Goal: Task Accomplishment & Management: Use online tool/utility

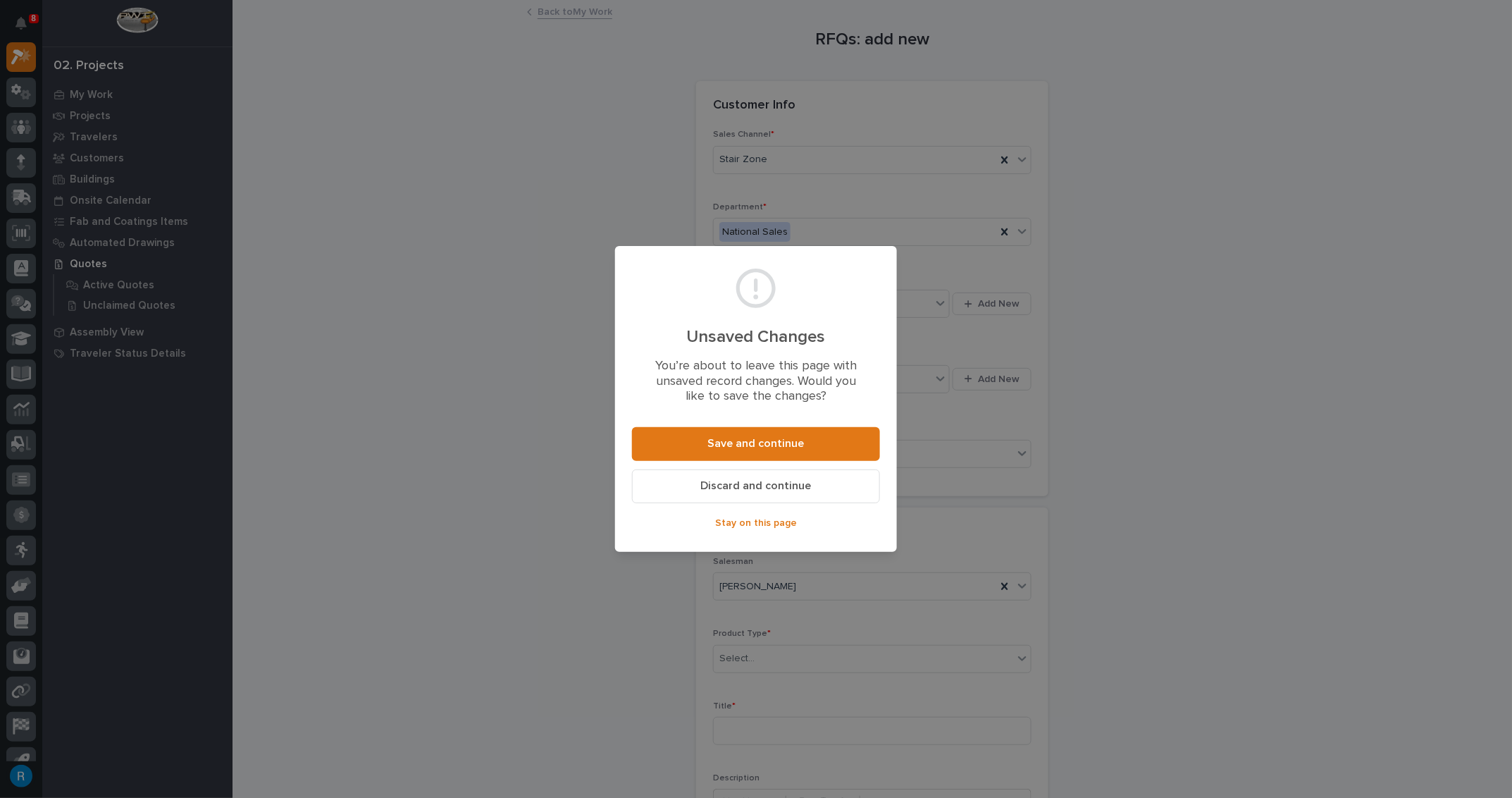
click at [734, 485] on span "Discard and continue" at bounding box center [756, 486] width 111 height 15
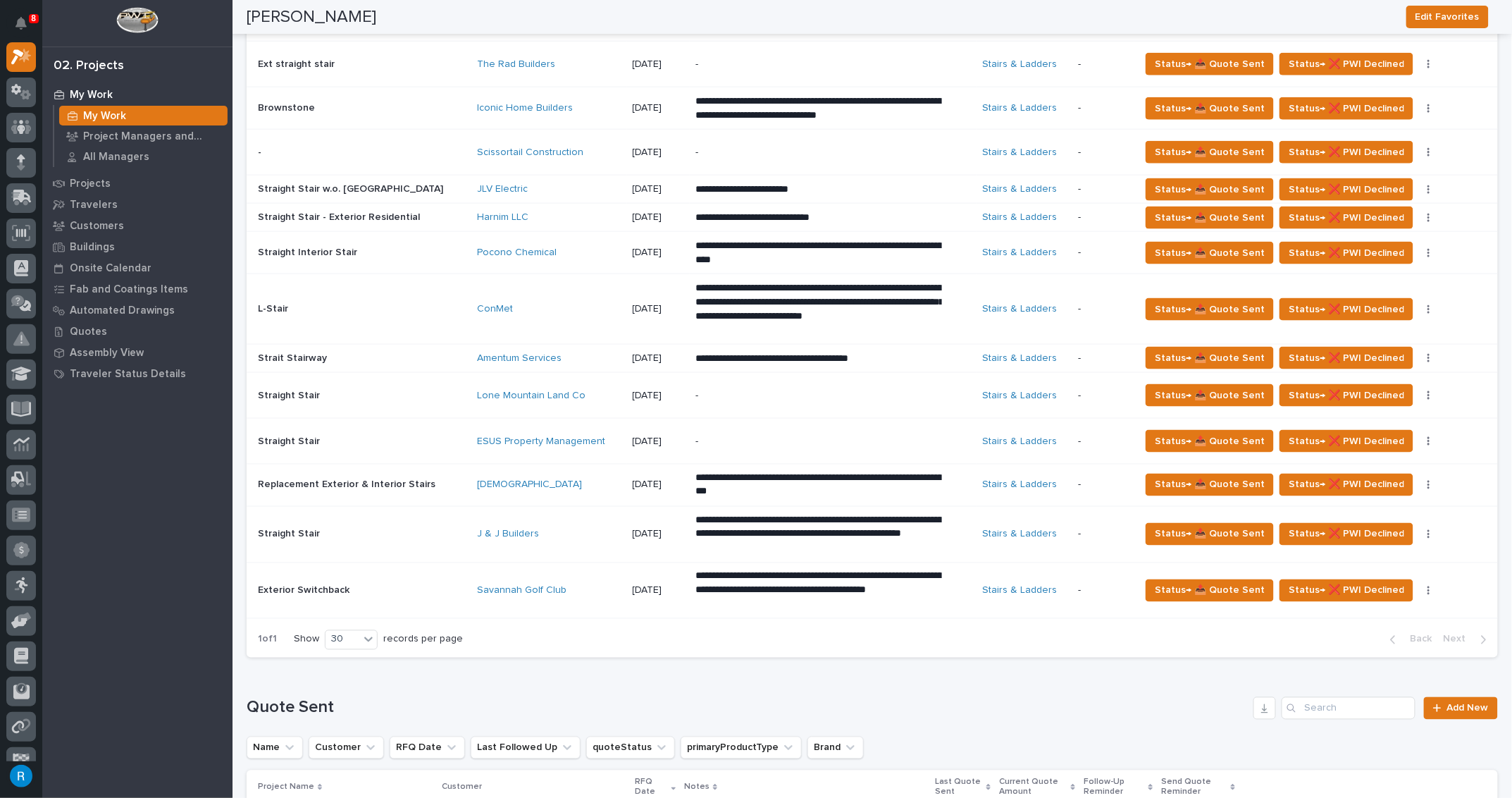
scroll to position [513, 0]
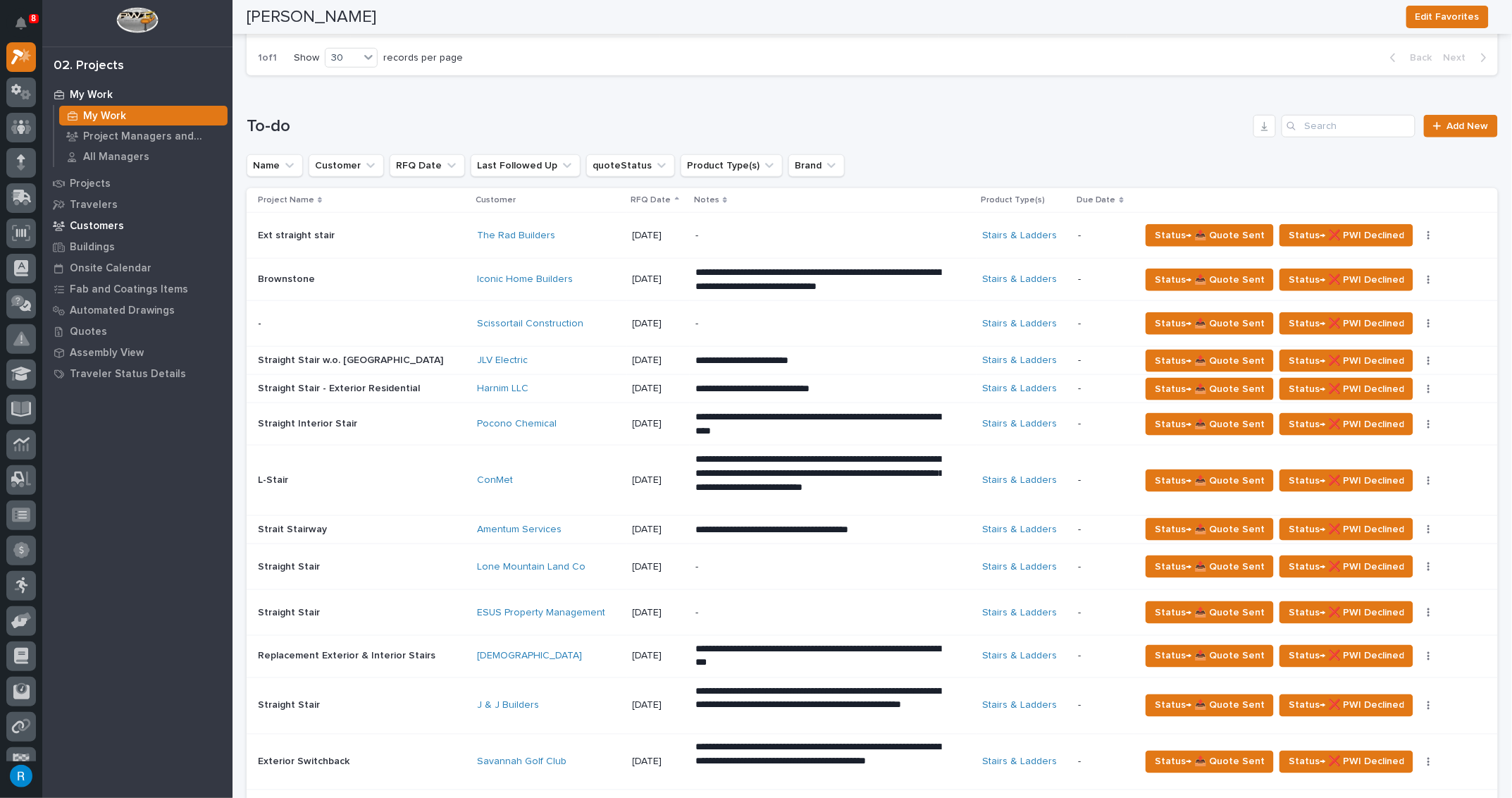
click at [86, 226] on p "Customers" at bounding box center [97, 226] width 54 height 13
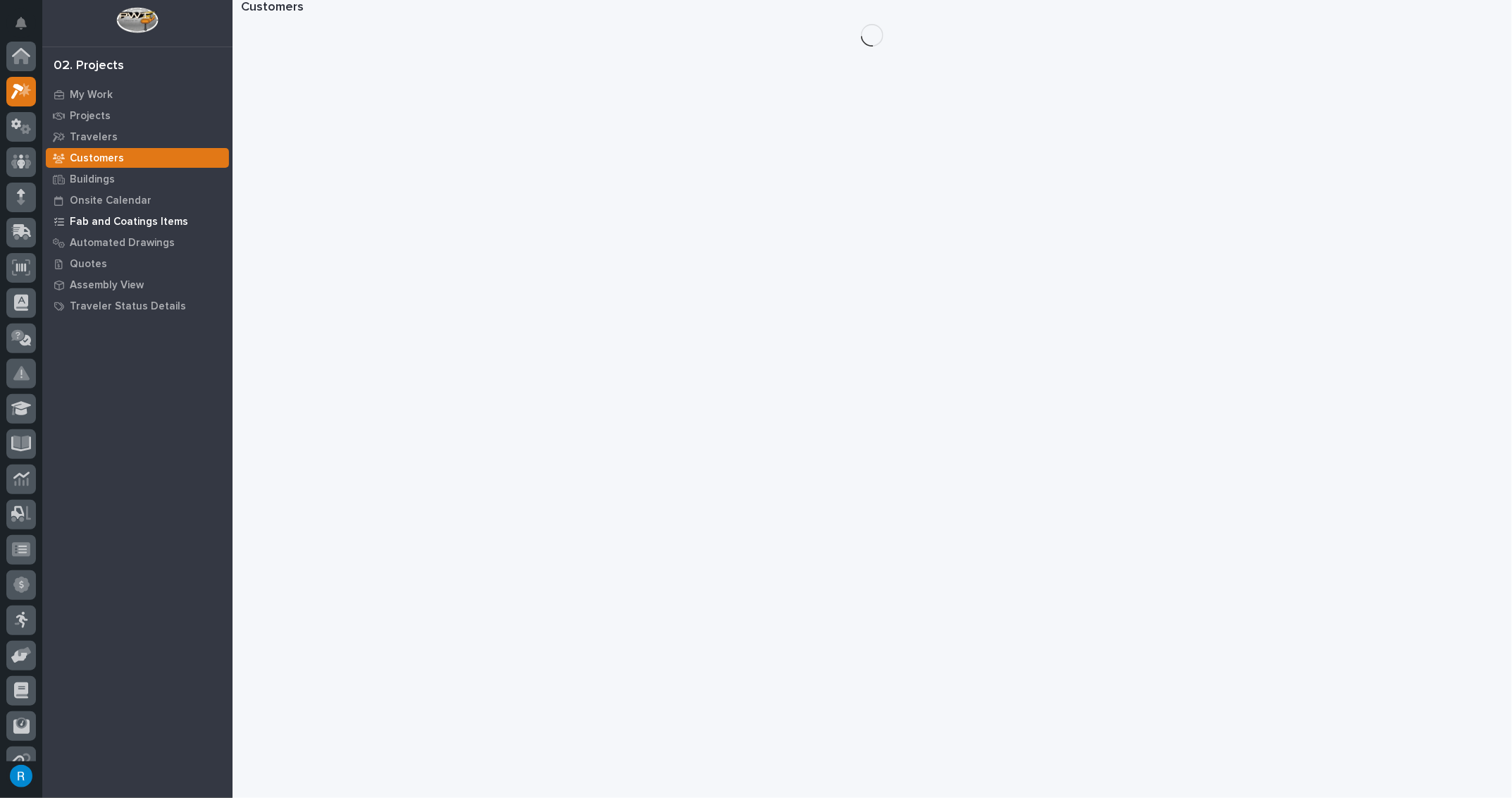
scroll to position [35, 0]
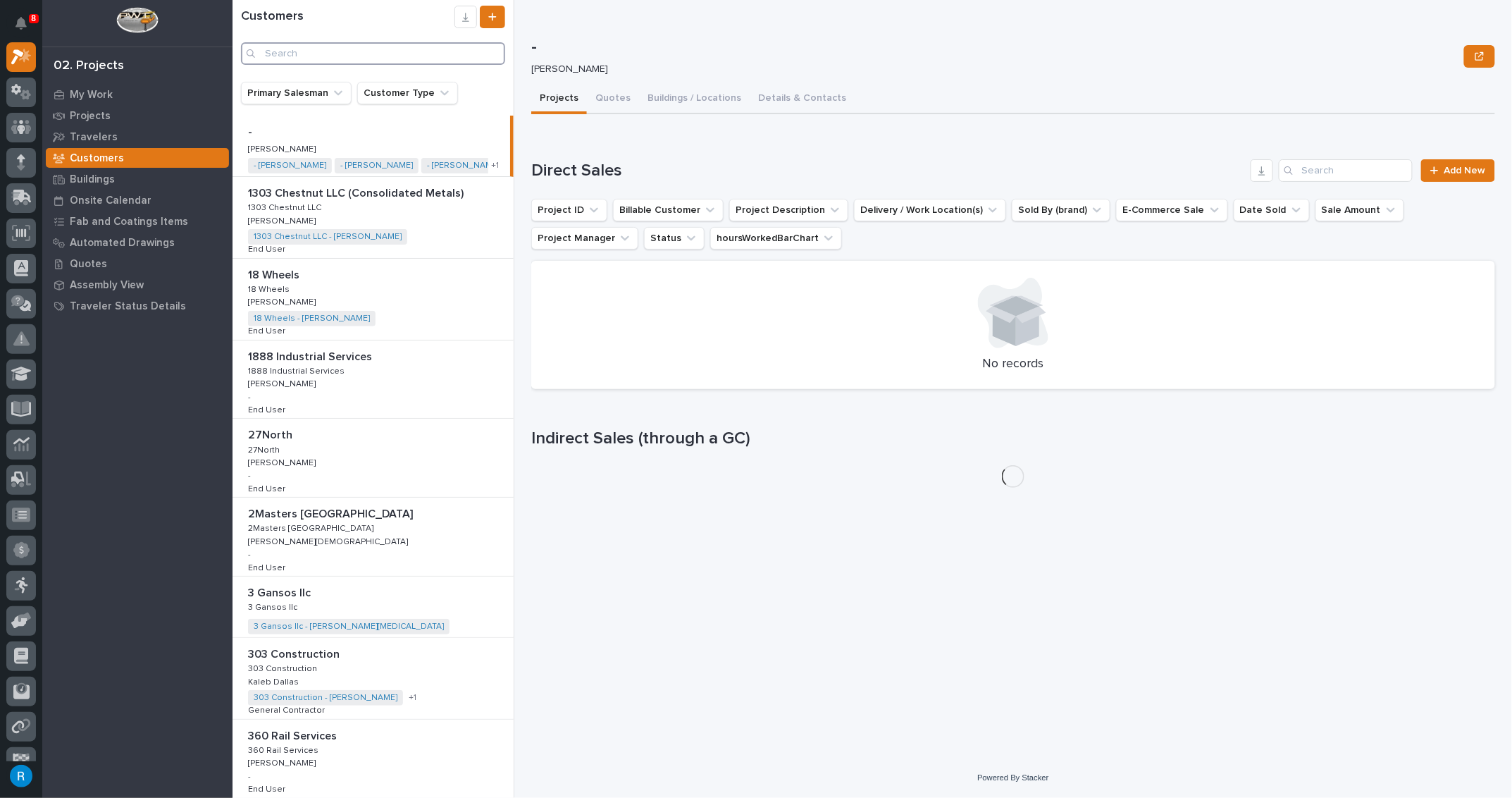
click at [284, 55] on input "Search" at bounding box center [373, 54] width 264 height 23
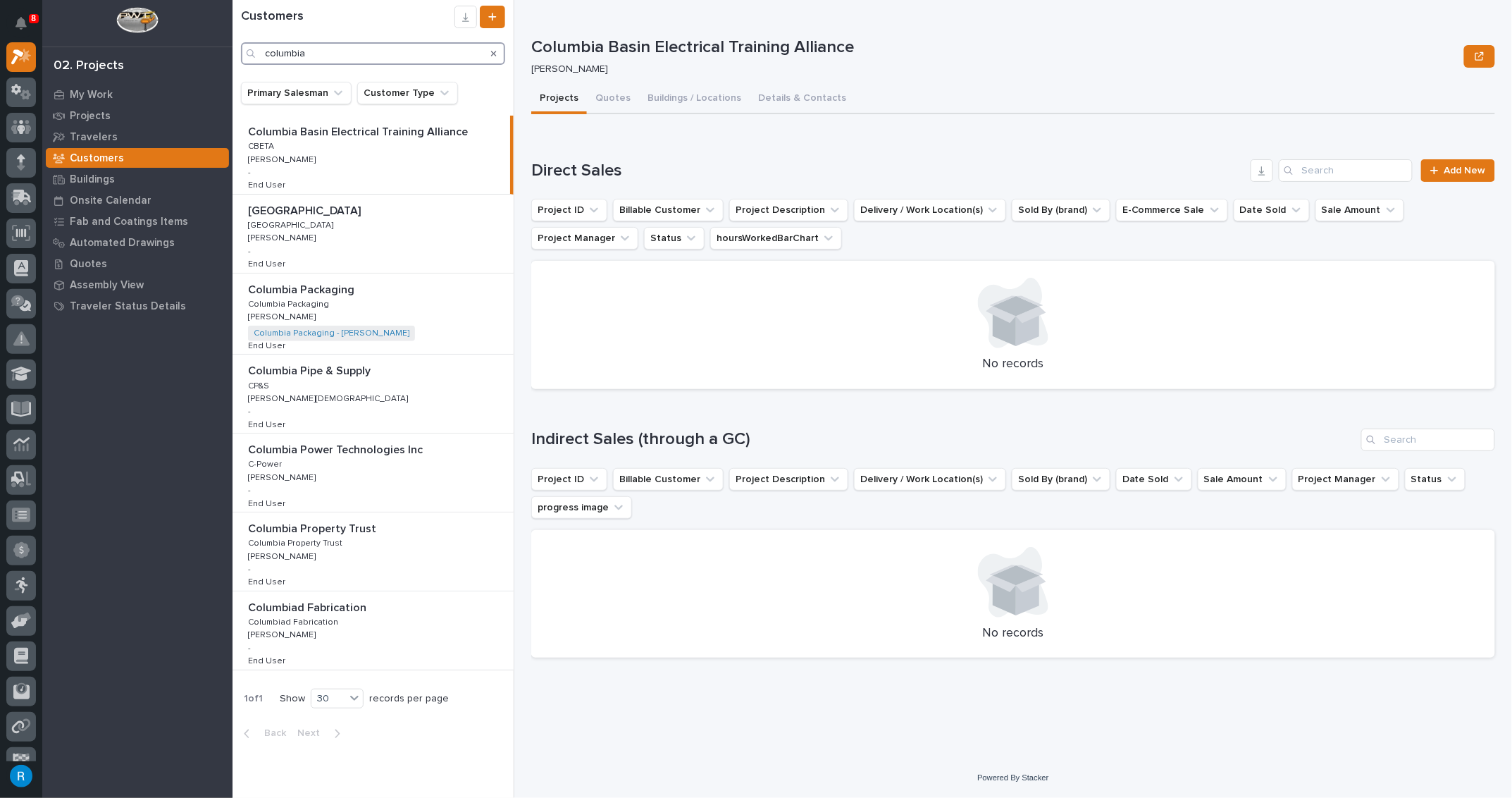
type input "columbia"
click at [268, 291] on p "Columbia Packaging" at bounding box center [302, 288] width 109 height 16
click at [610, 100] on button "Quotes" at bounding box center [613, 100] width 53 height 30
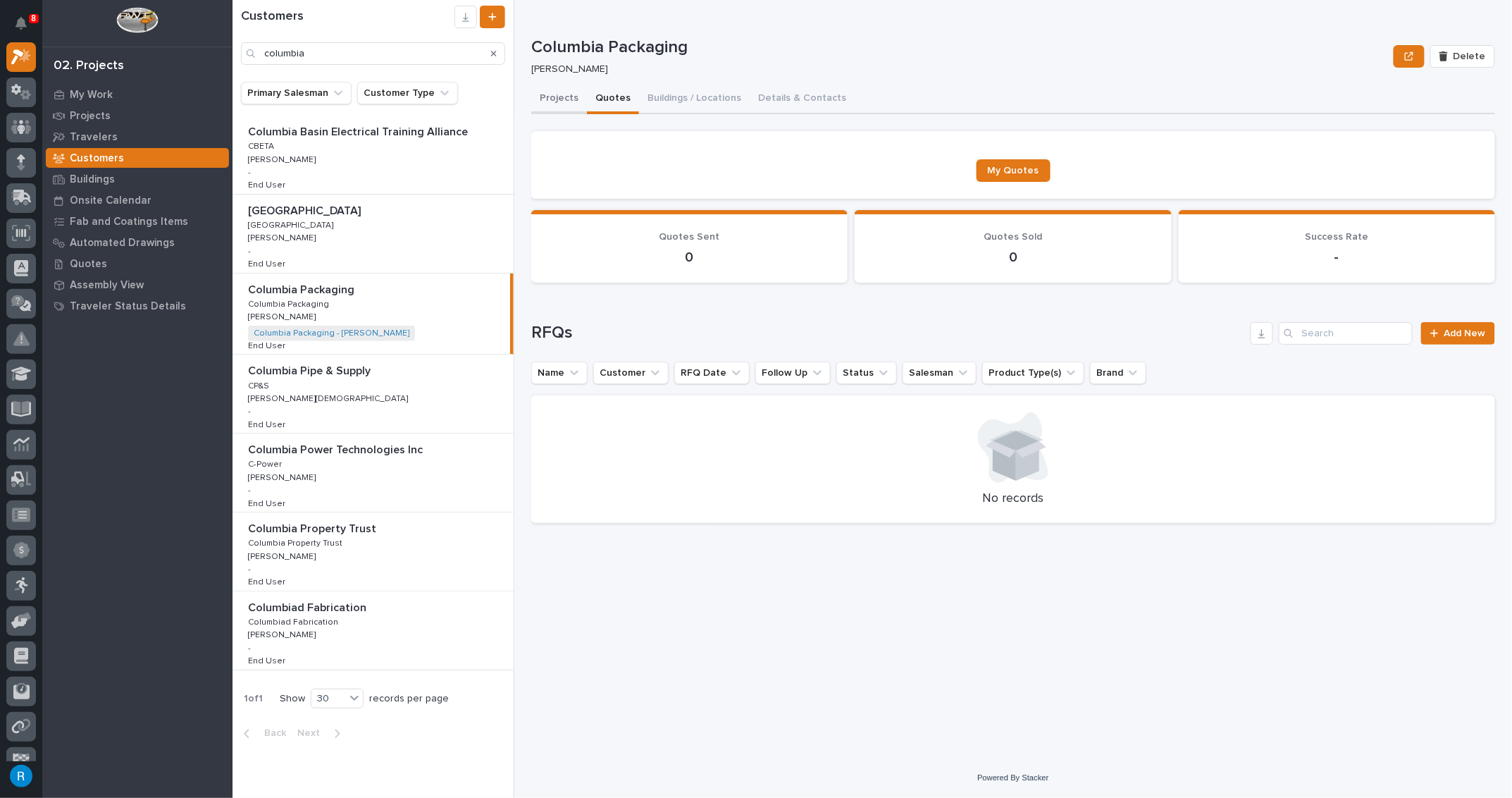
click at [555, 100] on button "Projects" at bounding box center [558, 100] width 55 height 30
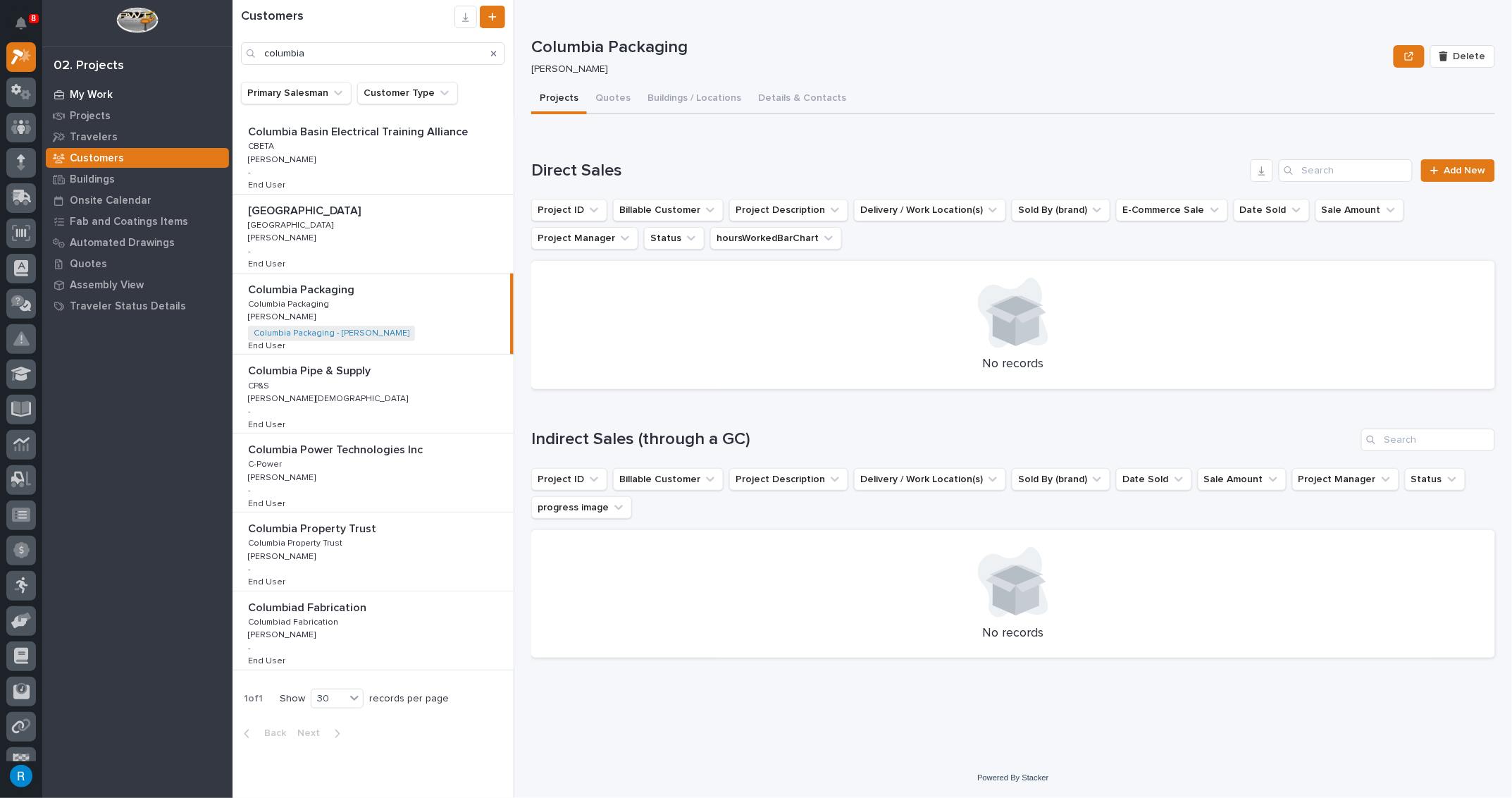
click at [84, 92] on p "My Work" at bounding box center [91, 96] width 43 height 13
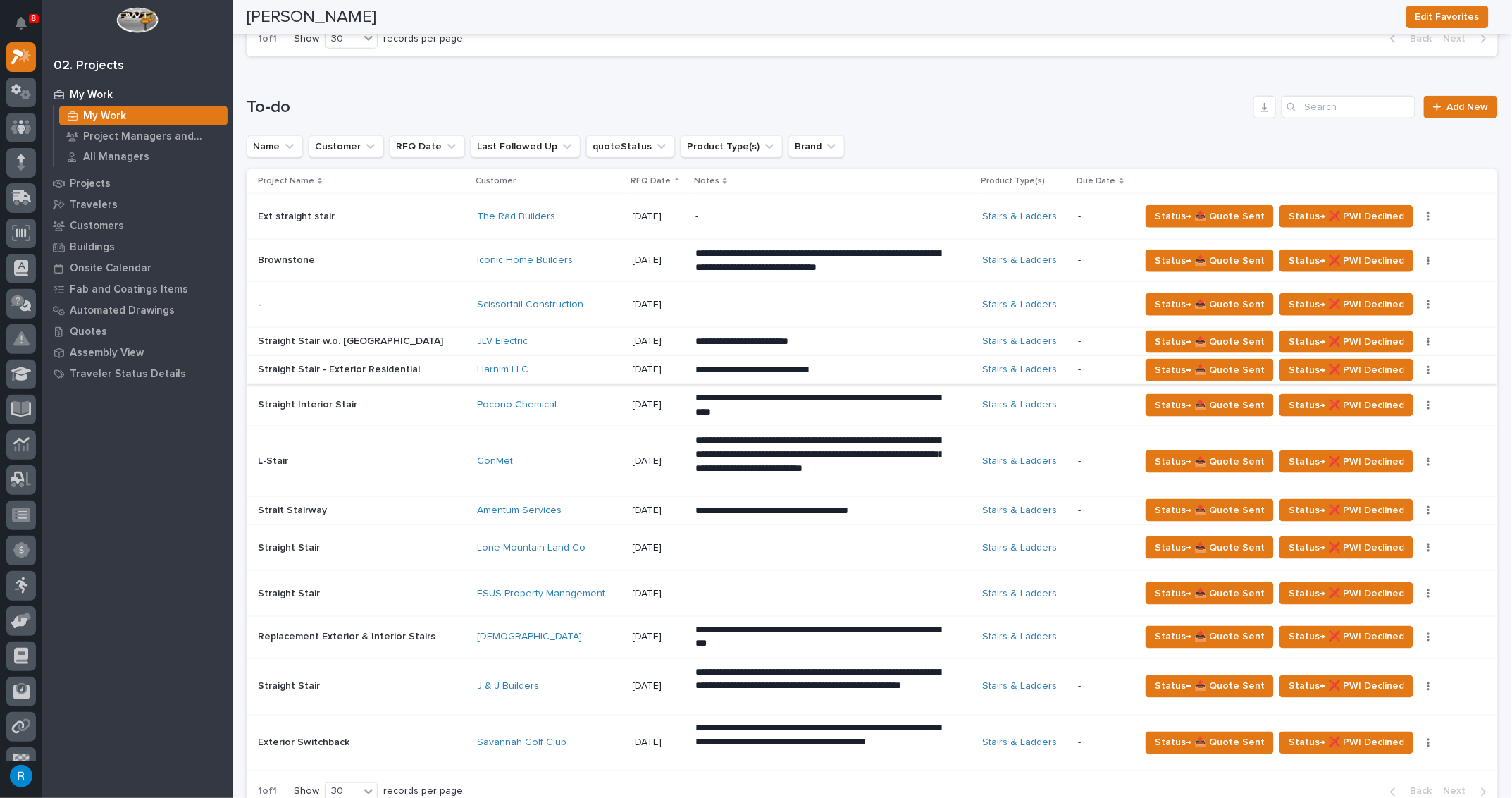
scroll to position [384, 0]
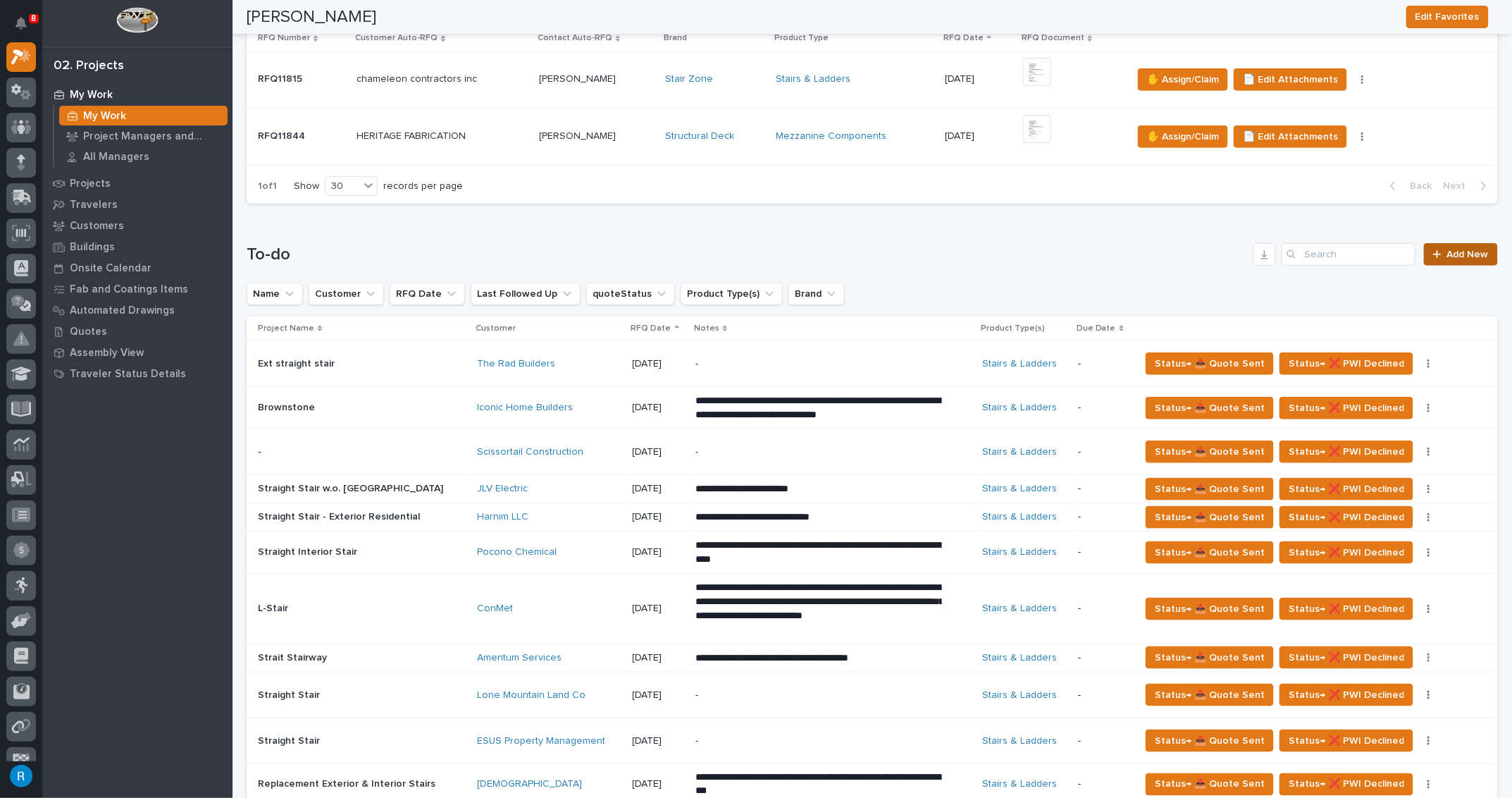
click at [1451, 250] on span "Add New" at bounding box center [1468, 254] width 41 height 10
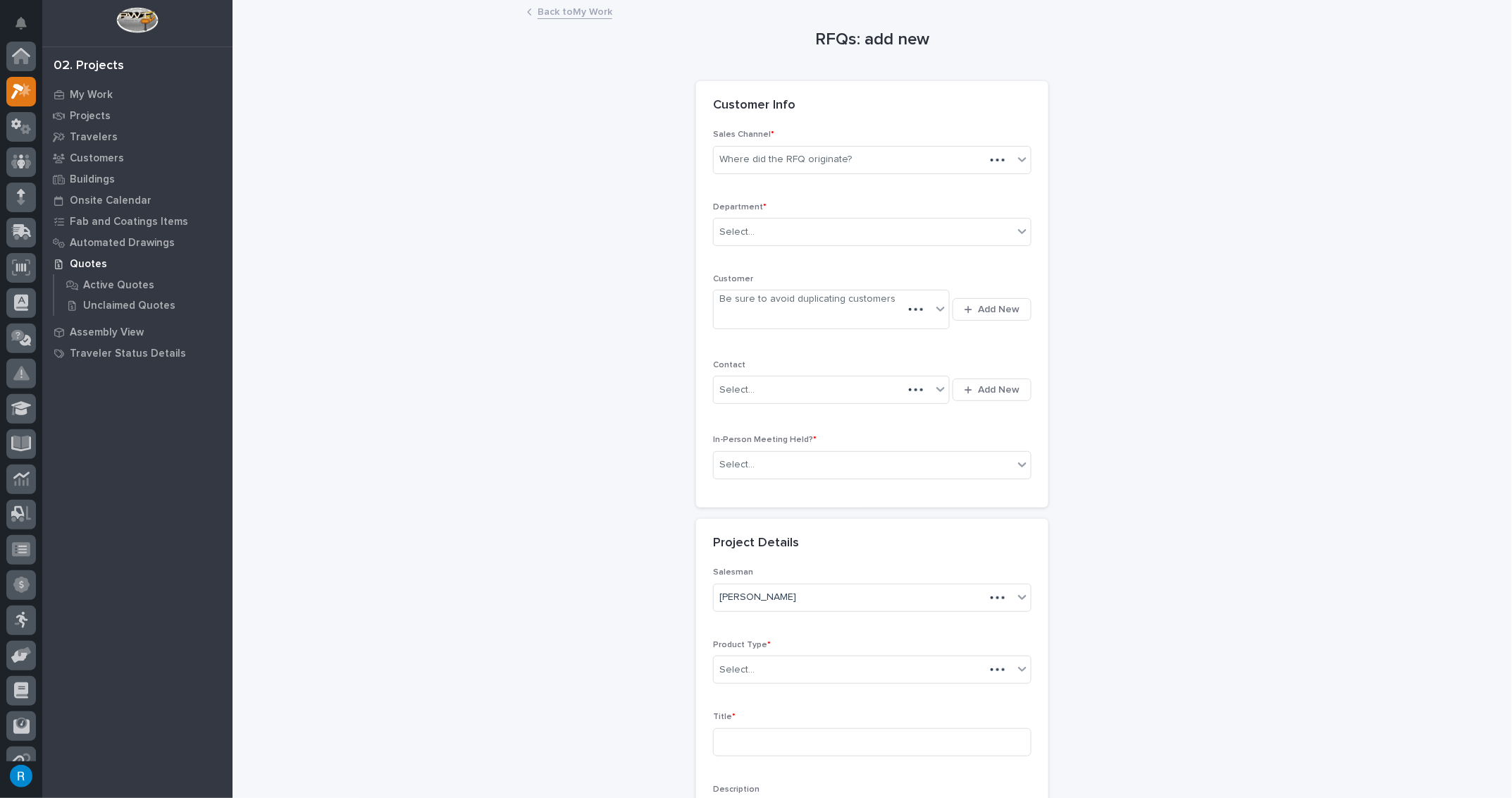
scroll to position [35, 0]
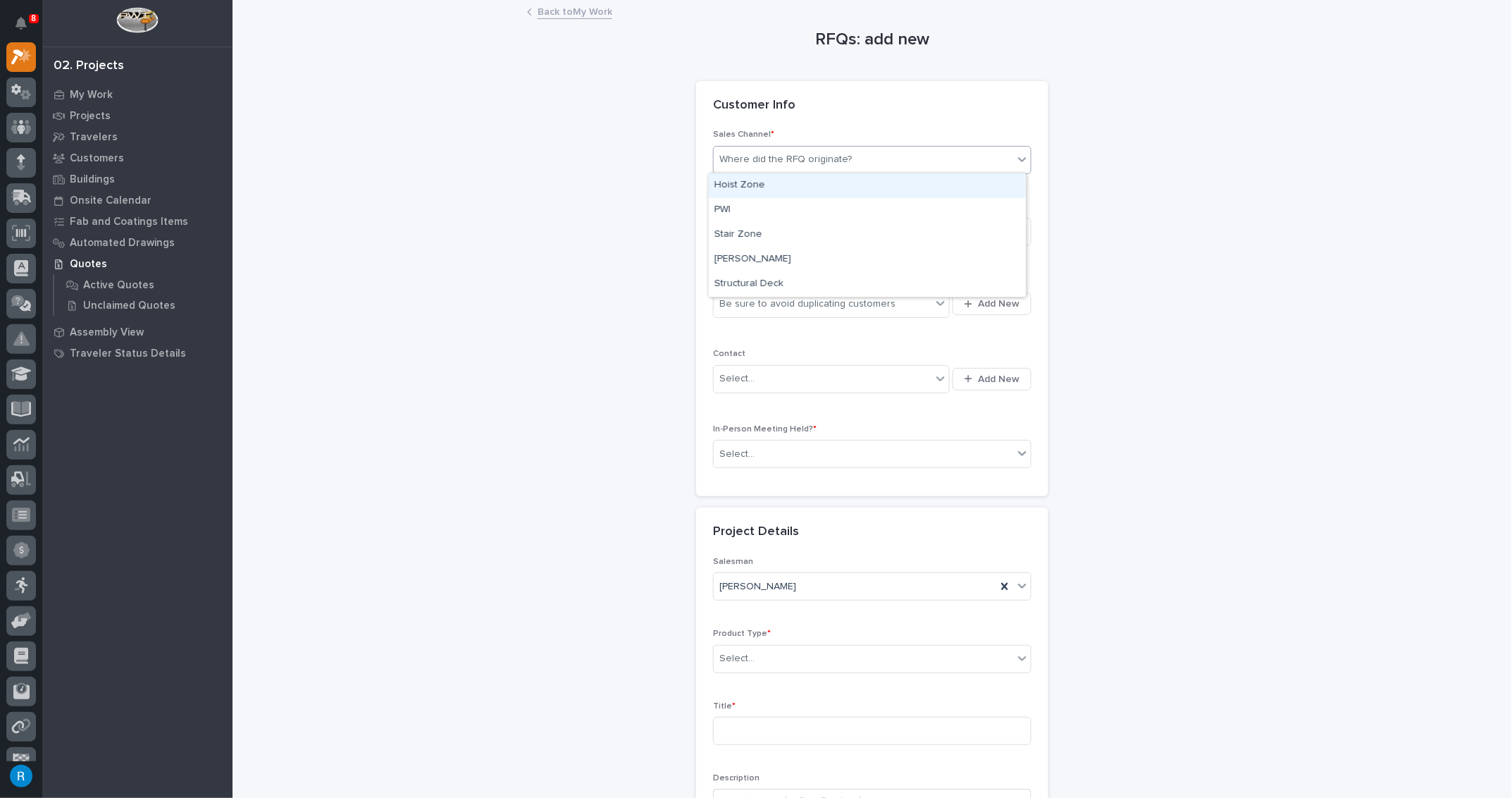
click at [856, 161] on div "Where did the RFQ originate?" at bounding box center [863, 160] width 299 height 23
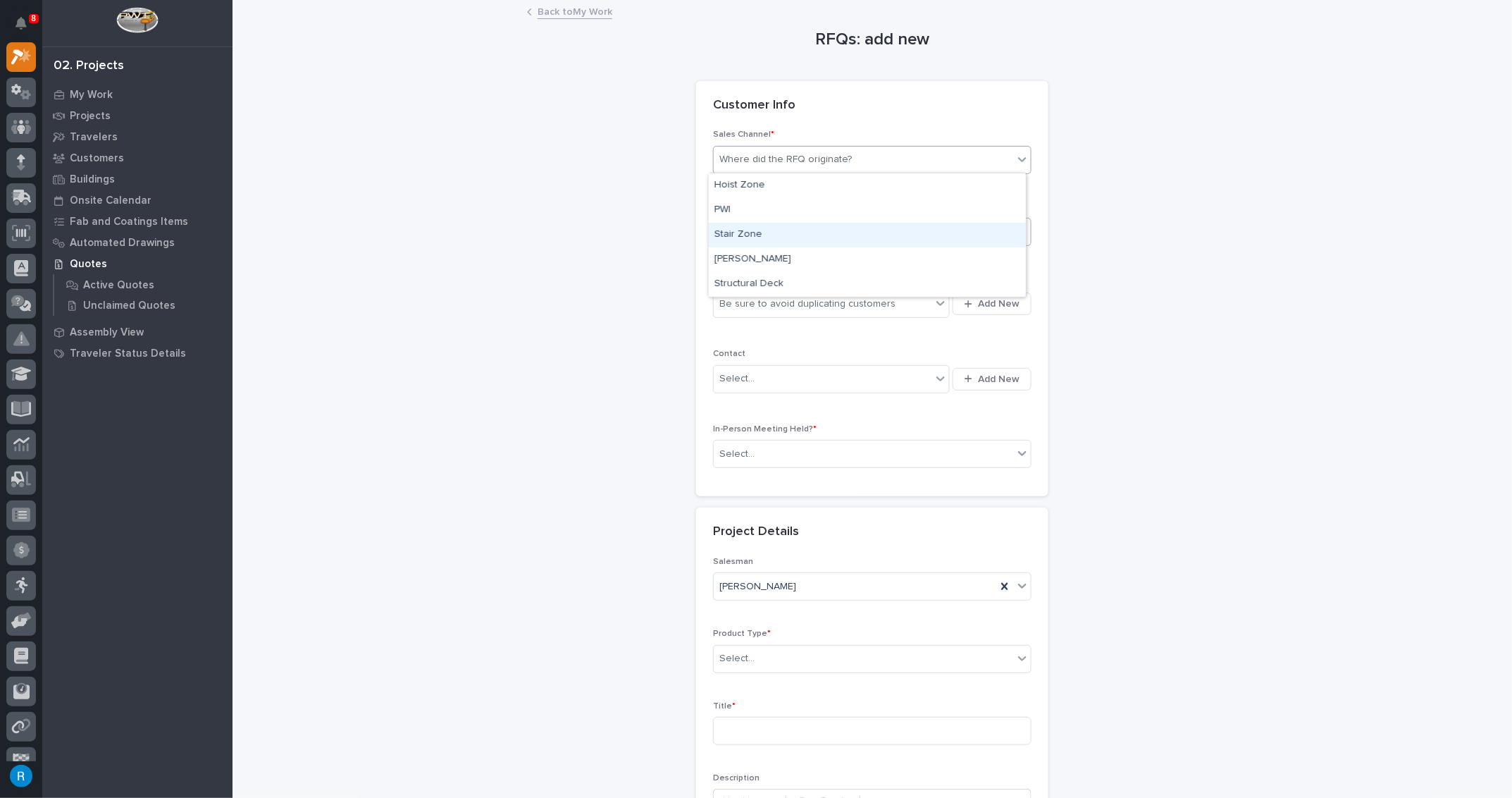
click at [759, 239] on div "Stair Zone" at bounding box center [867, 235] width 317 height 24
click at [770, 233] on div "Select..." at bounding box center [863, 232] width 299 height 23
click at [742, 256] on span "National Sales" at bounding box center [750, 256] width 71 height 16
click at [755, 306] on div "Be sure to avoid duplicating customers" at bounding box center [807, 304] width 176 height 15
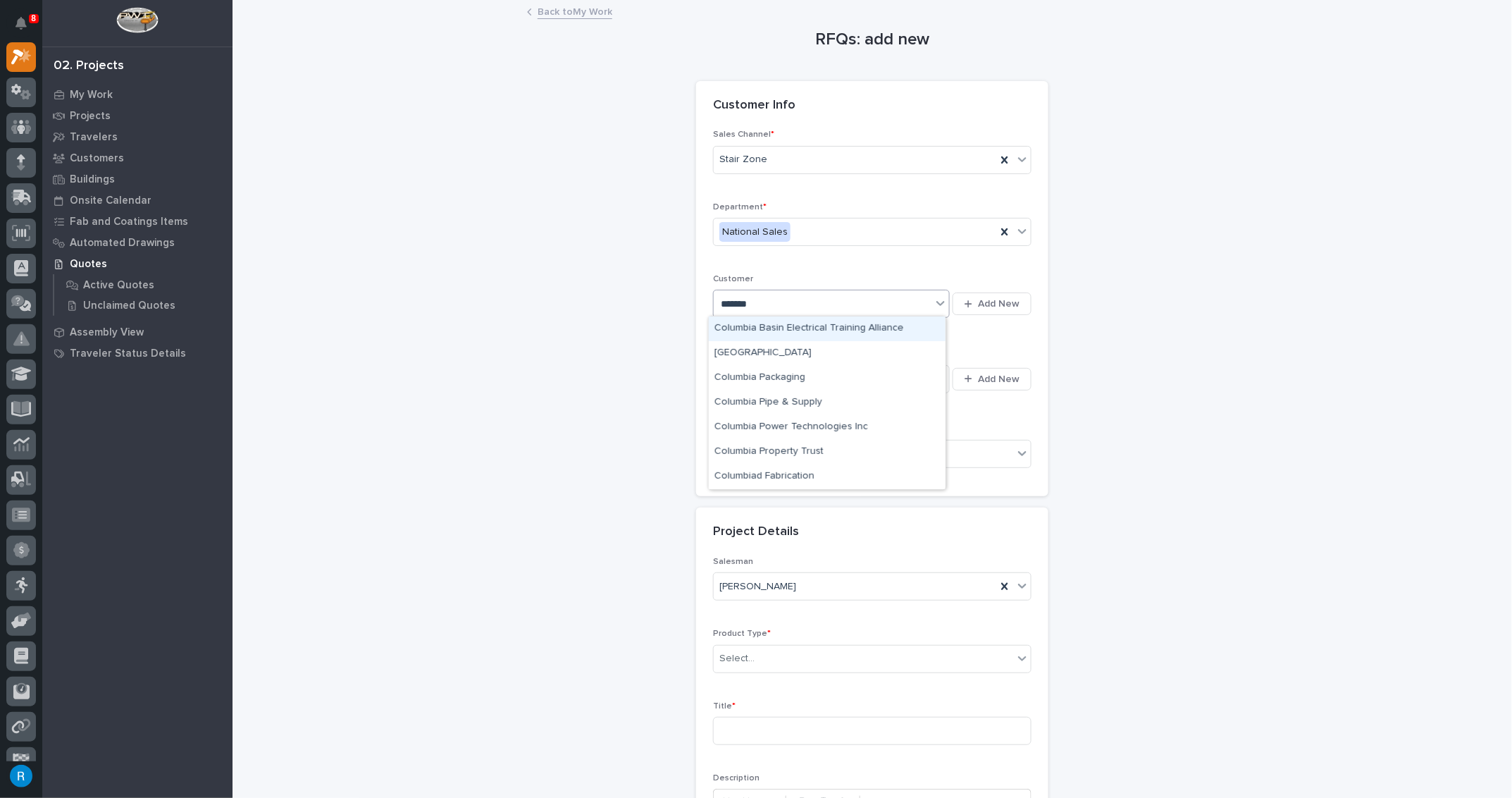
type input "********"
click at [805, 379] on div "Columbia Packaging" at bounding box center [827, 378] width 237 height 24
click at [825, 382] on div "Select..." at bounding box center [822, 378] width 218 height 23
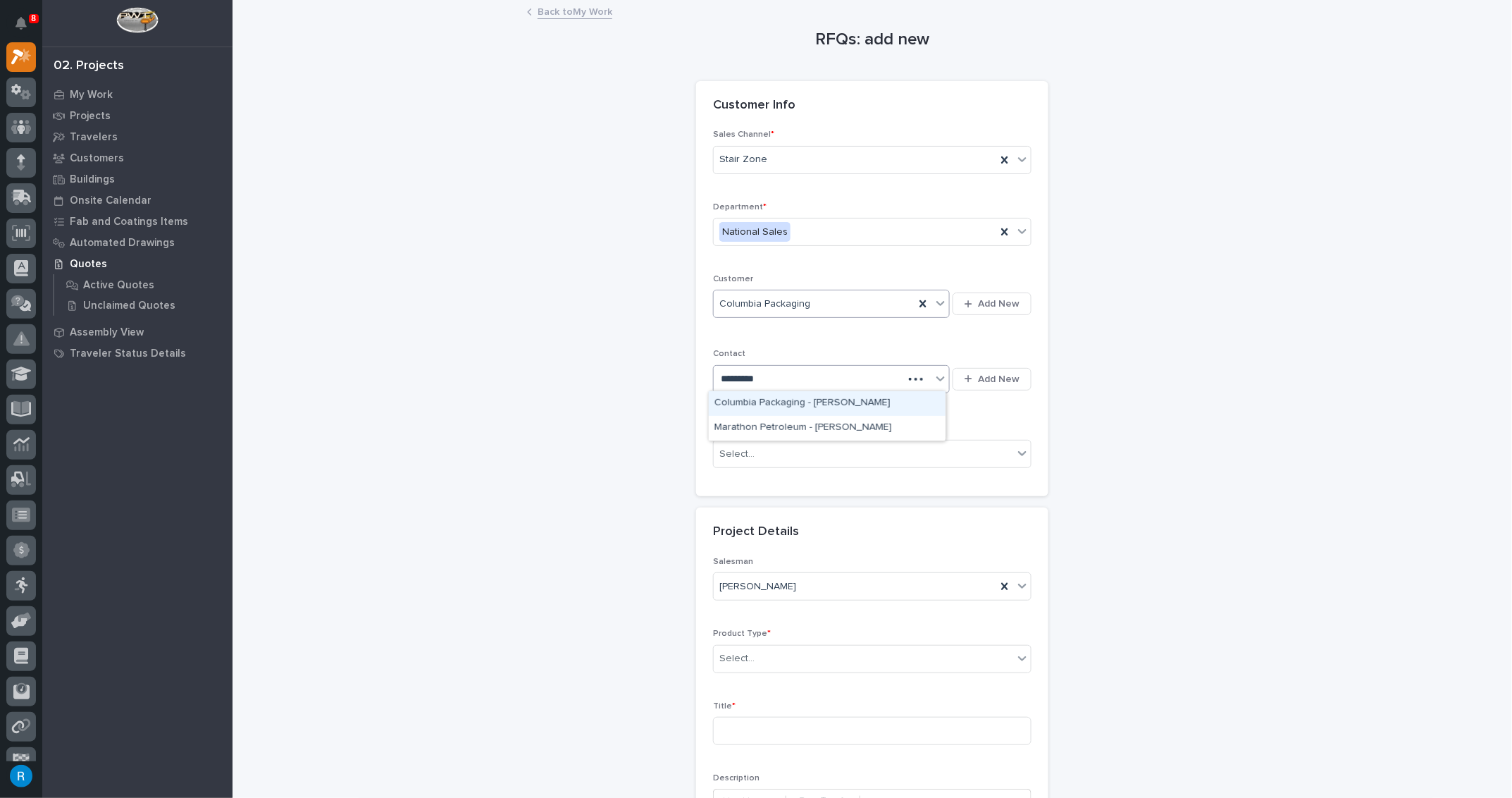
type input "**********"
click at [793, 399] on div "Columbia Packaging - Brian Babb" at bounding box center [827, 404] width 237 height 24
click at [739, 449] on div "Select..." at bounding box center [737, 454] width 36 height 15
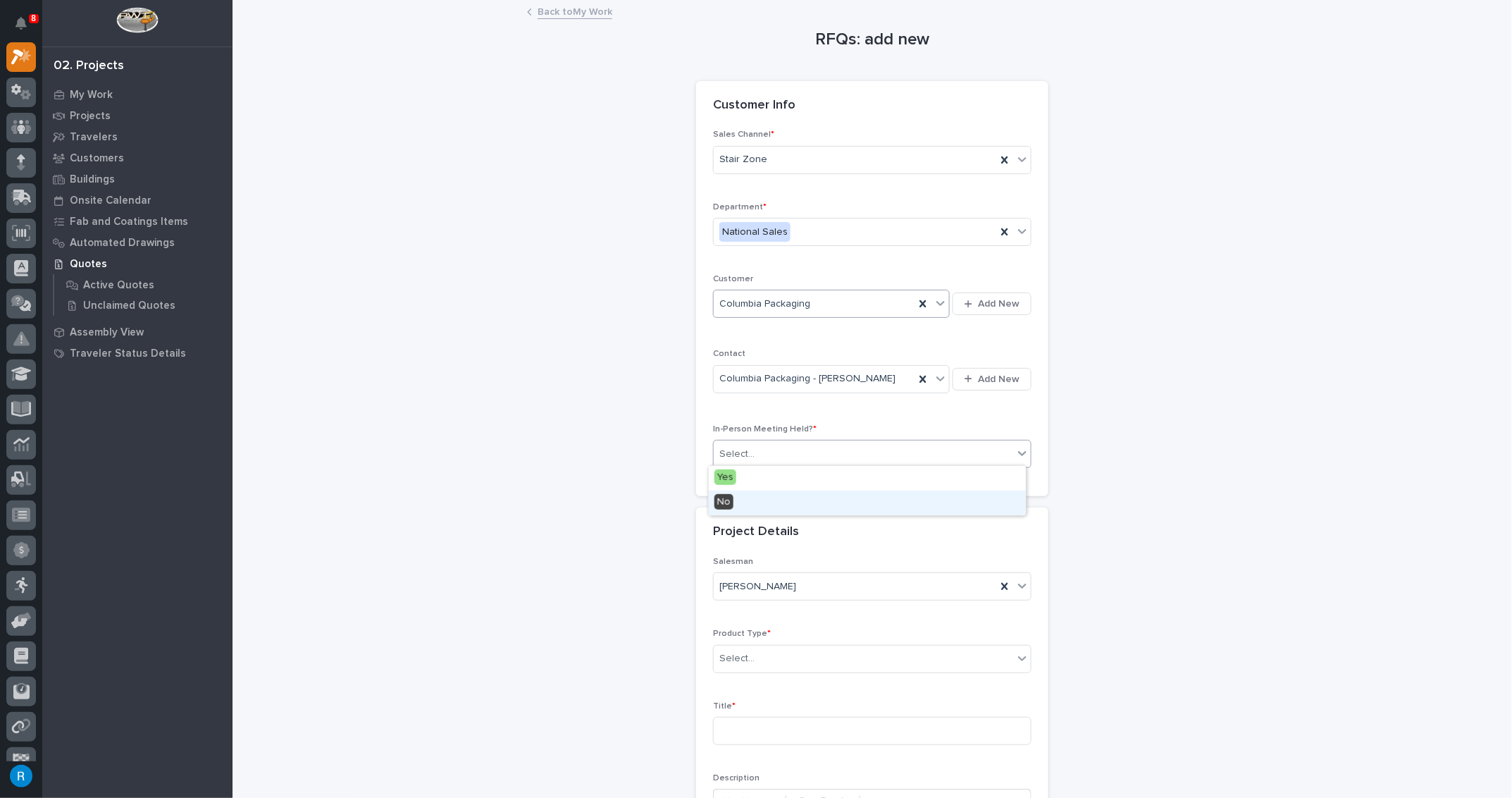
click at [723, 504] on span "No" at bounding box center [724, 501] width 19 height 16
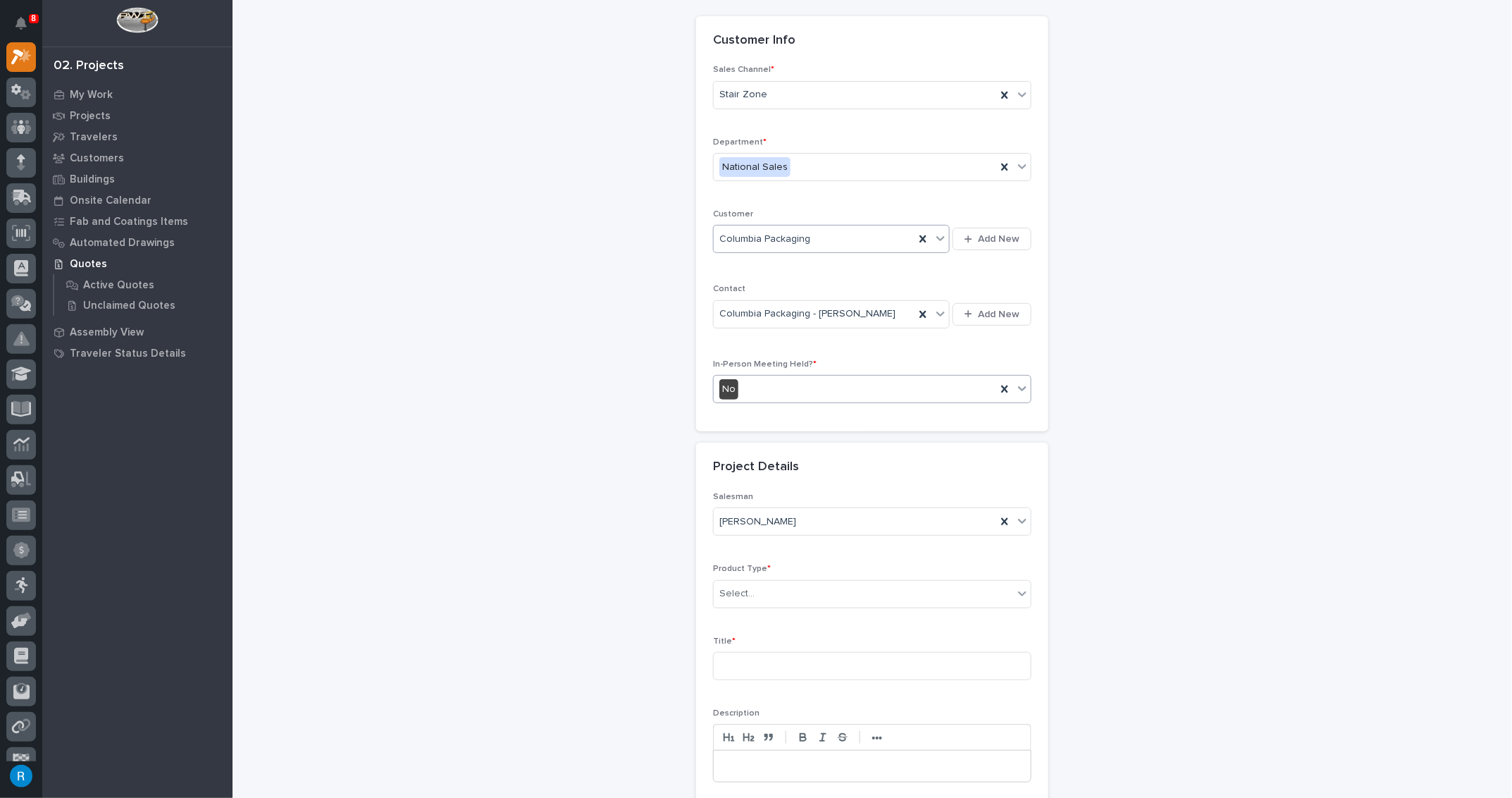
scroll to position [128, 0]
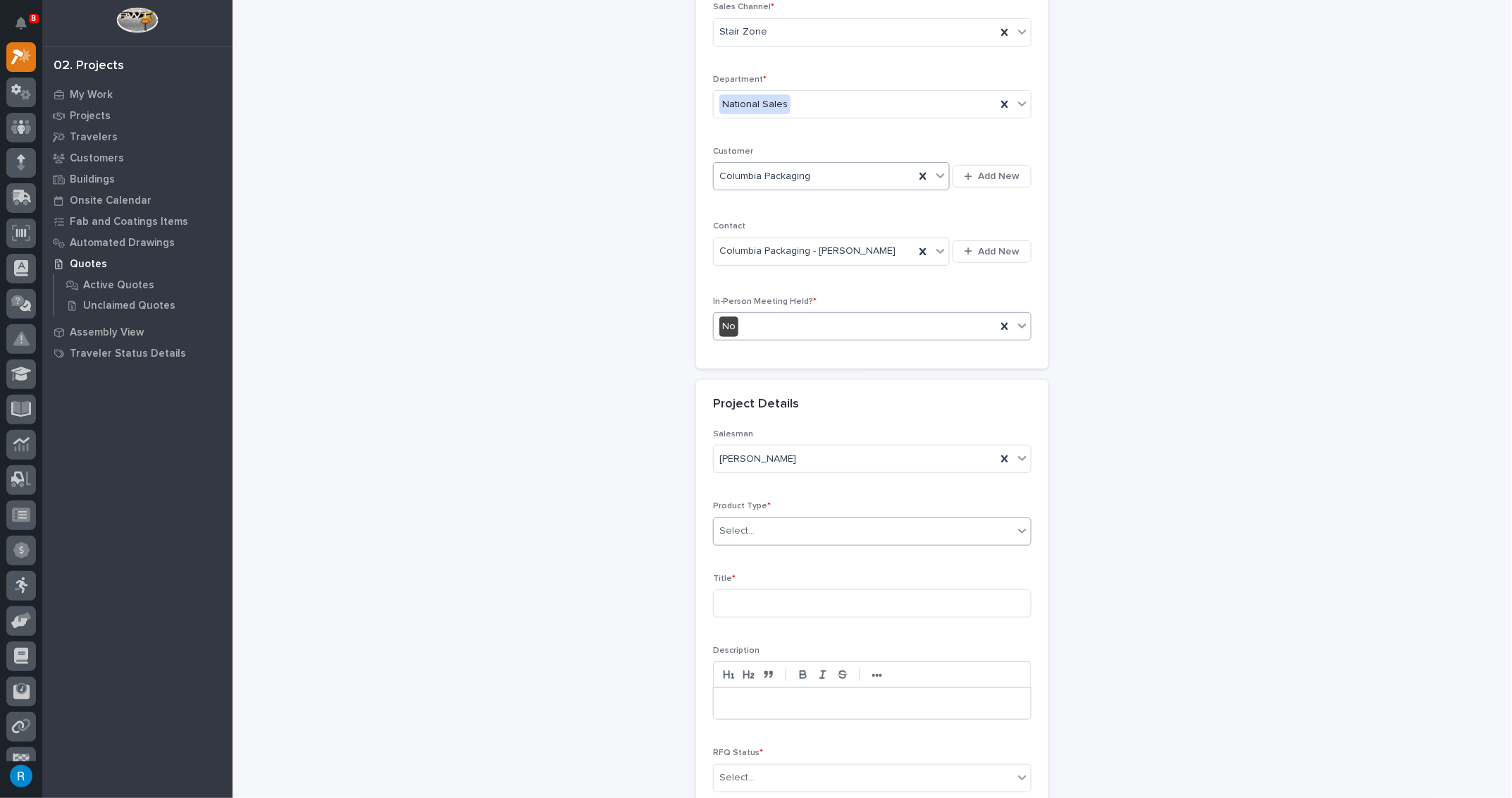
click at [743, 524] on div "Select..." at bounding box center [737, 531] width 36 height 15
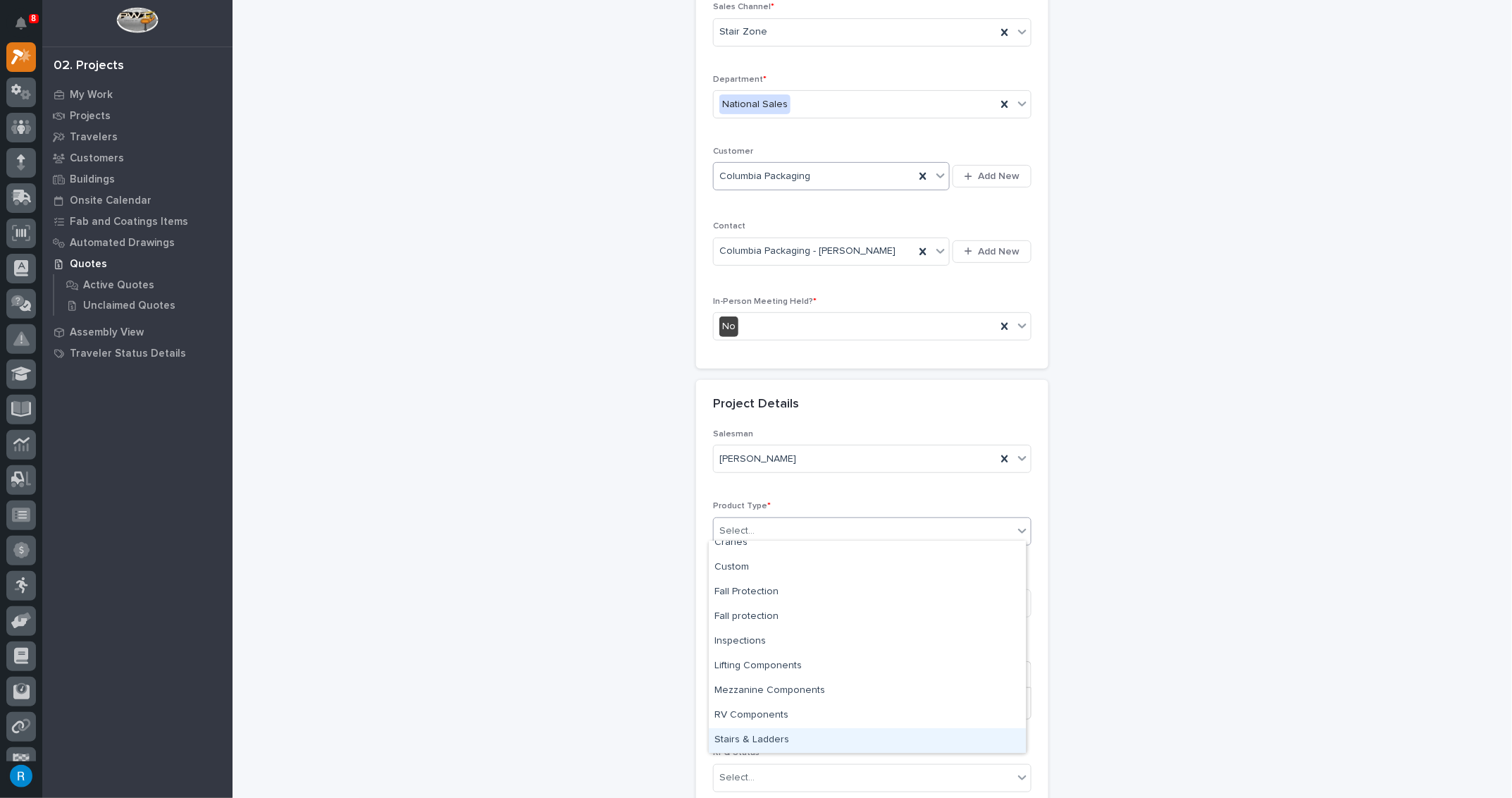
click at [738, 742] on div "Stairs & Ladders" at bounding box center [867, 740] width 317 height 24
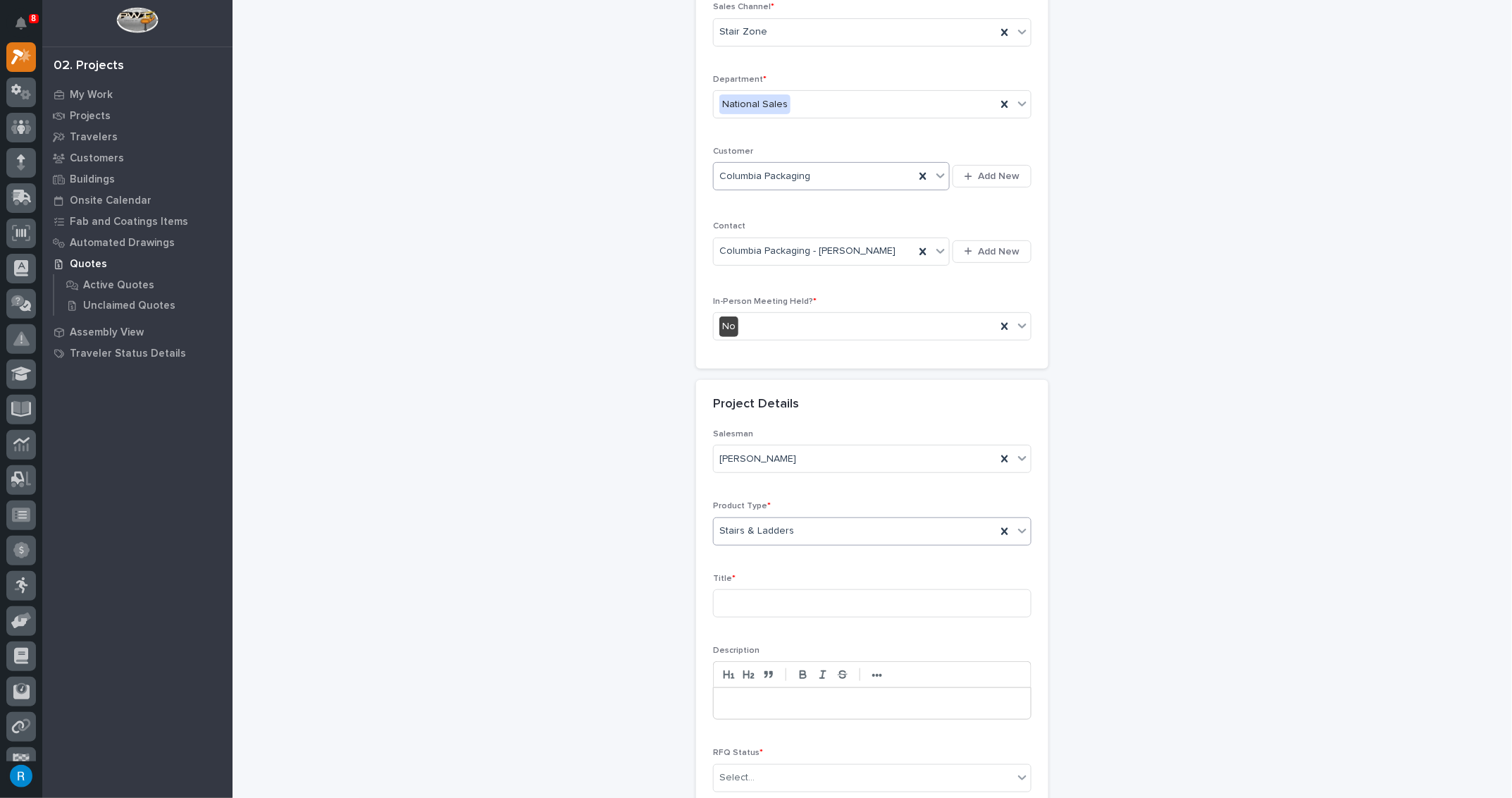
scroll to position [255, 0]
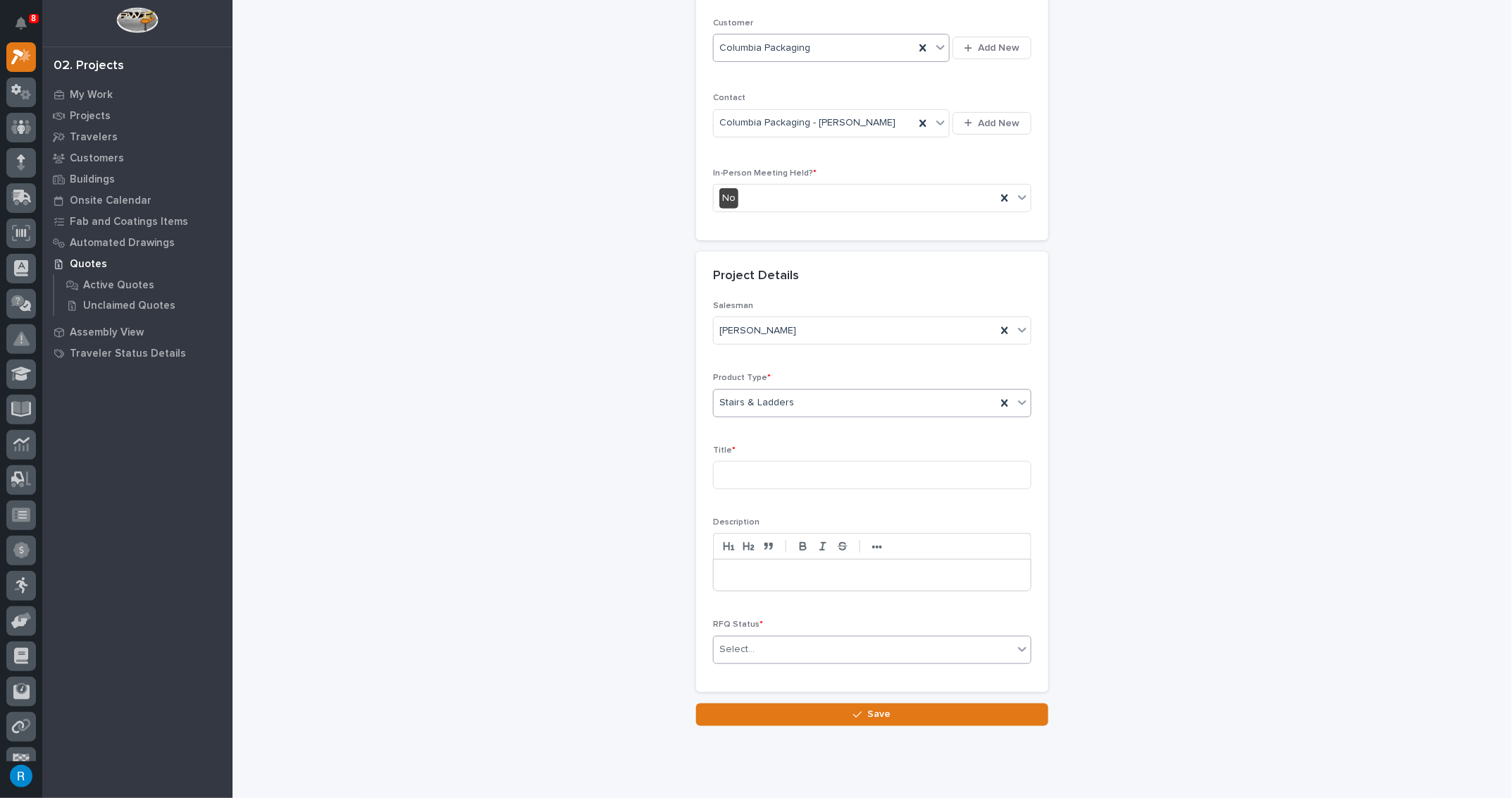
click at [759, 646] on div "Select..." at bounding box center [863, 649] width 299 height 23
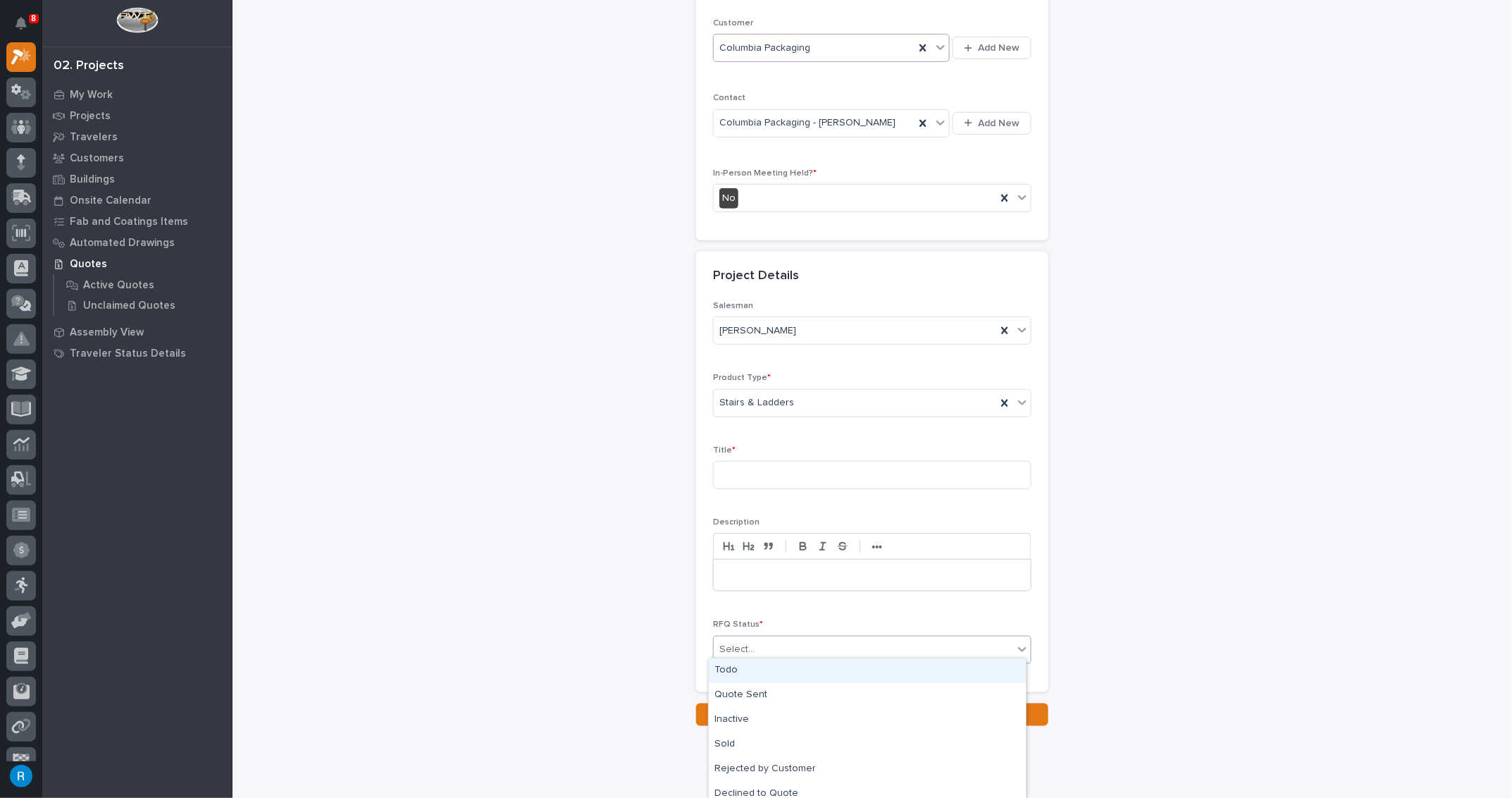
click at [725, 670] on div "Todo" at bounding box center [867, 670] width 317 height 24
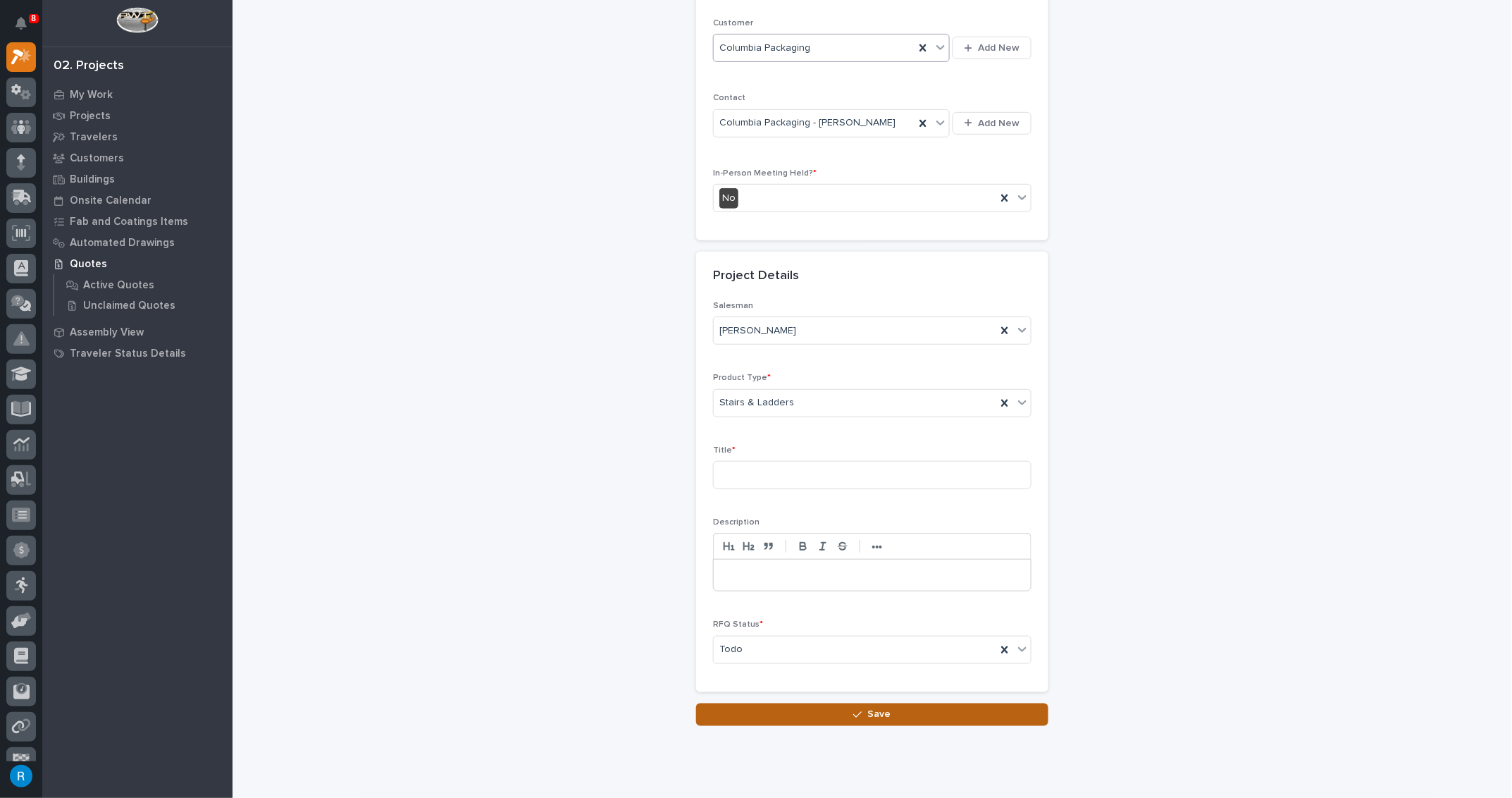
click at [878, 708] on span "Save" at bounding box center [879, 714] width 23 height 13
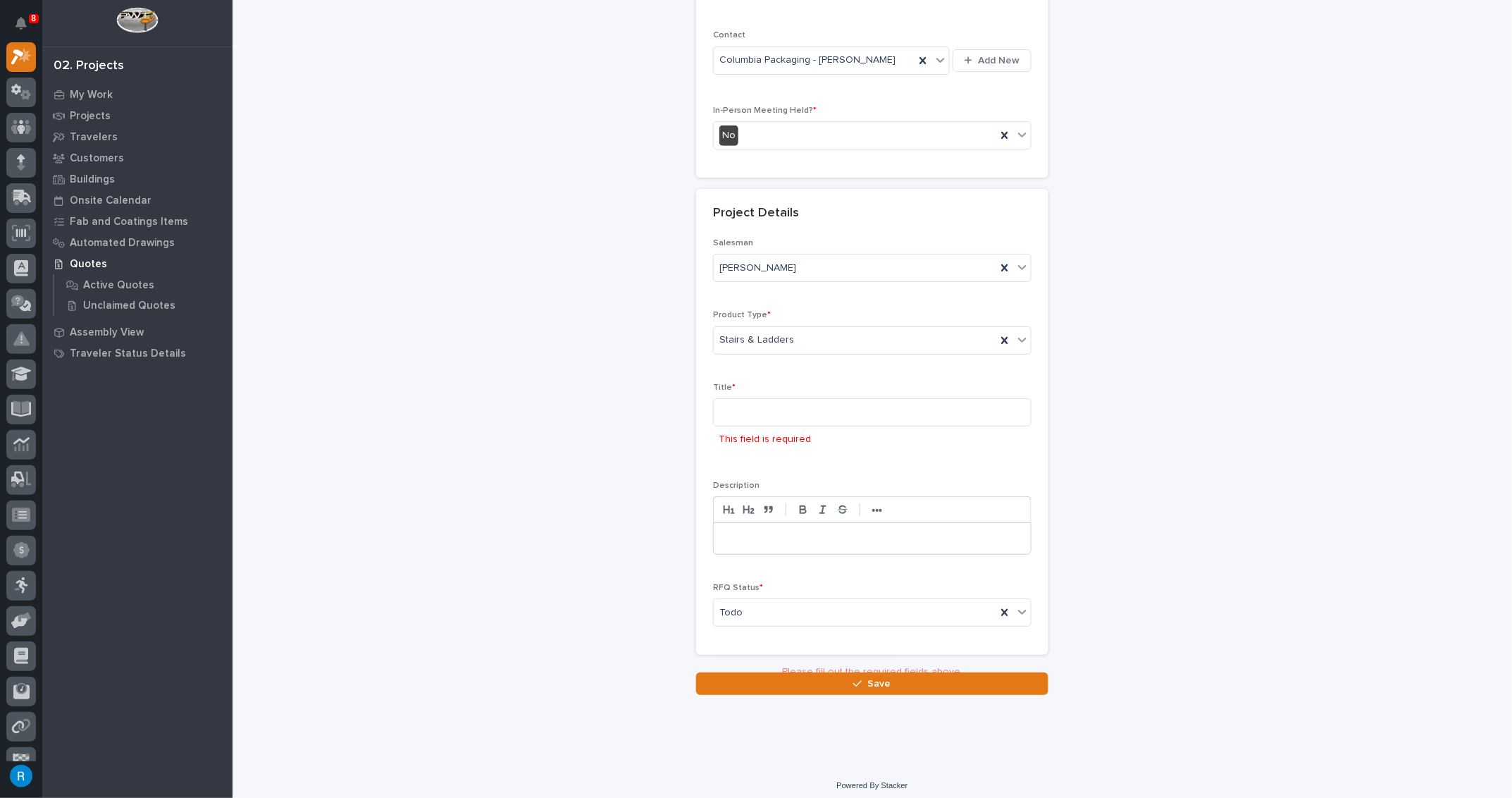
scroll to position [324, 0]
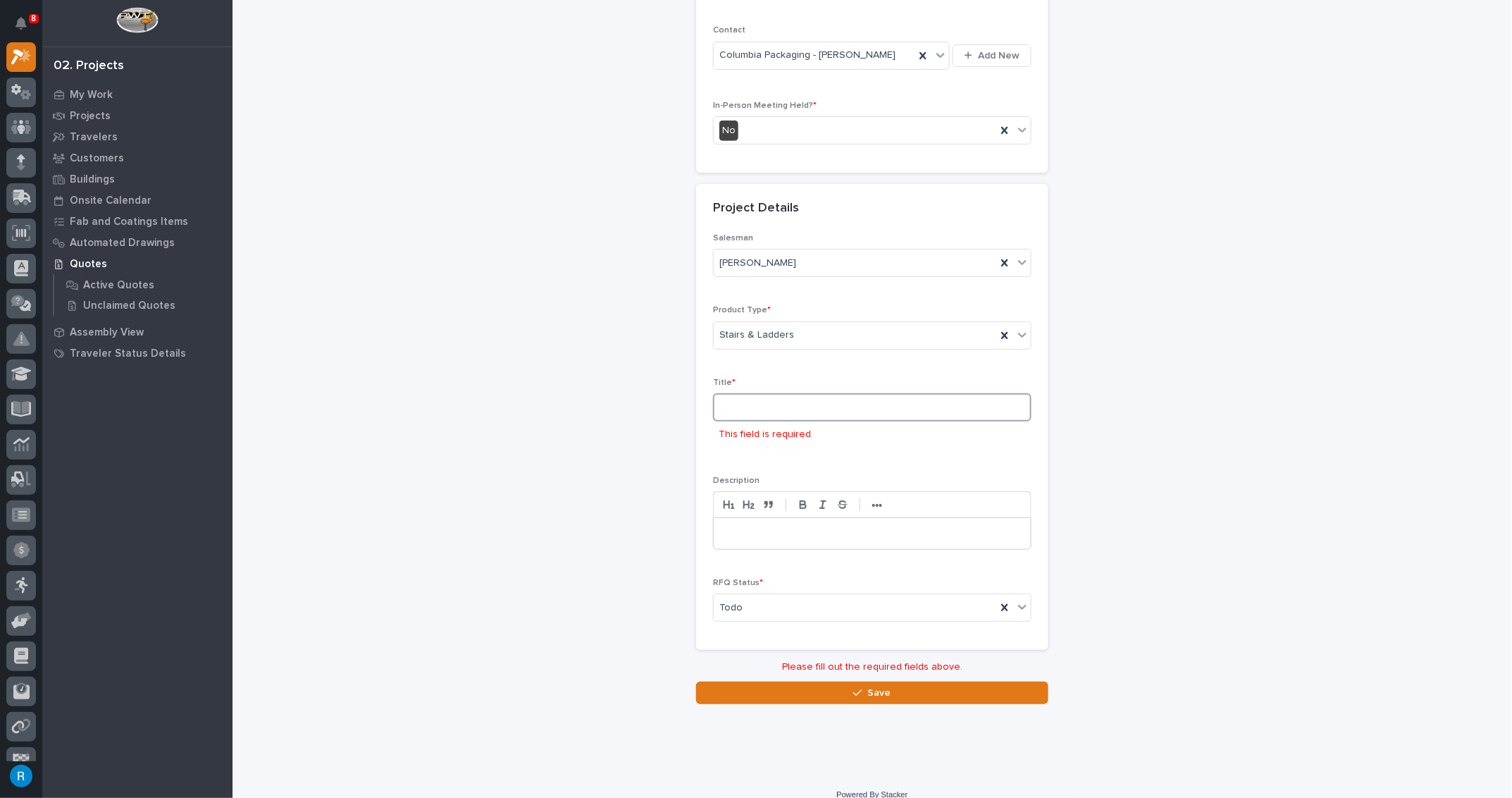
click at [743, 398] on input at bounding box center [872, 407] width 318 height 28
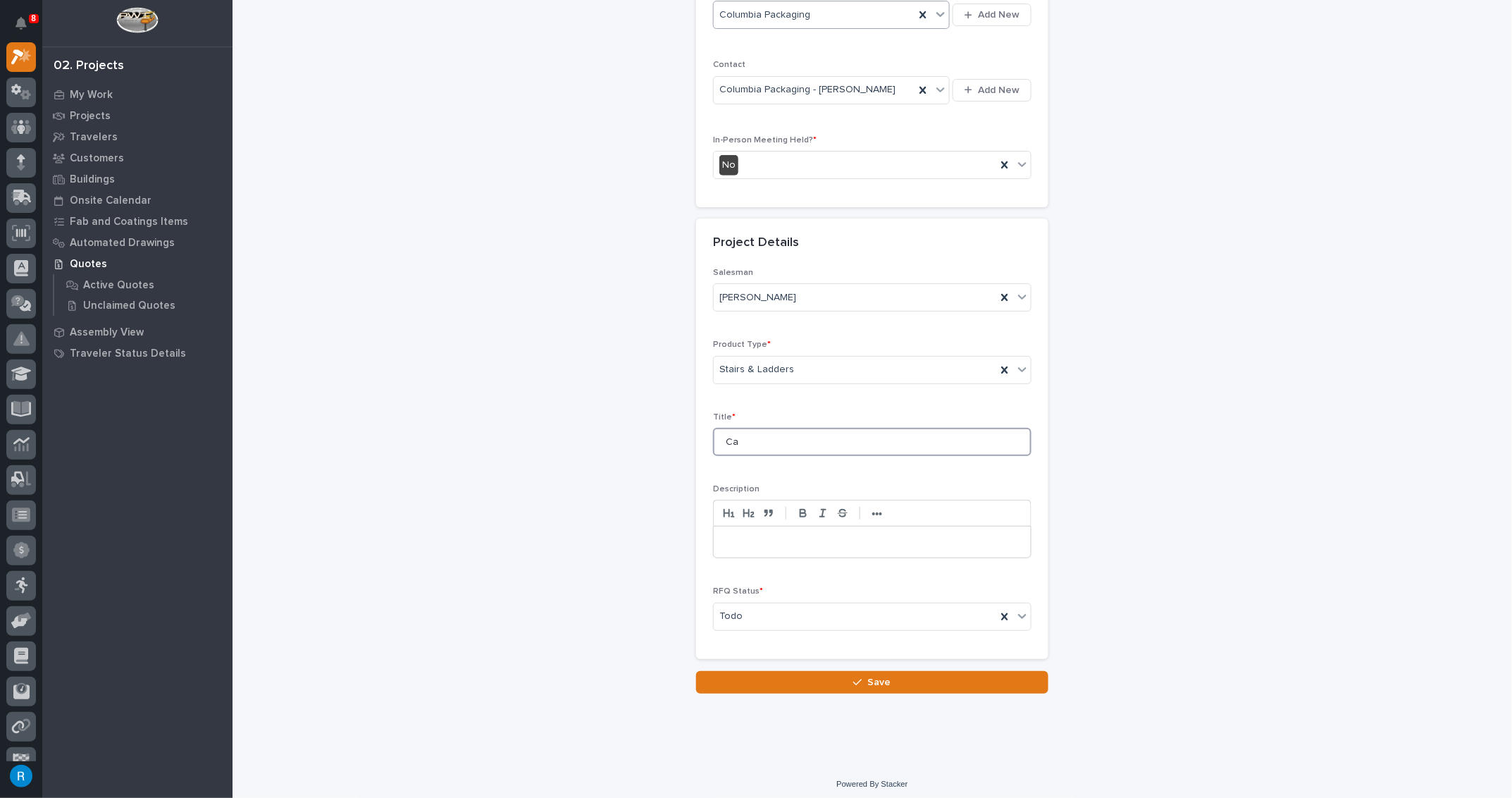
scroll to position [288, 0]
type input "Catwalk"
click at [874, 677] on span "Save" at bounding box center [879, 682] width 23 height 13
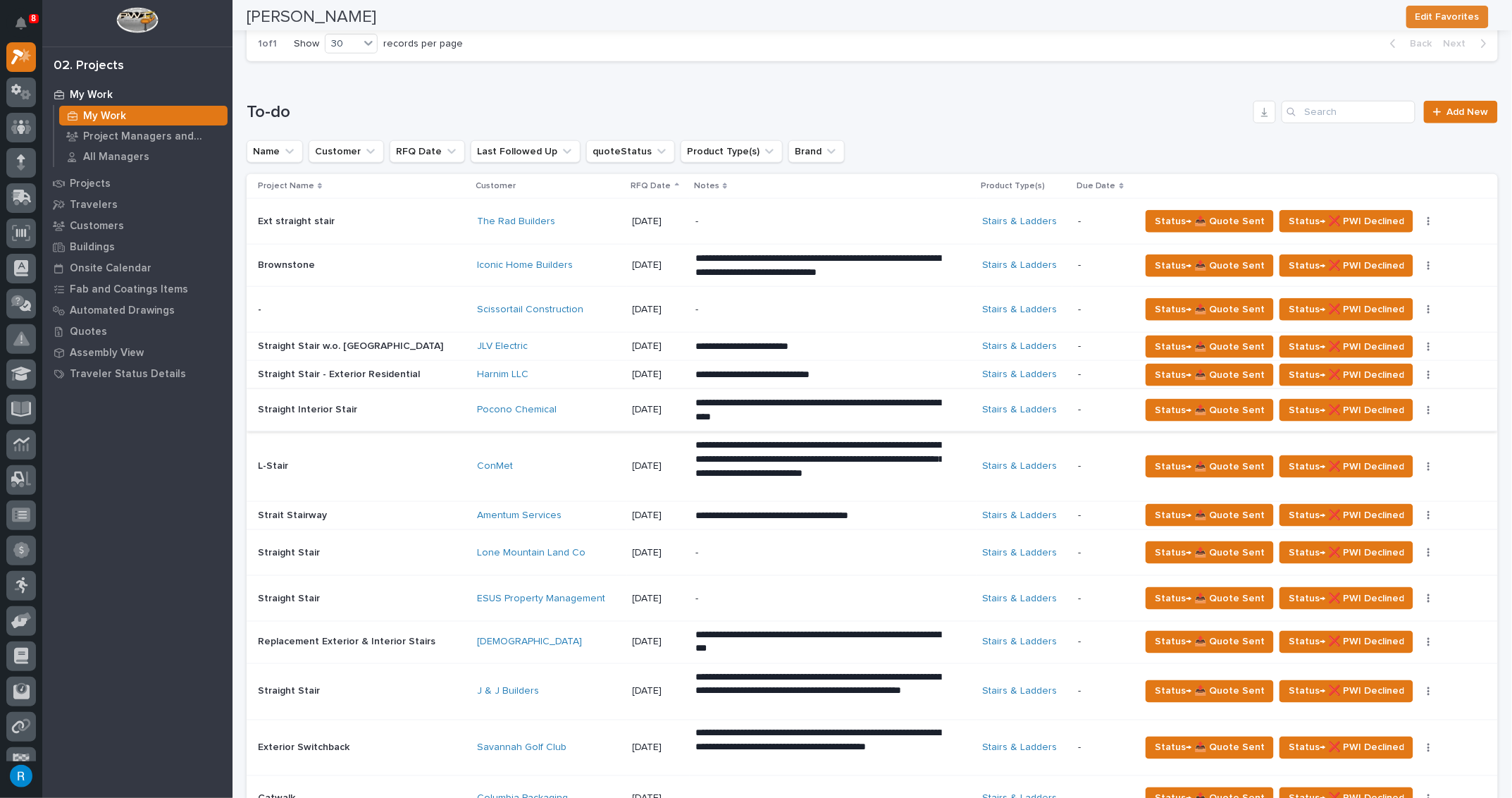
scroll to position [833, 0]
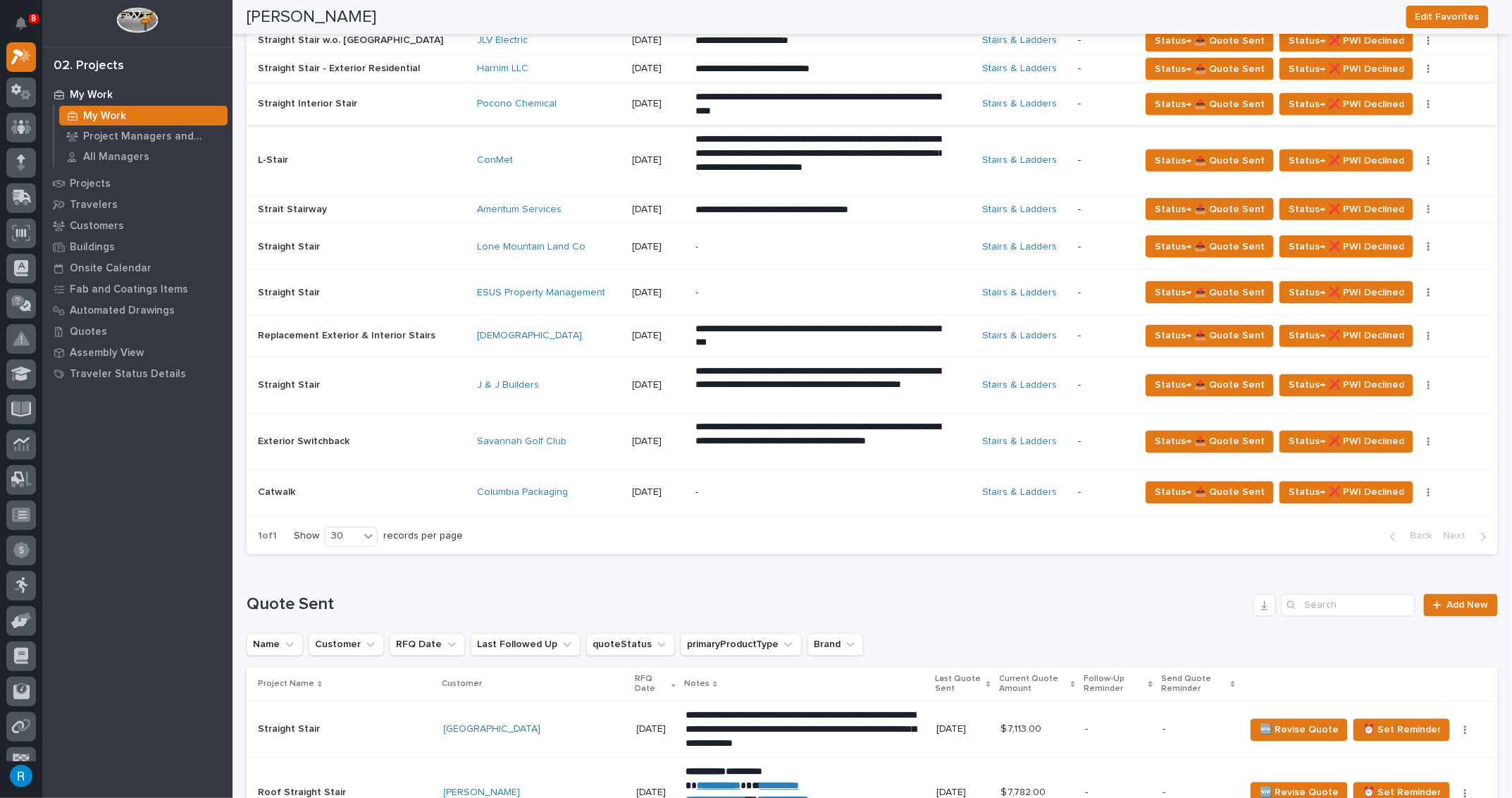
click at [742, 487] on p "-" at bounding box center [818, 493] width 247 height 12
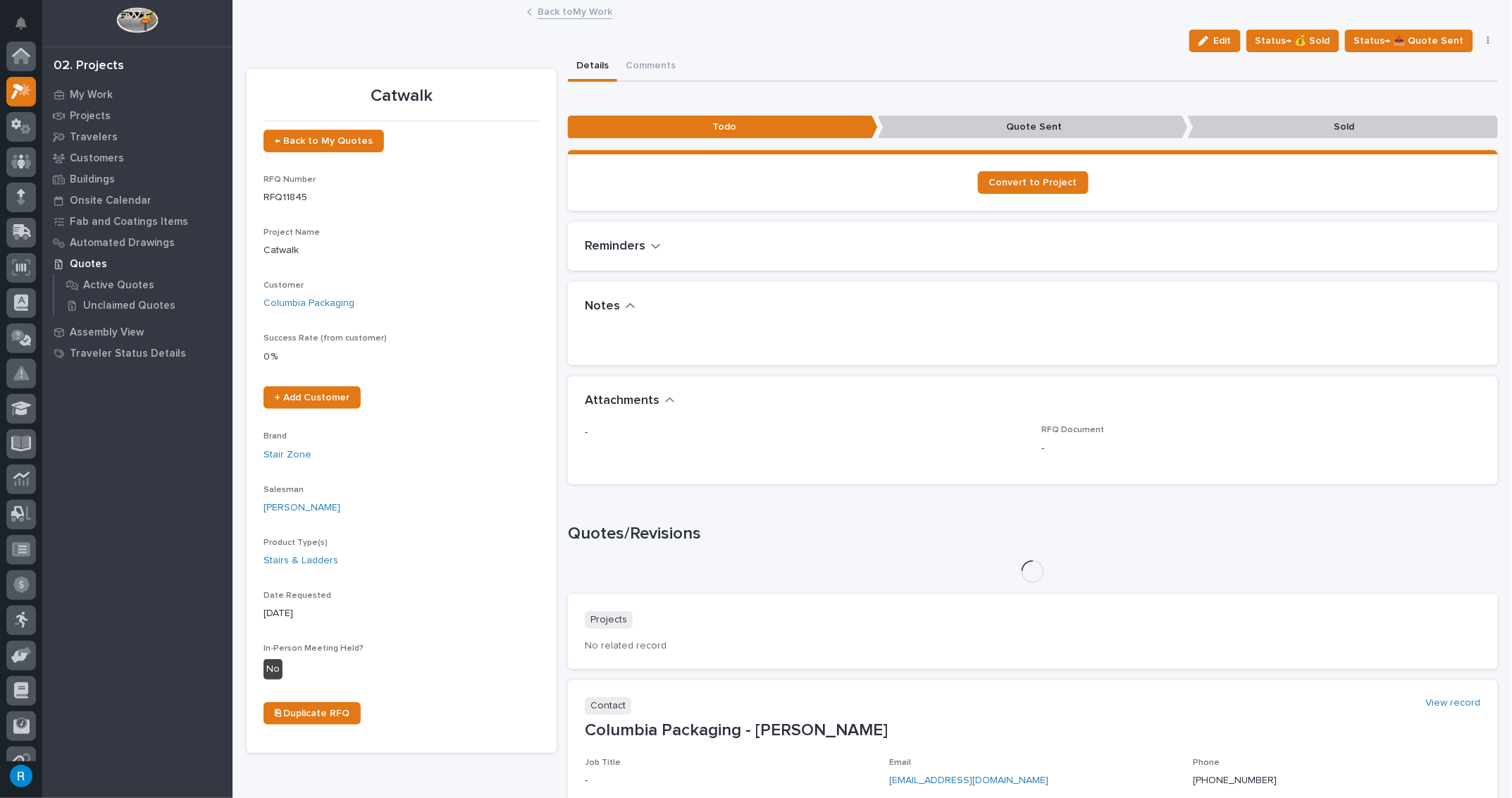
scroll to position [35, 0]
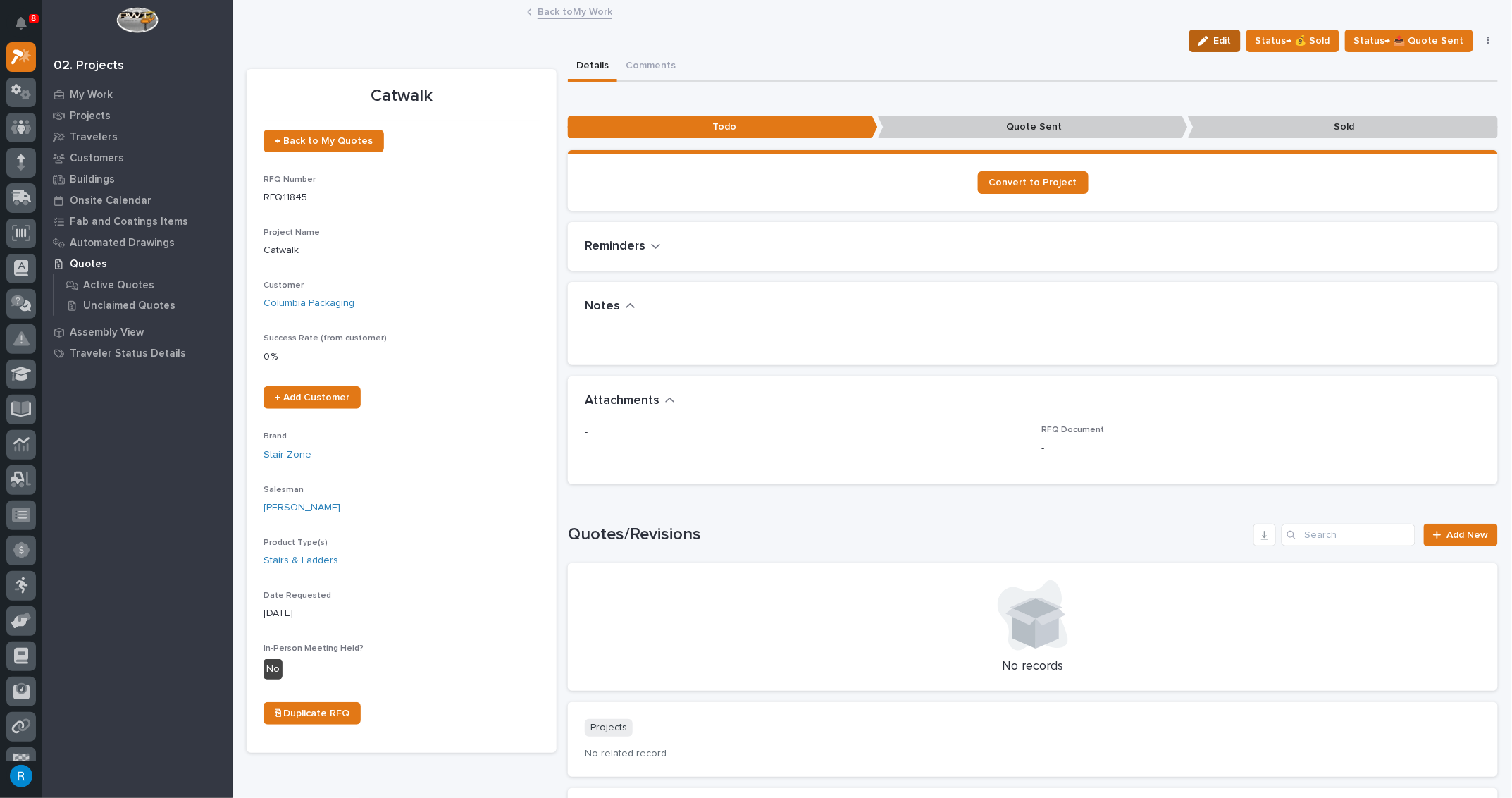
click at [1228, 39] on span "Edit" at bounding box center [1222, 41] width 18 height 13
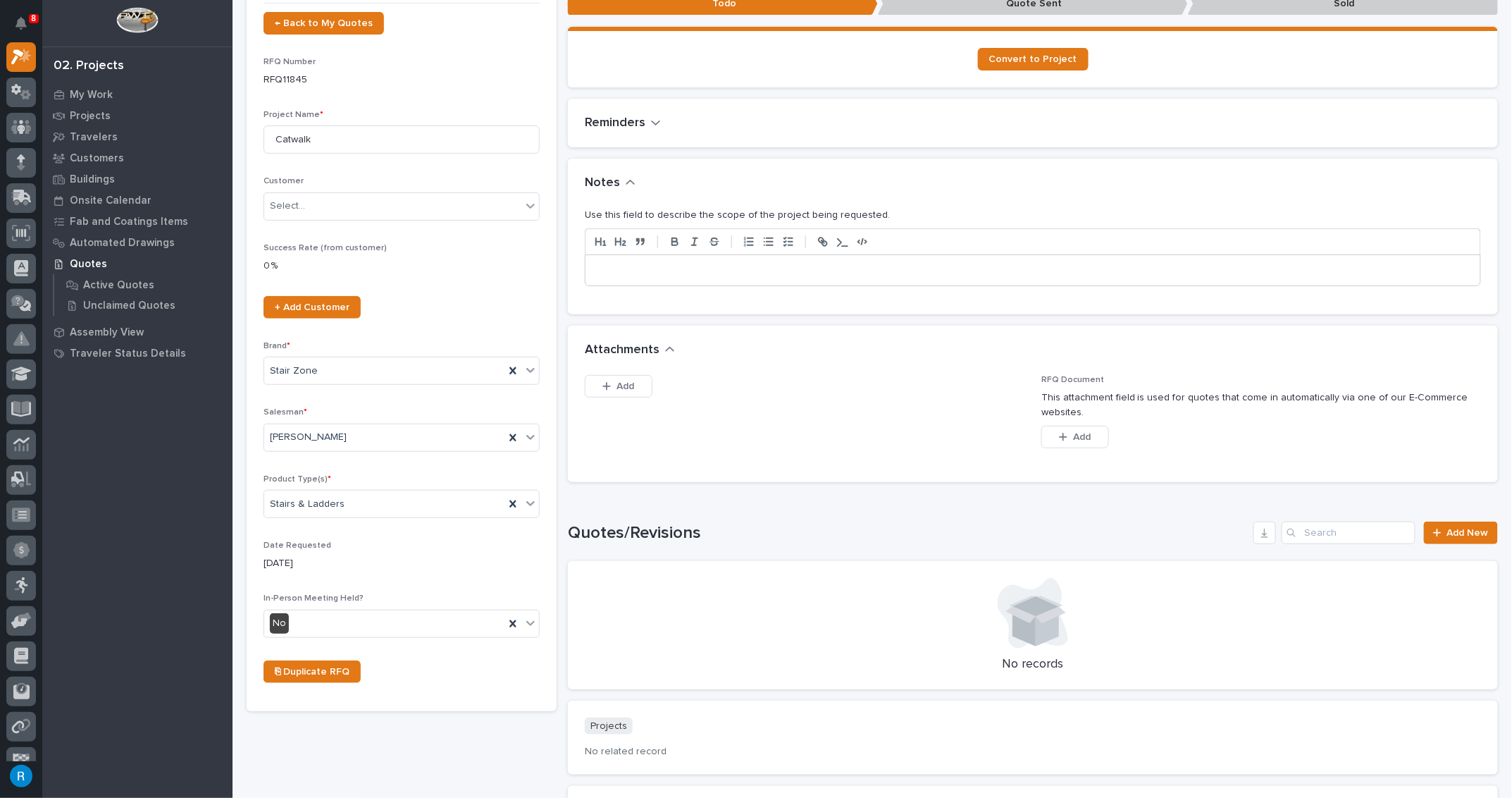
scroll to position [128, 0]
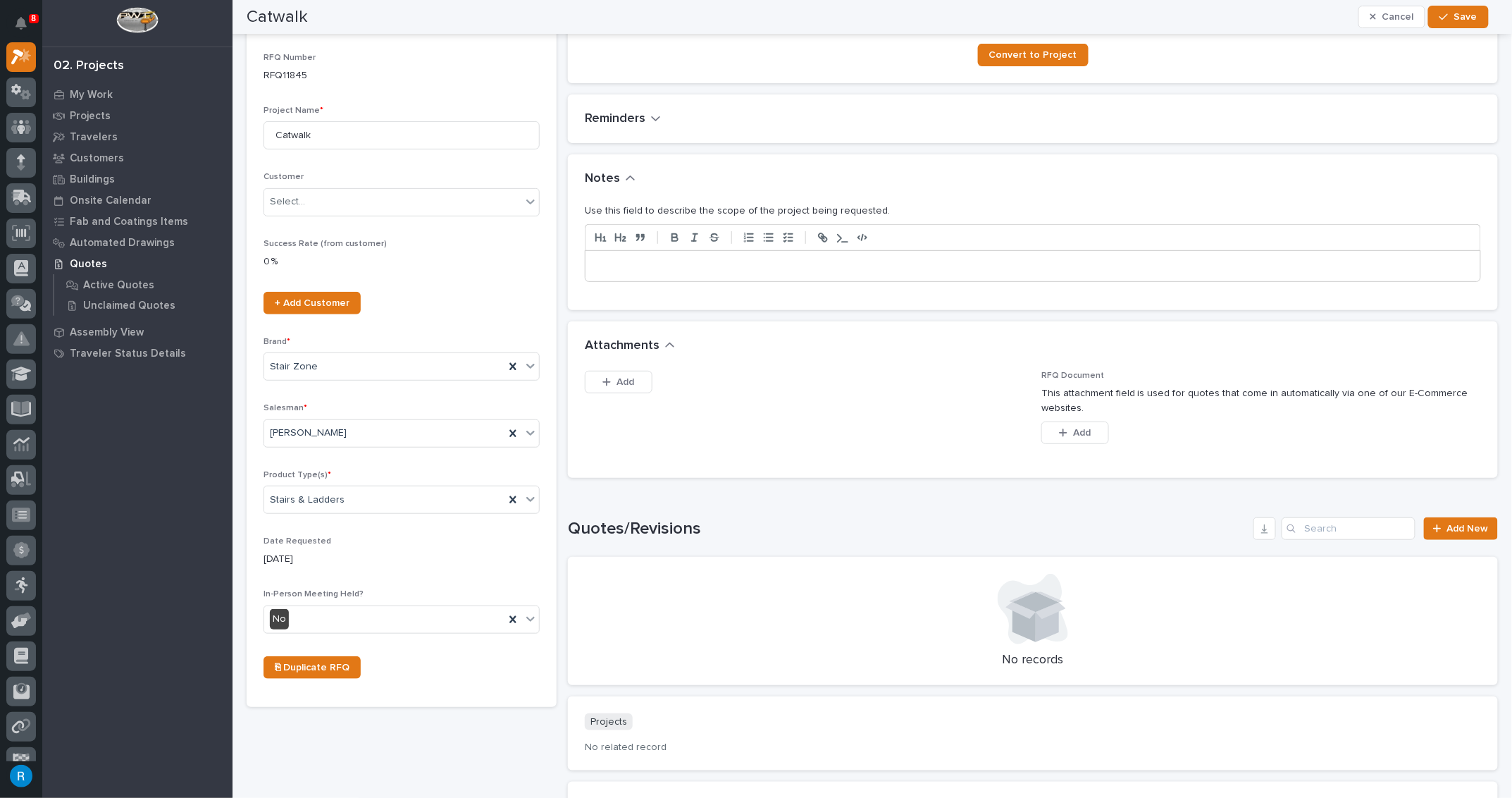
click at [606, 264] on p at bounding box center [1032, 266] width 874 height 14
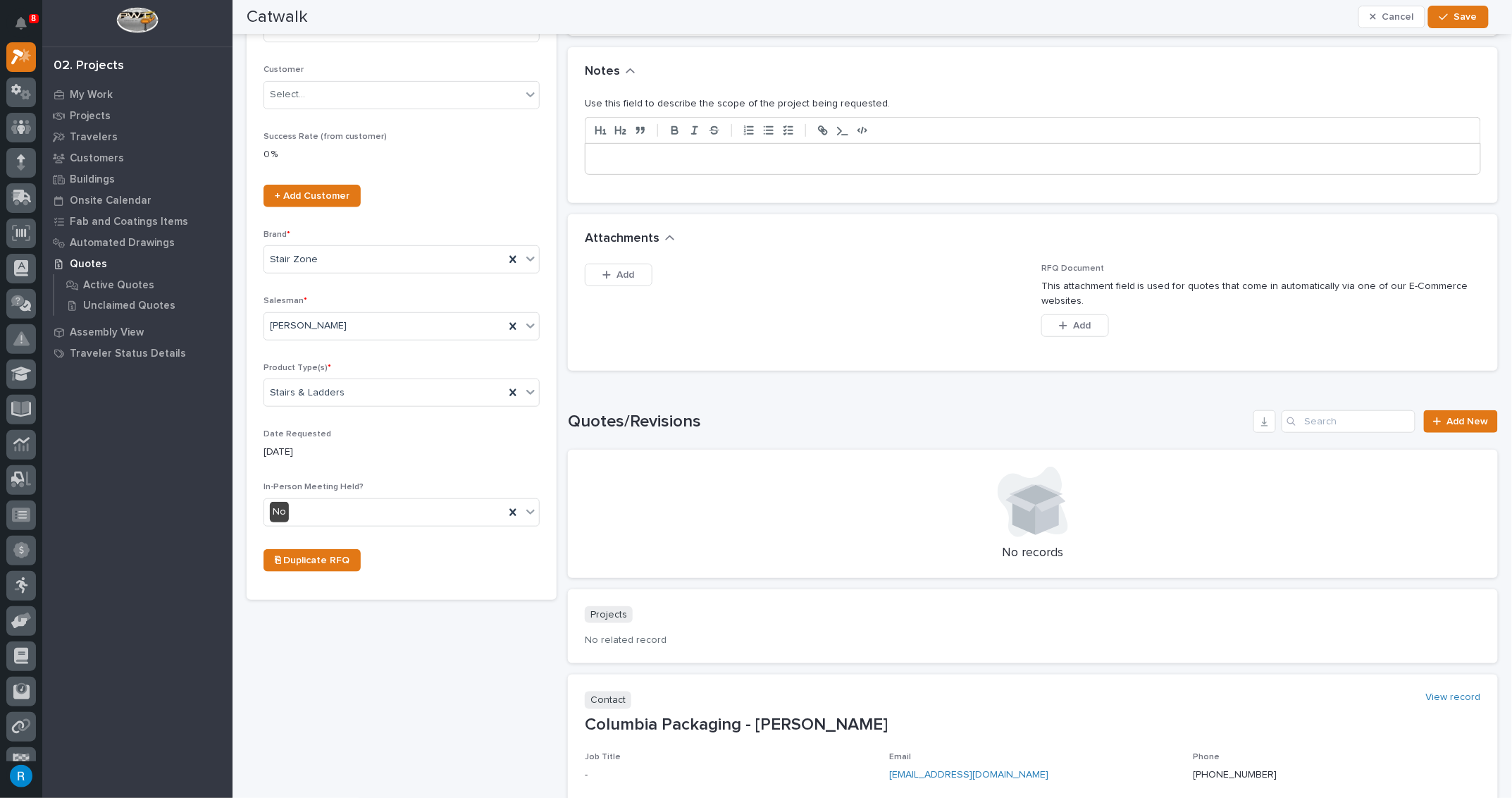
scroll to position [400, 0]
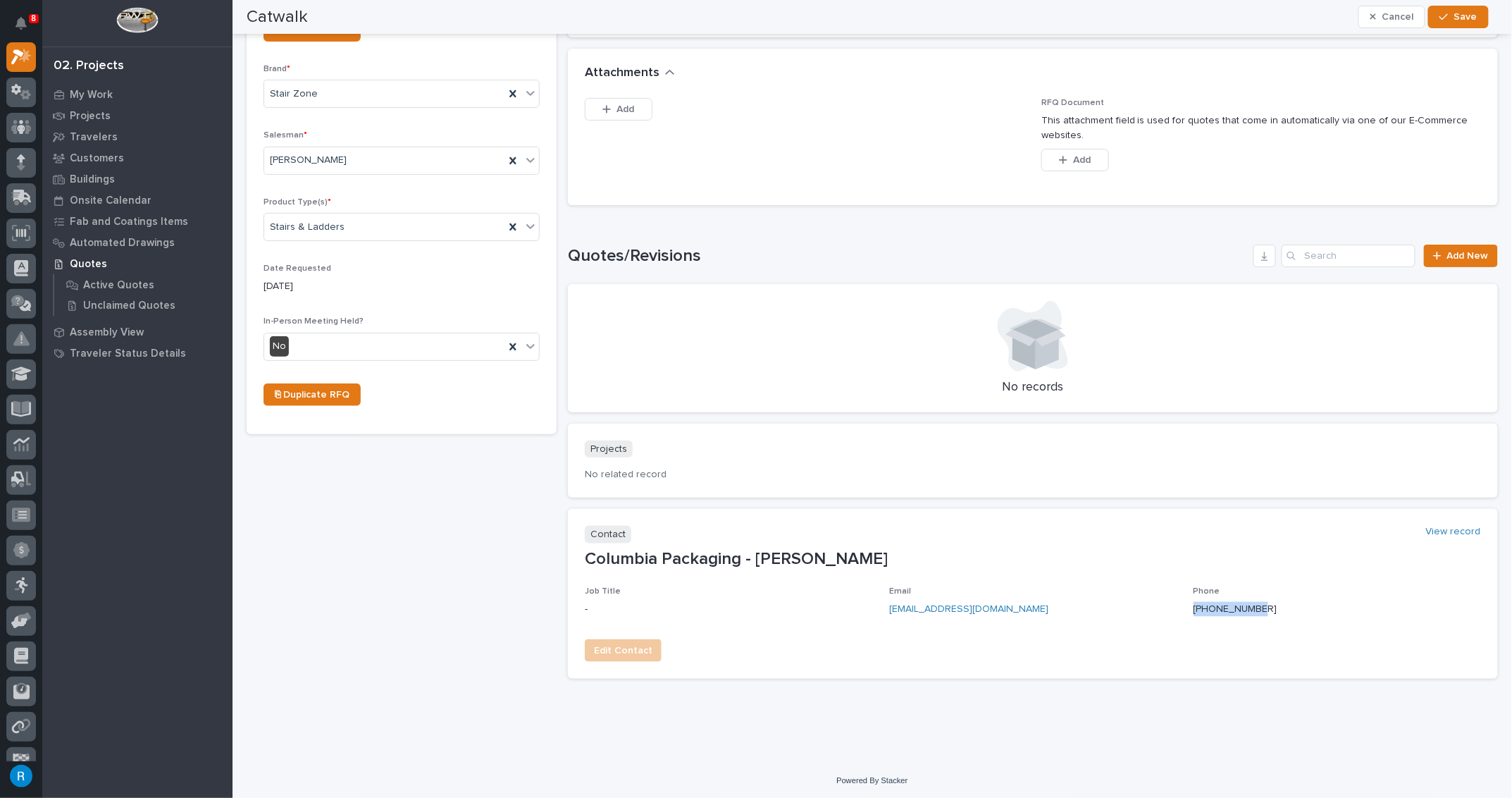
drag, startPoint x: 1257, startPoint y: 606, endPoint x: 1183, endPoint y: 610, distance: 74.1
click at [1183, 610] on div "Job Title - Email bbabb@columbiapkg.com Phone 310-294-7947" at bounding box center [1032, 607] width 896 height 41
copy link "310-294-7947"
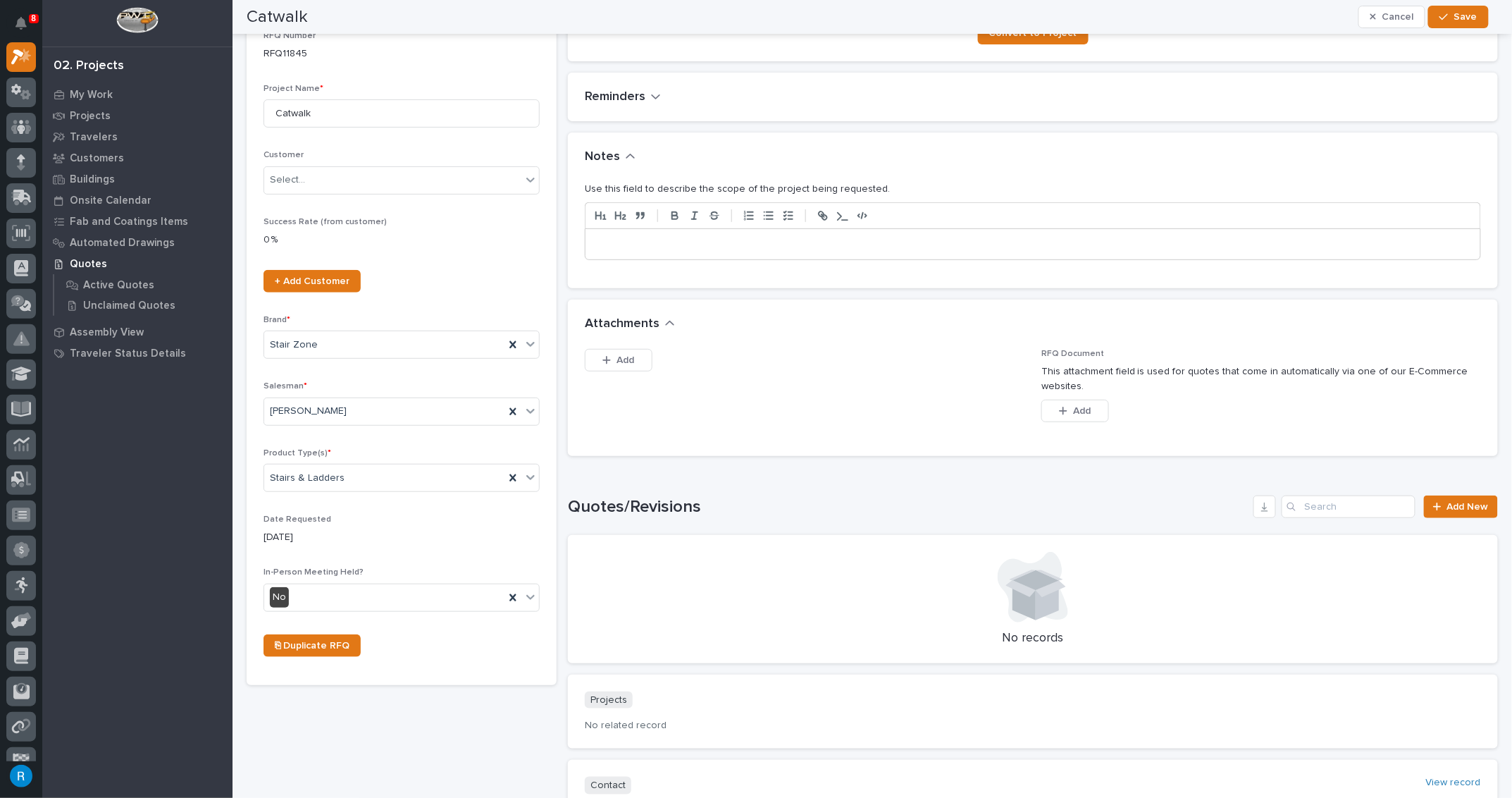
scroll to position [0, 0]
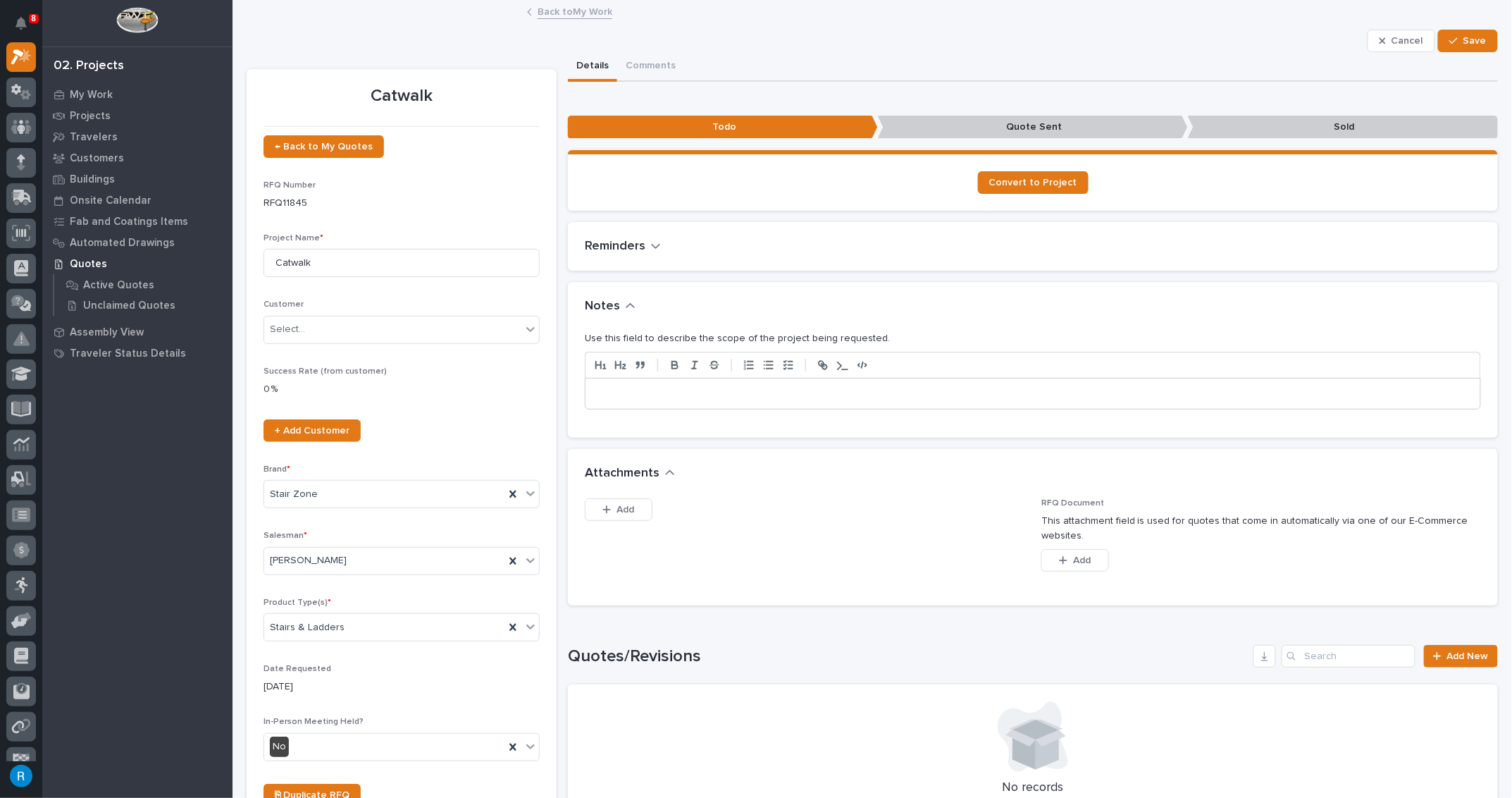
click at [615, 400] on div at bounding box center [1032, 393] width 894 height 31
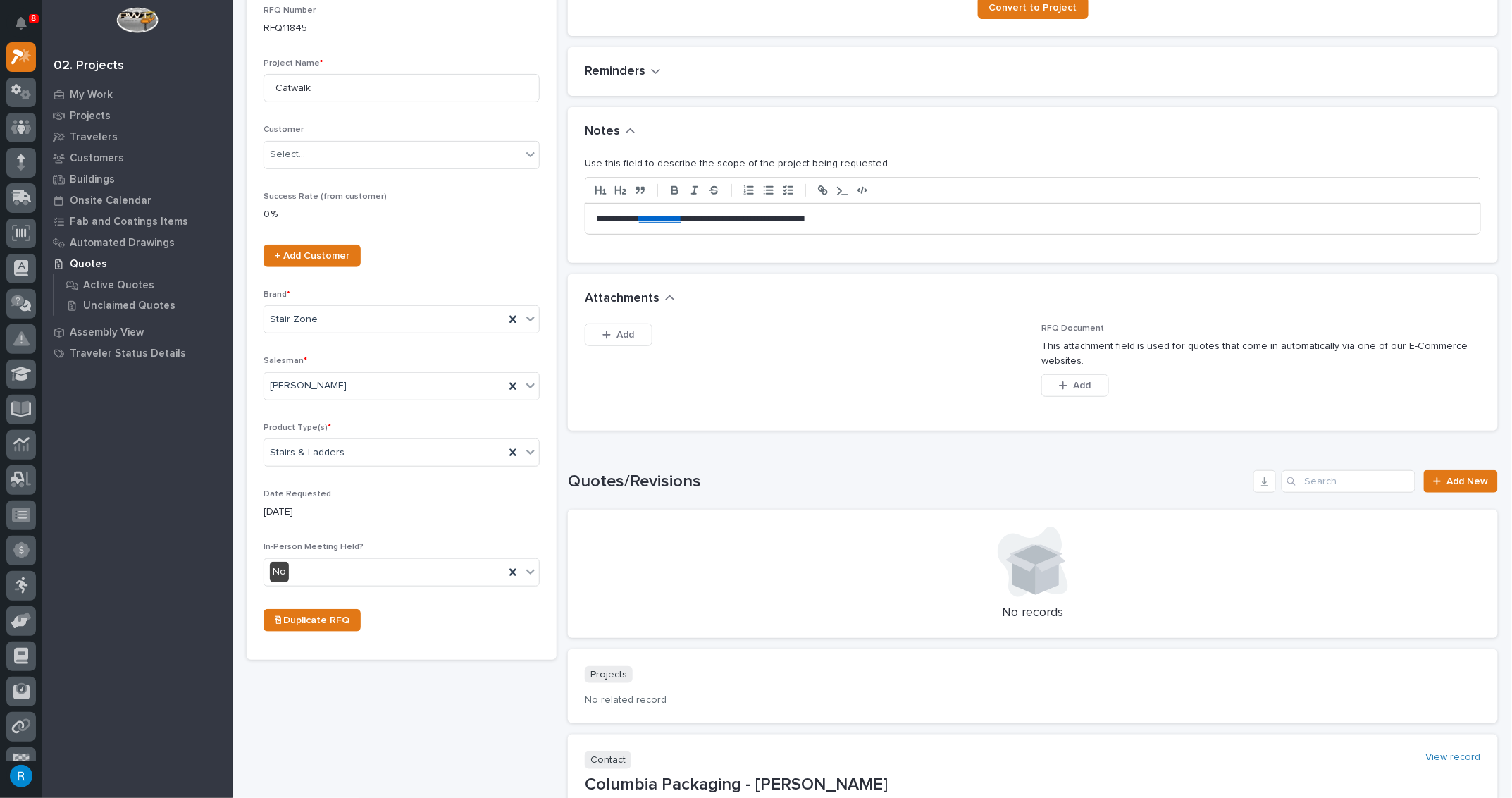
scroll to position [192, 0]
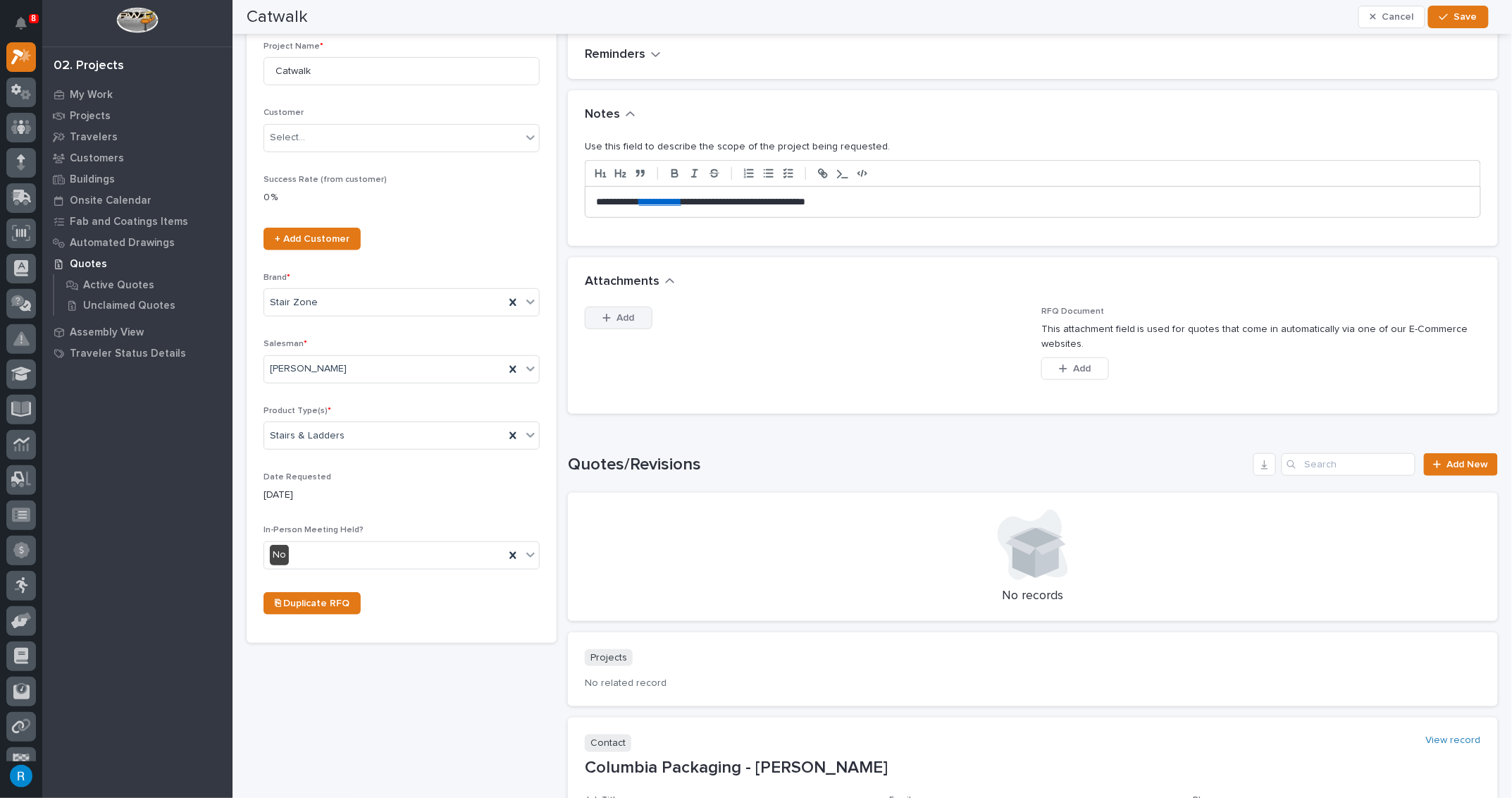
click at [619, 313] on span "Add" at bounding box center [626, 318] width 18 height 13
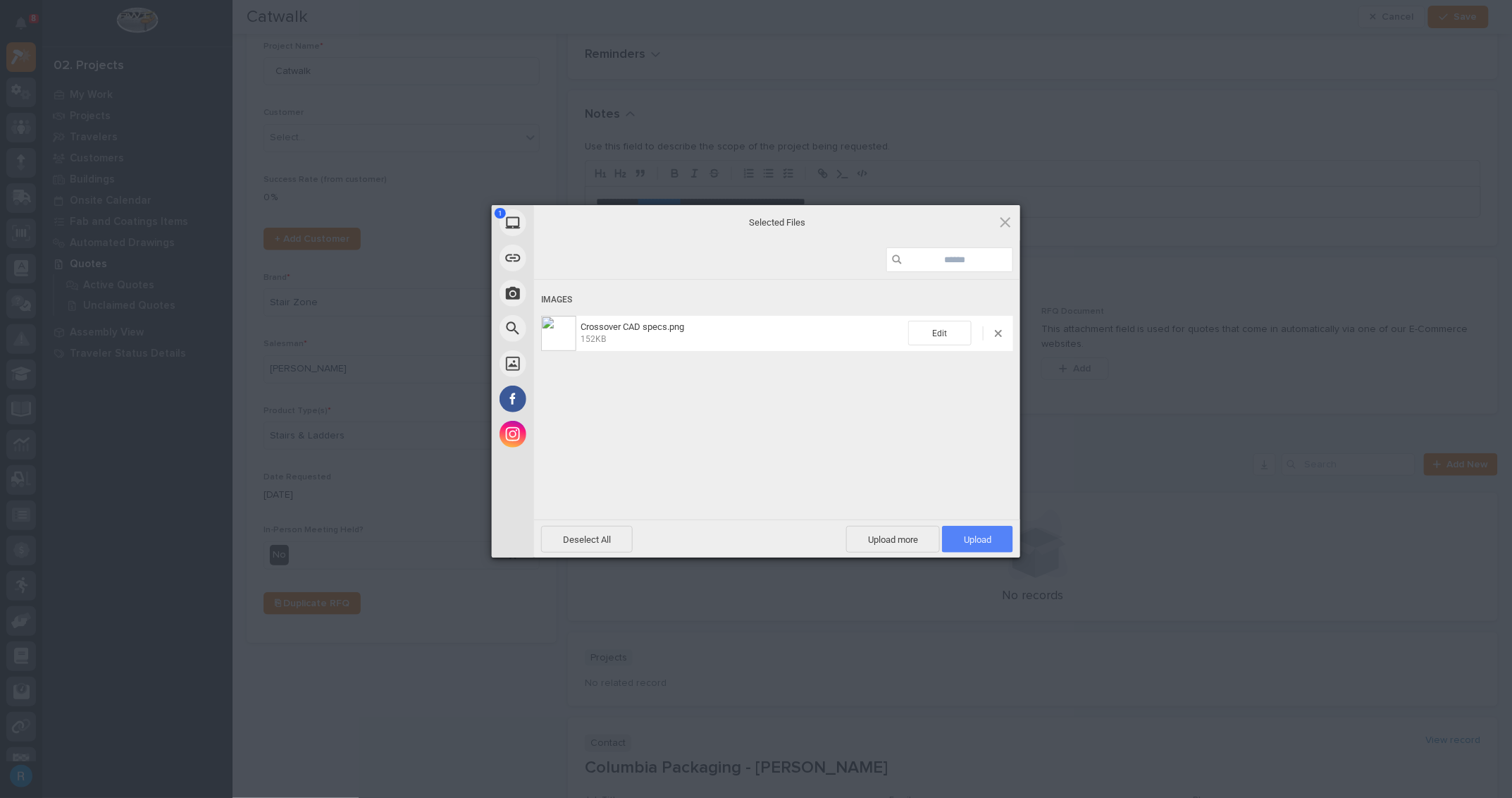
click at [970, 547] on span "Upload 1" at bounding box center [978, 539] width 71 height 27
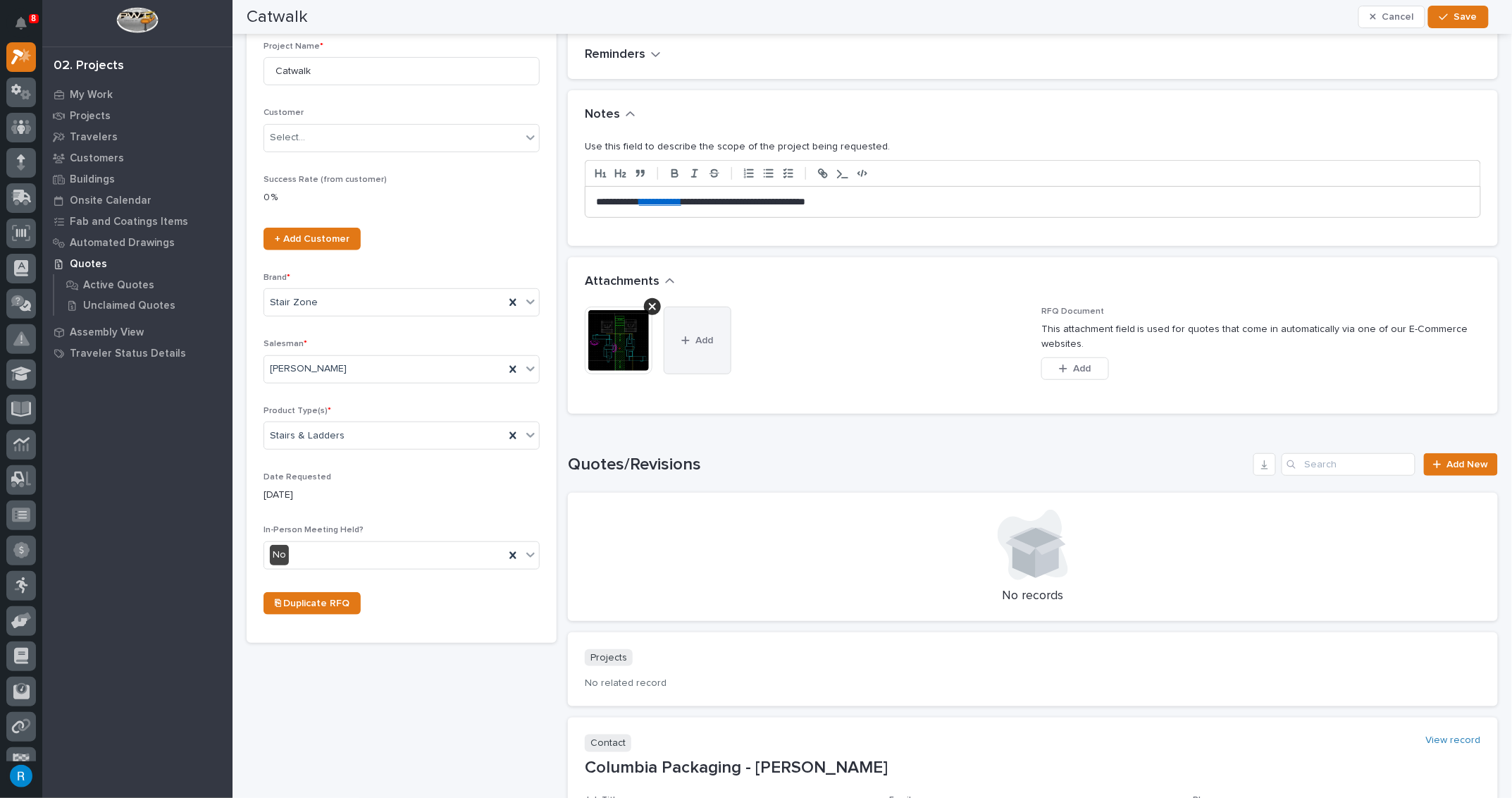
click at [695, 345] on button "Add" at bounding box center [697, 341] width 68 height 68
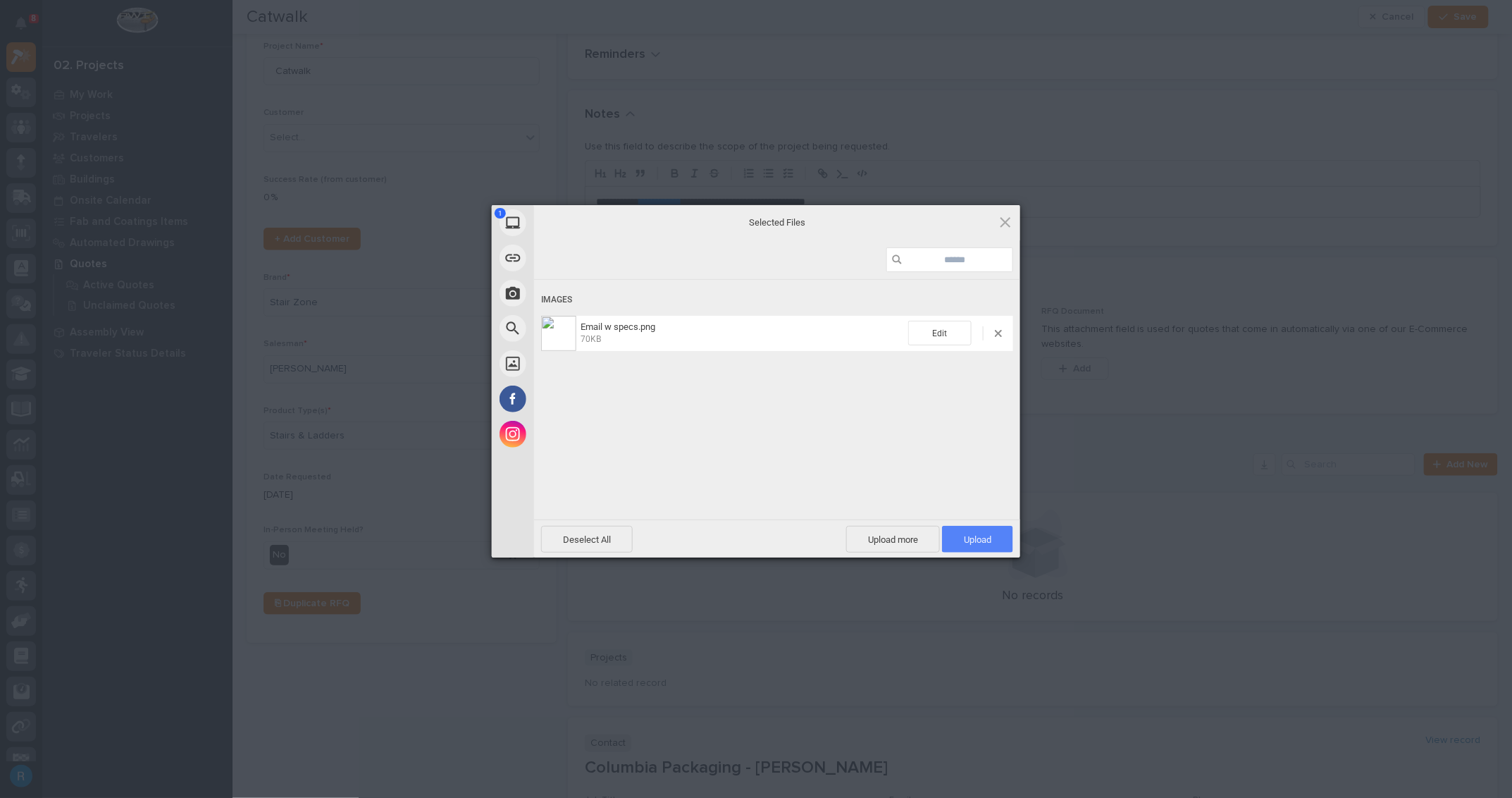
click at [987, 541] on span "Upload 1" at bounding box center [977, 539] width 27 height 10
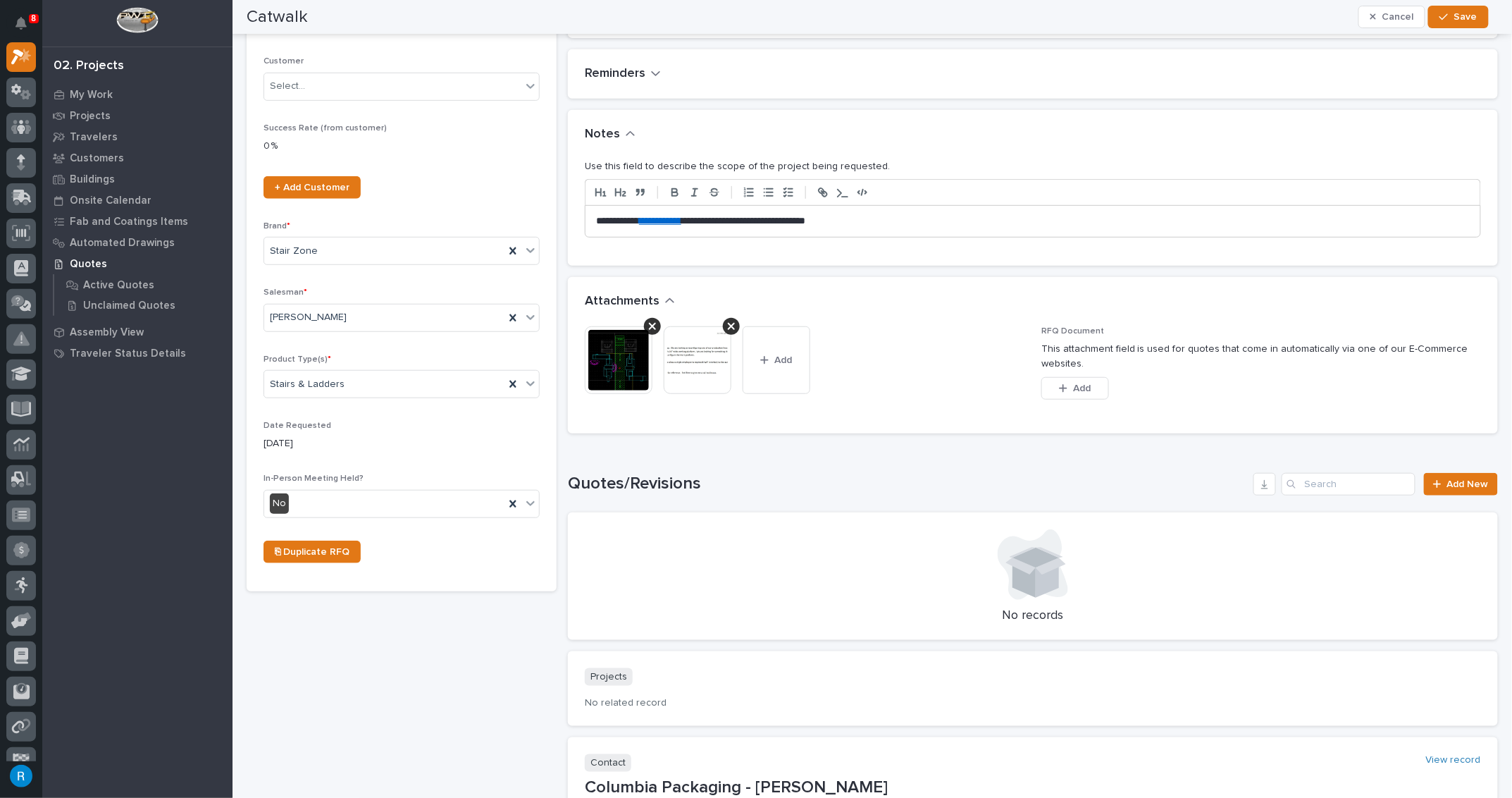
scroll to position [0, 0]
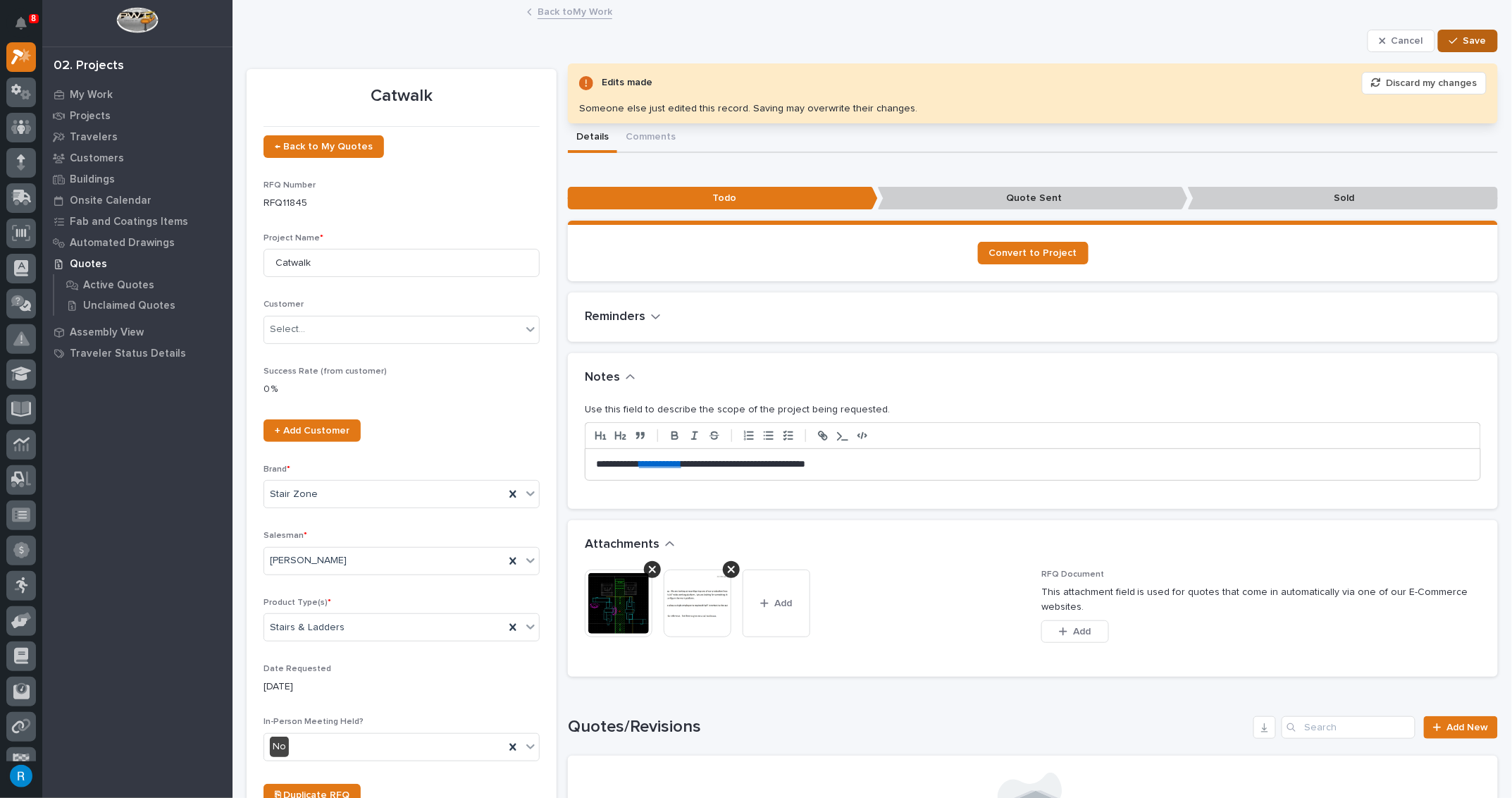
click at [1468, 43] on span "Save" at bounding box center [1474, 41] width 23 height 13
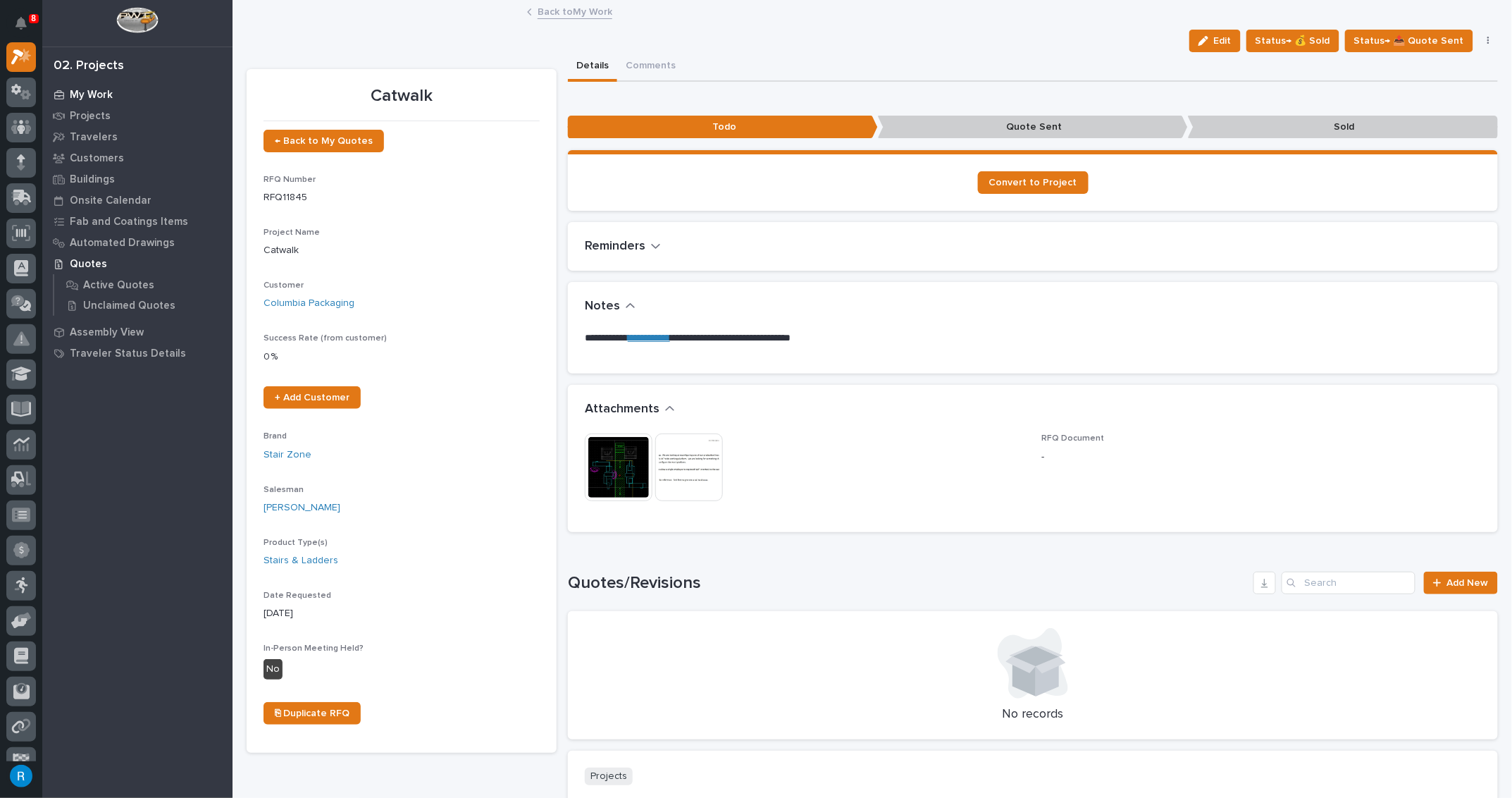
click at [93, 99] on p "My Work" at bounding box center [91, 96] width 43 height 13
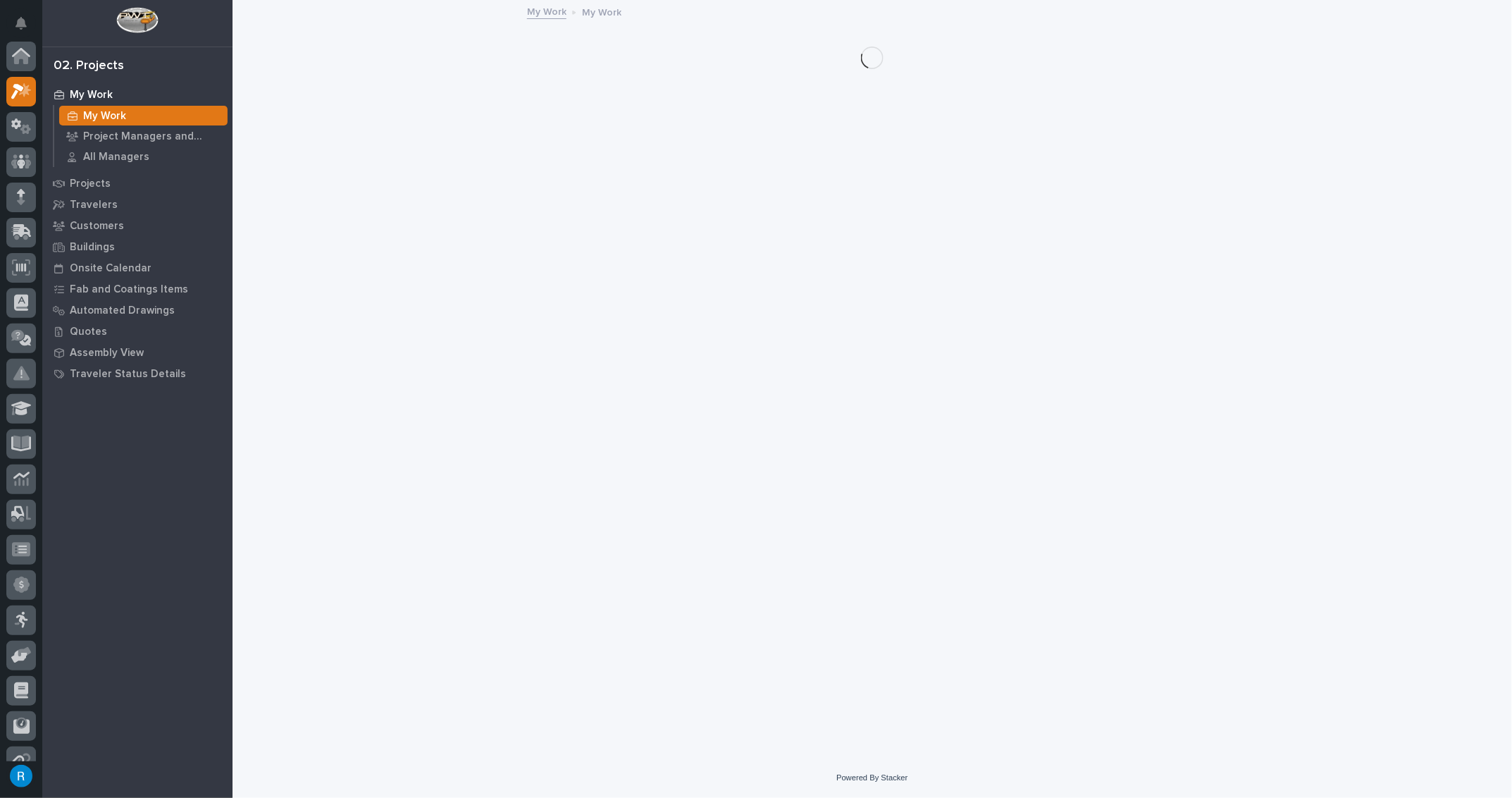
scroll to position [35, 0]
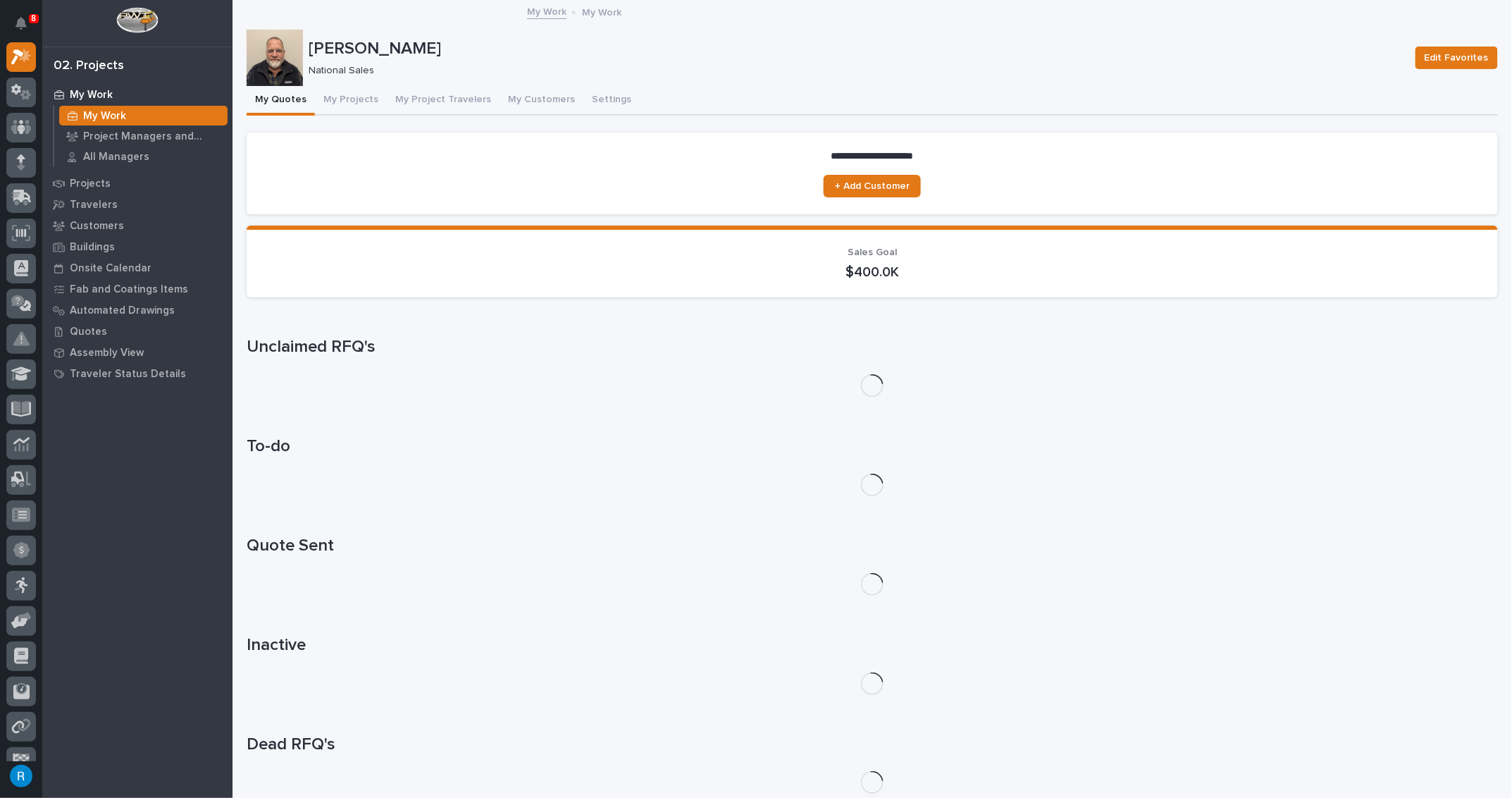
click at [107, 94] on p "My Work" at bounding box center [91, 96] width 43 height 13
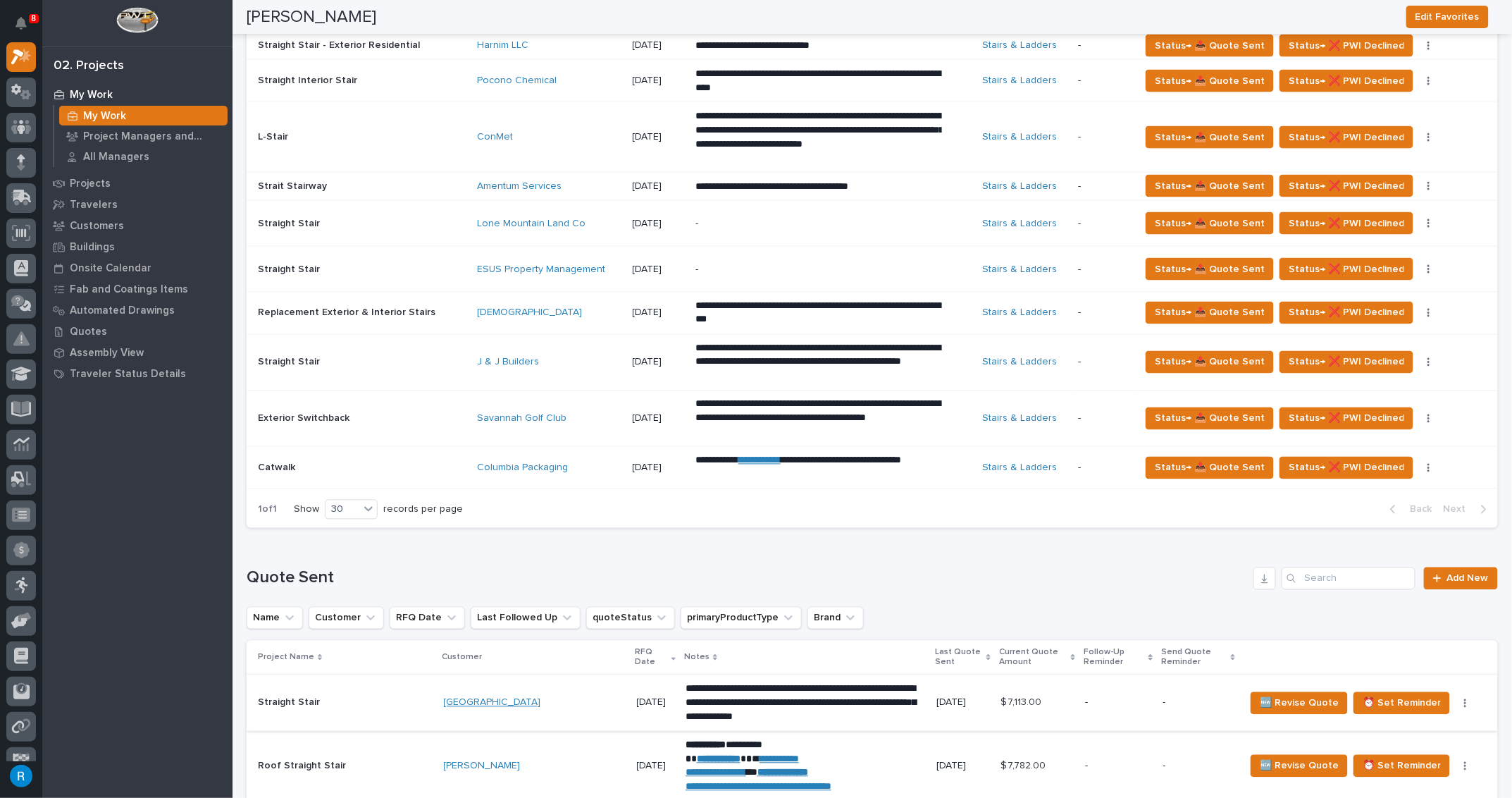
scroll to position [960, 0]
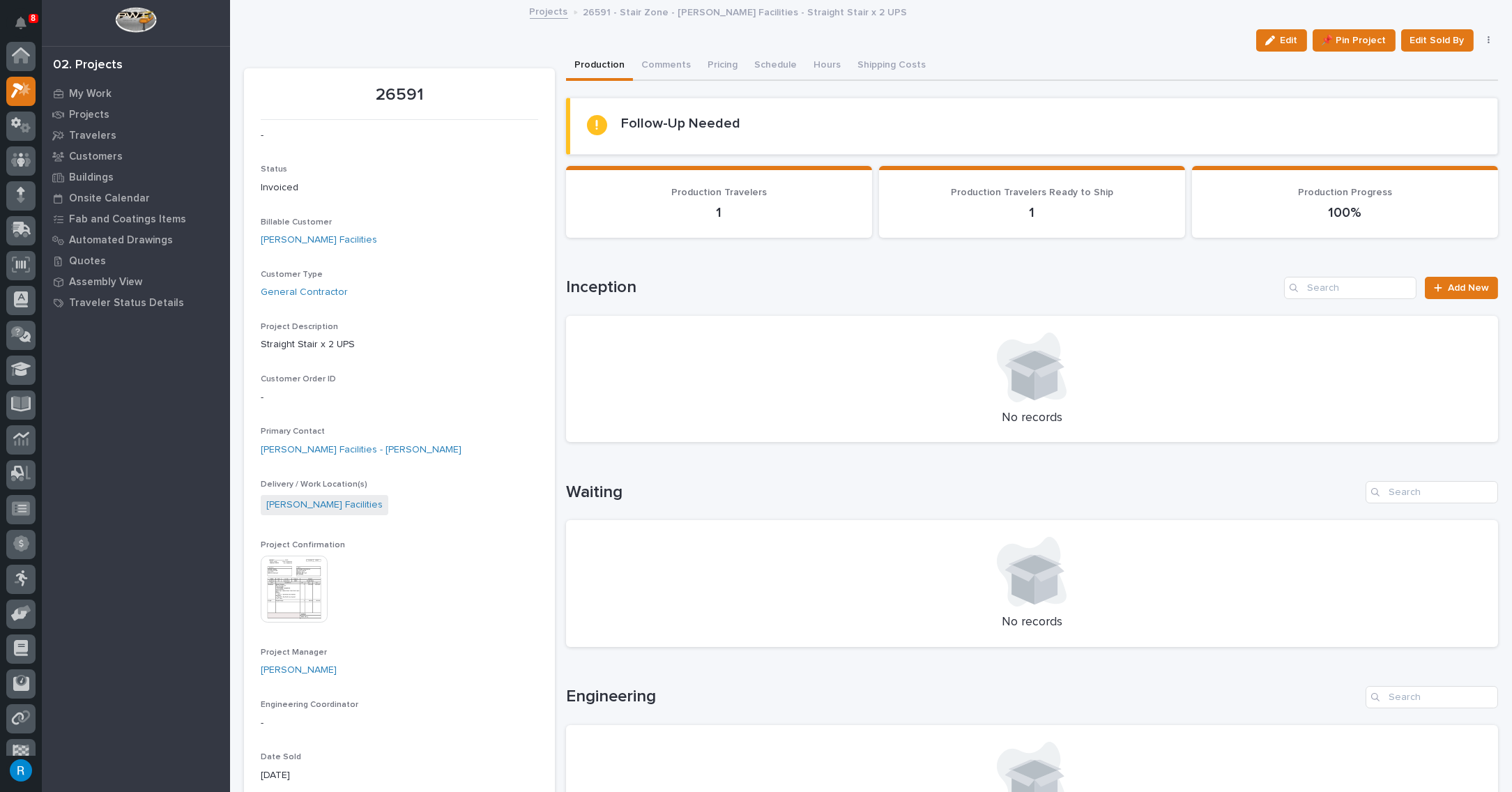
scroll to position [34, 0]
click at [84, 91] on p "My Work" at bounding box center [90, 95] width 43 height 13
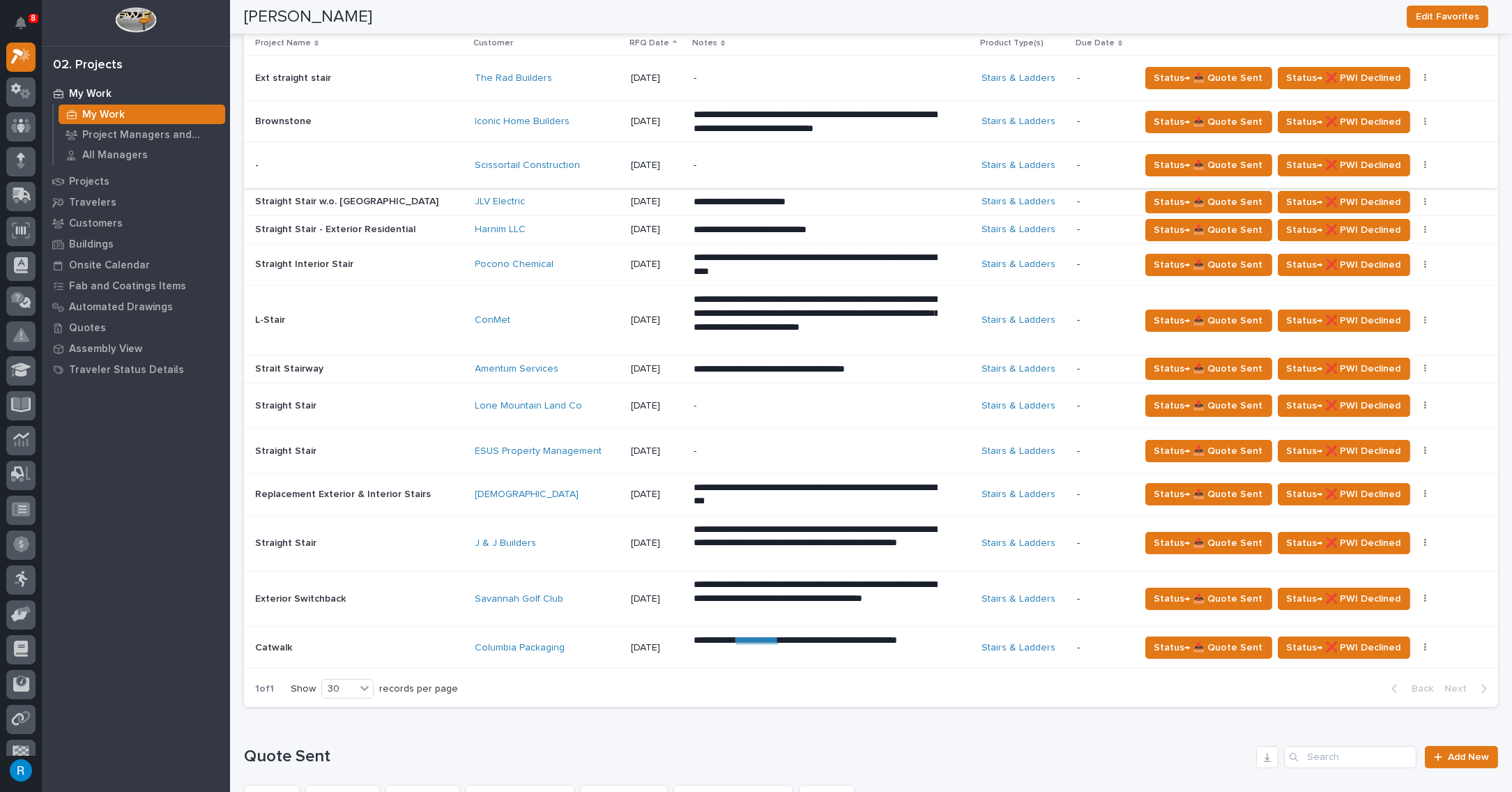
scroll to position [696, 0]
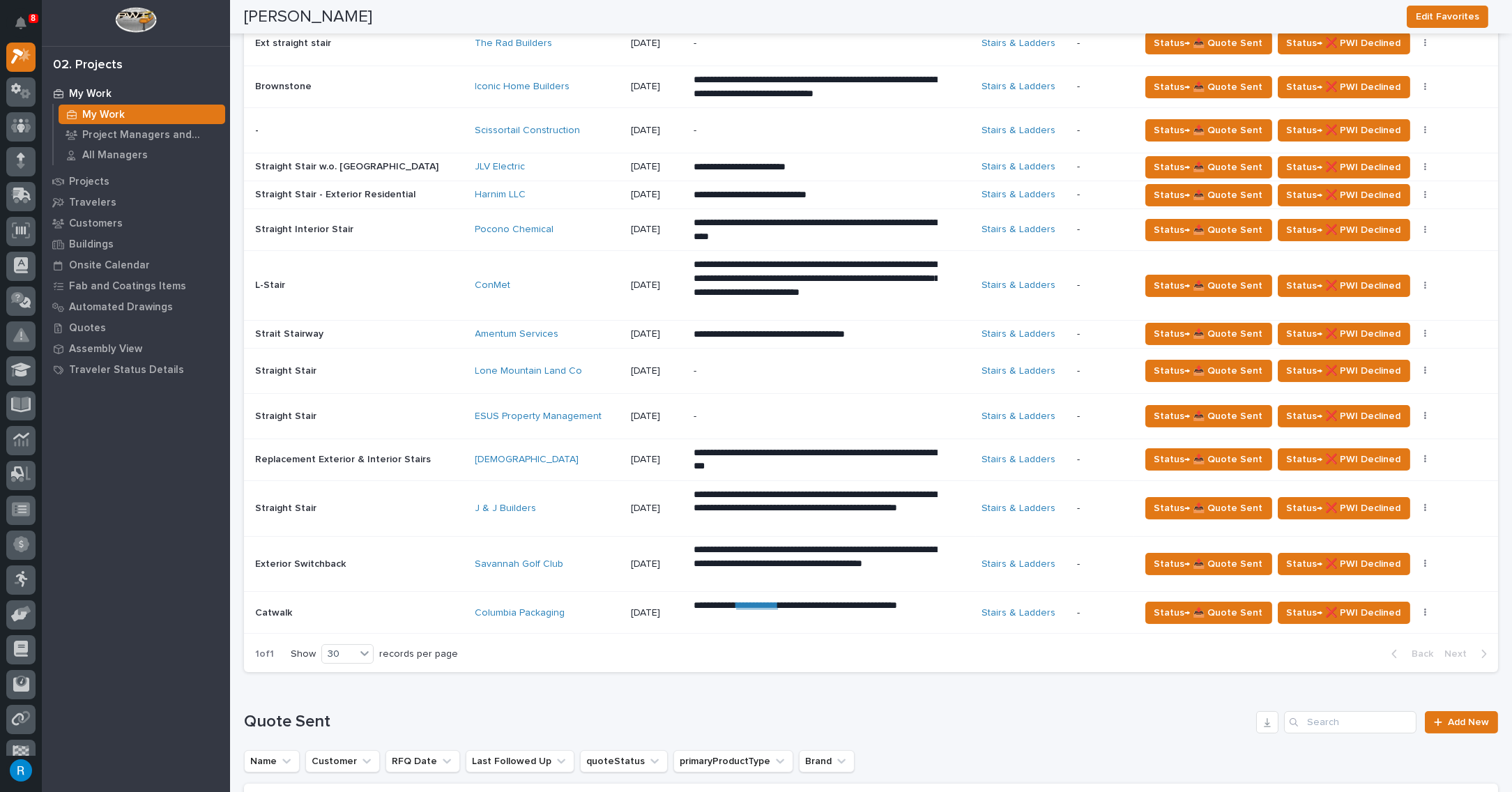
click at [564, 561] on div "Savannah Golf Club" at bounding box center [547, 564] width 144 height 12
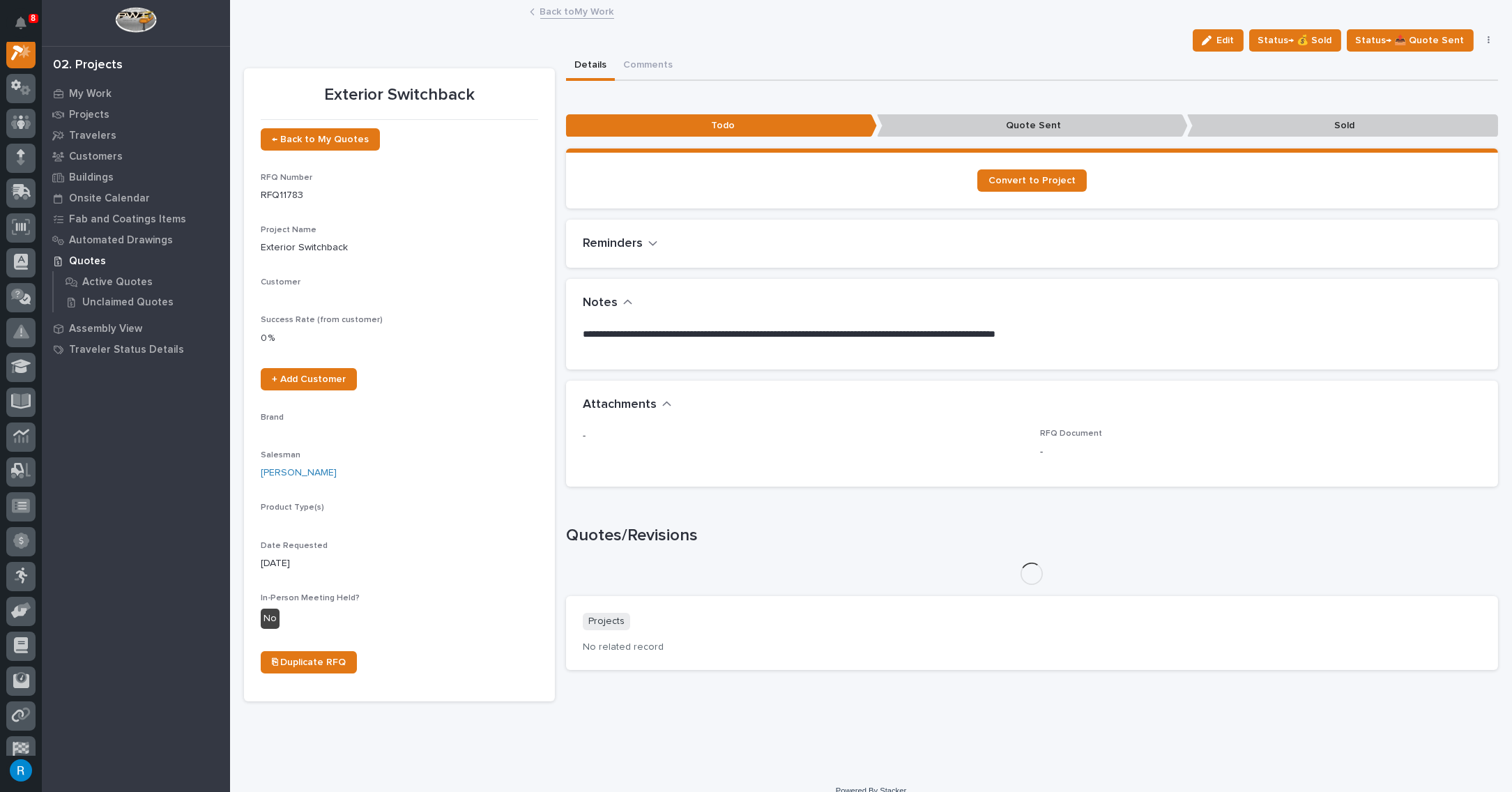
scroll to position [34, 0]
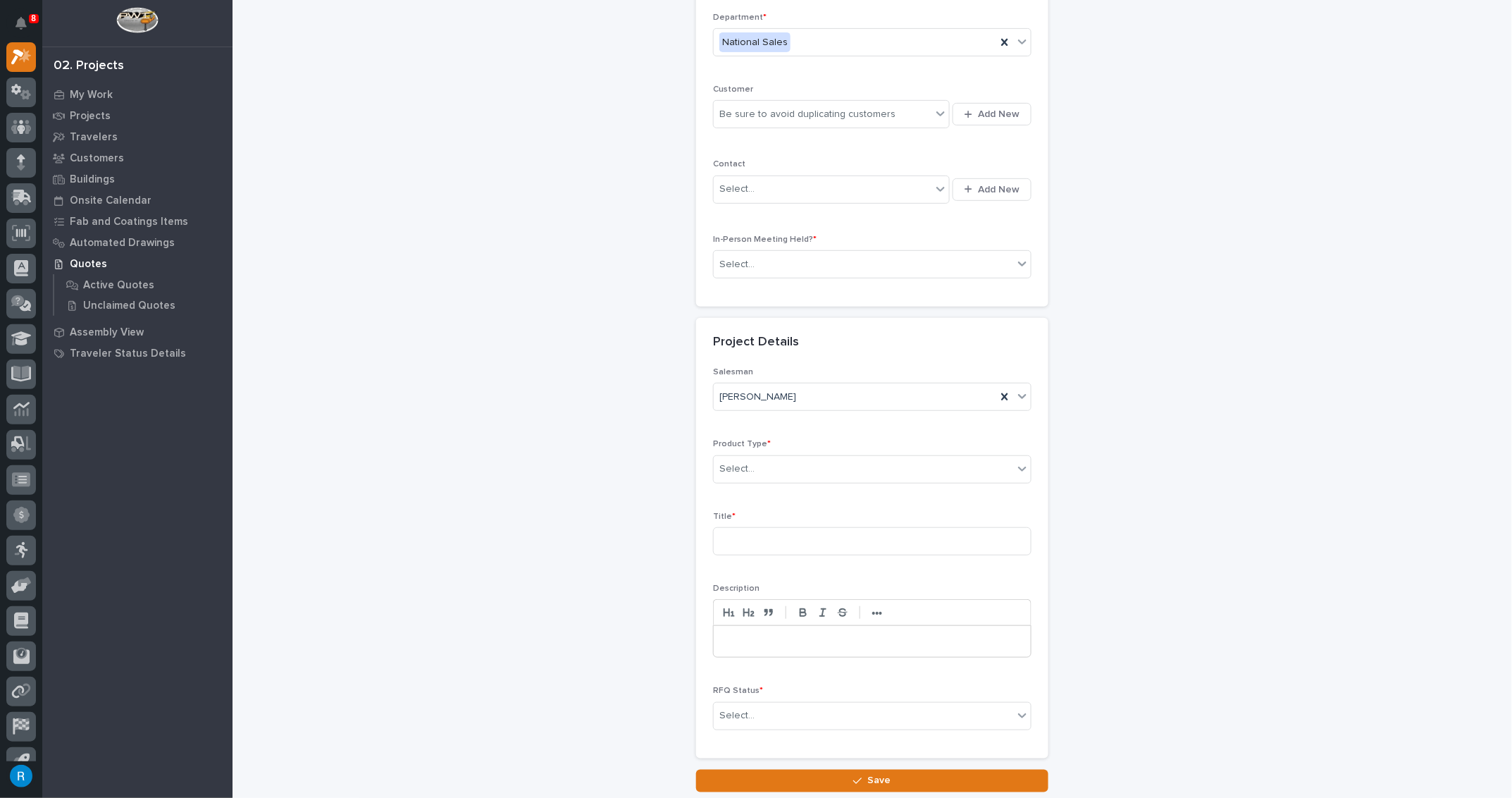
scroll to position [192, 0]
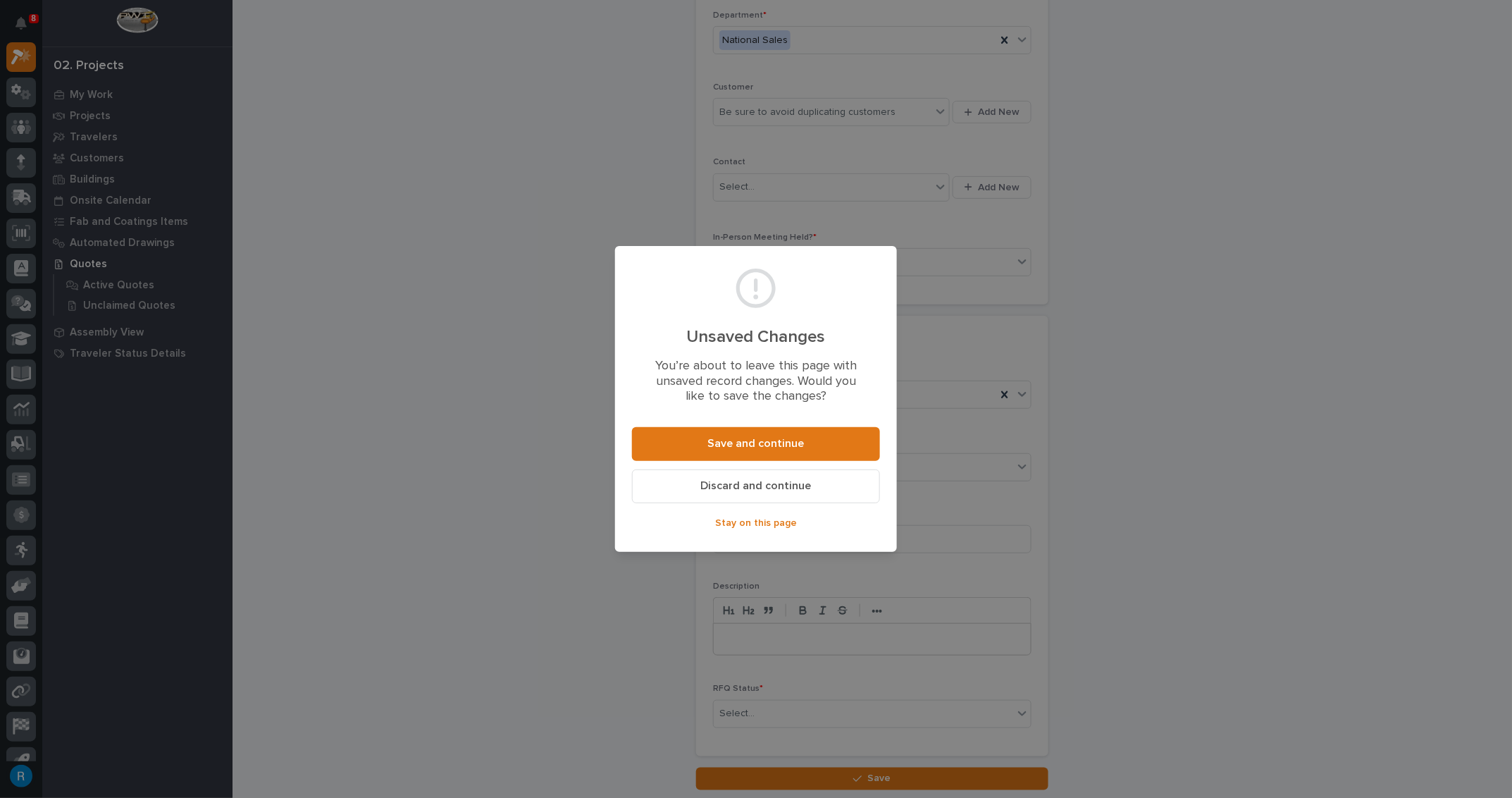
click at [754, 488] on span "Discard and continue" at bounding box center [756, 486] width 111 height 15
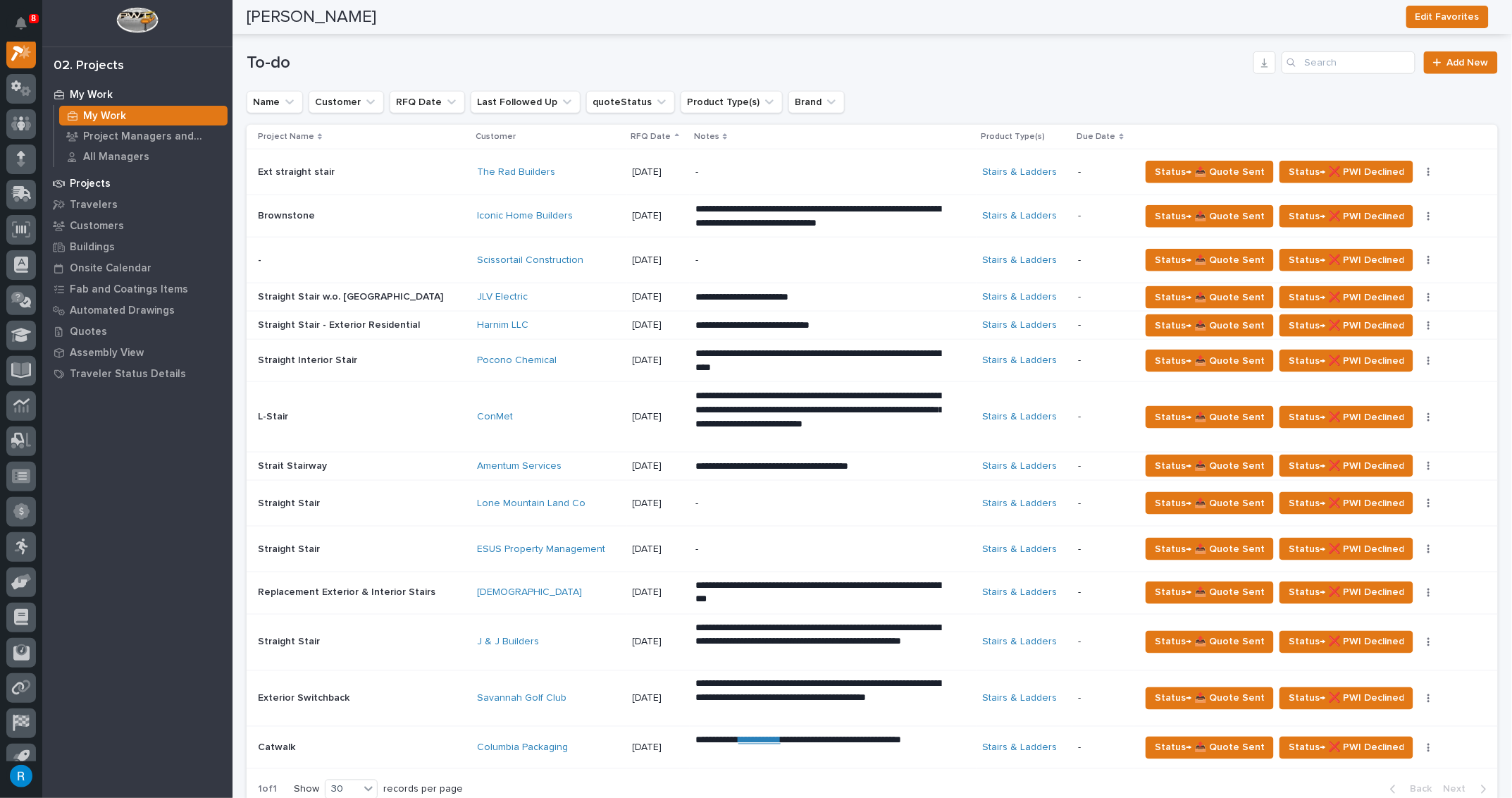
scroll to position [255, 0]
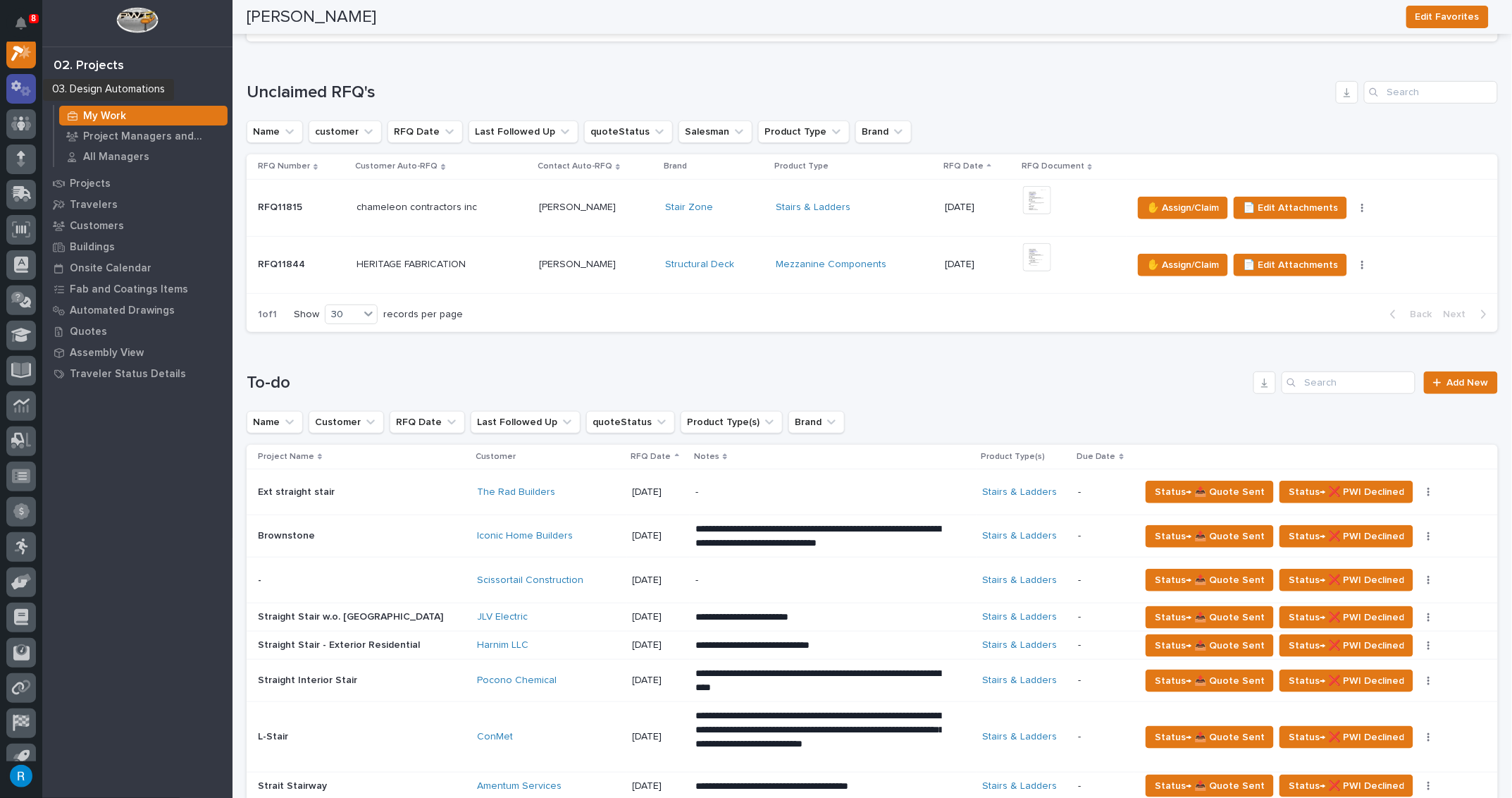
click at [11, 89] on icon at bounding box center [22, 88] width 21 height 16
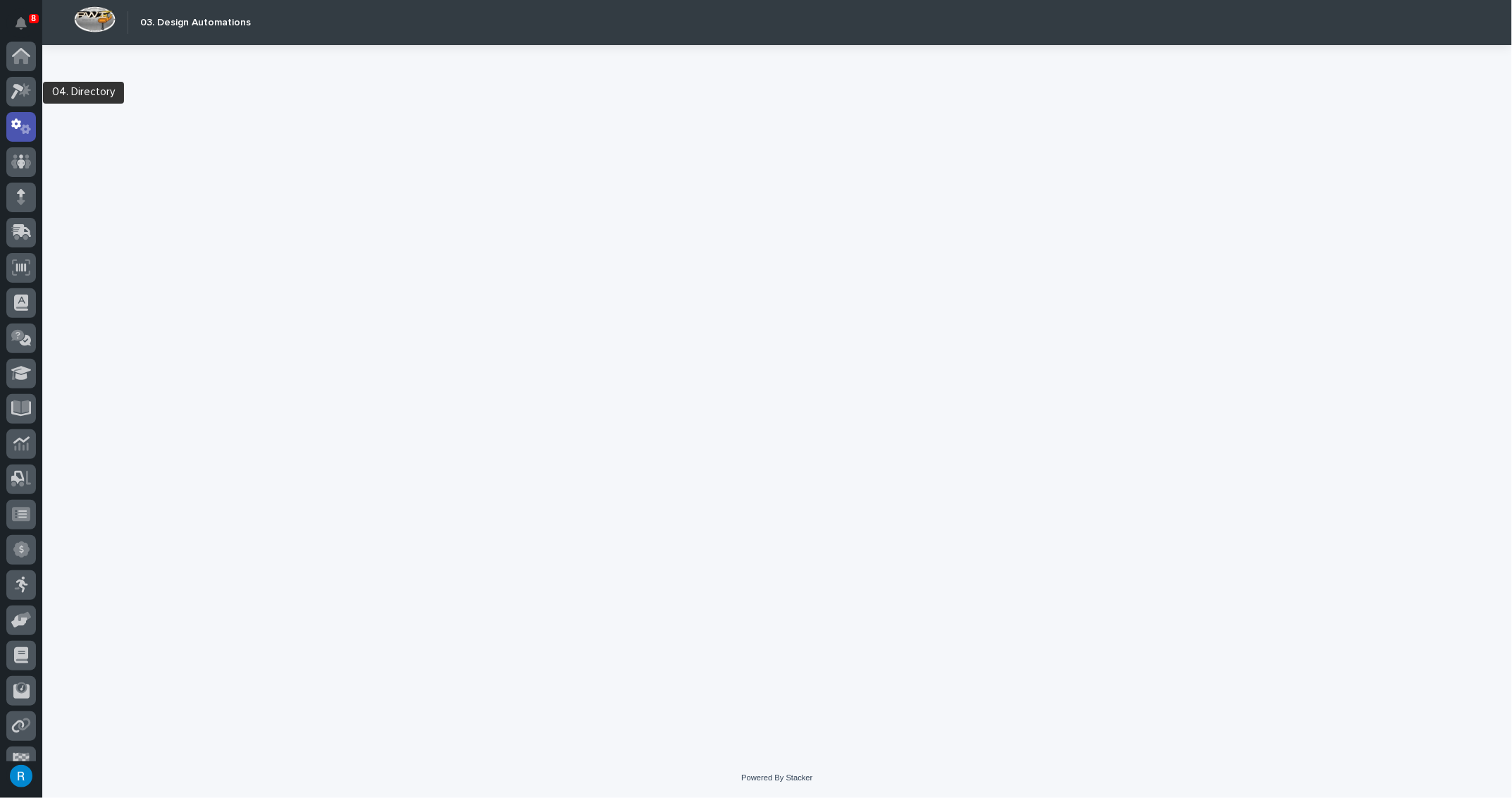
scroll to position [69, 0]
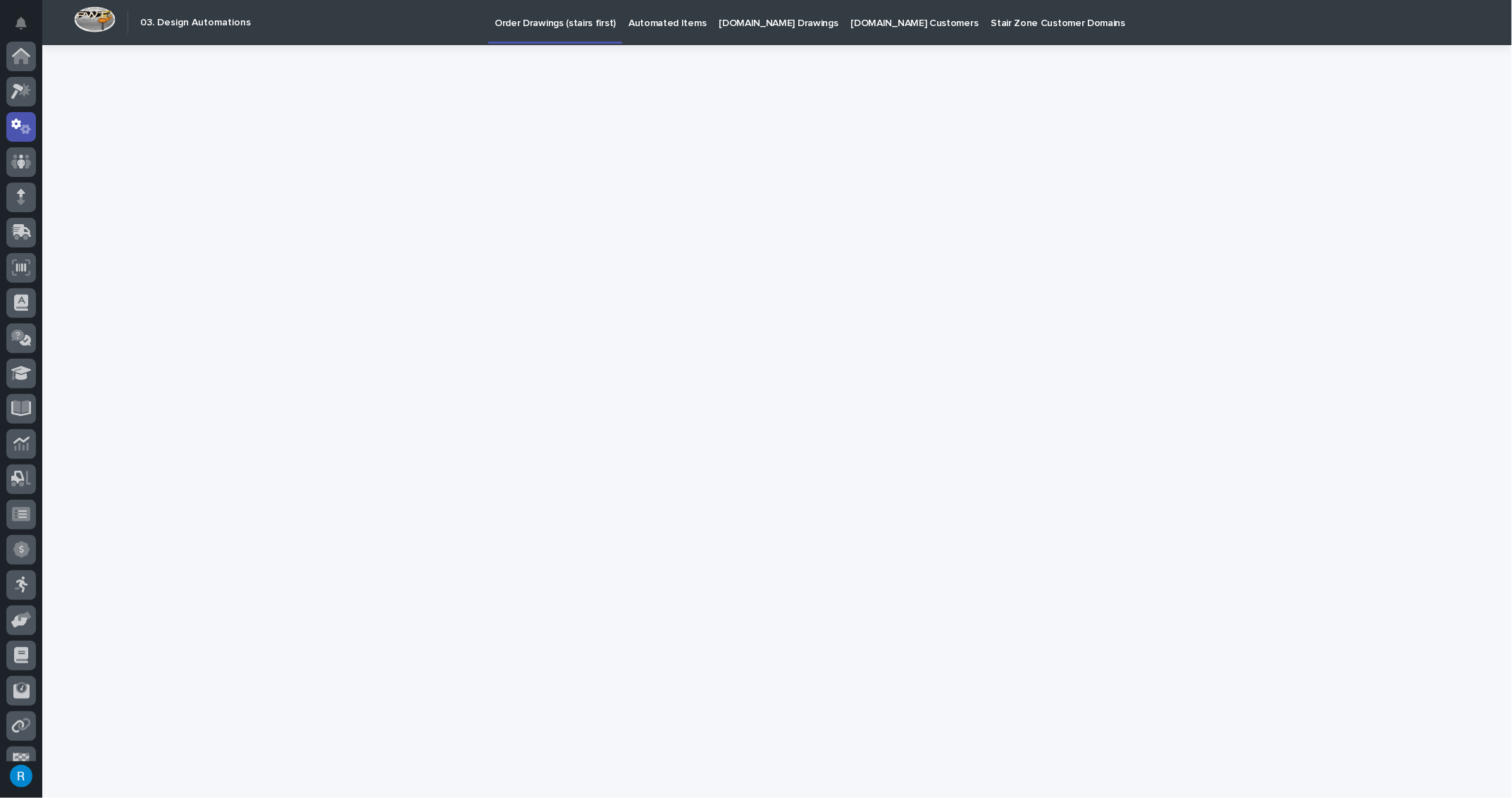
scroll to position [69, 0]
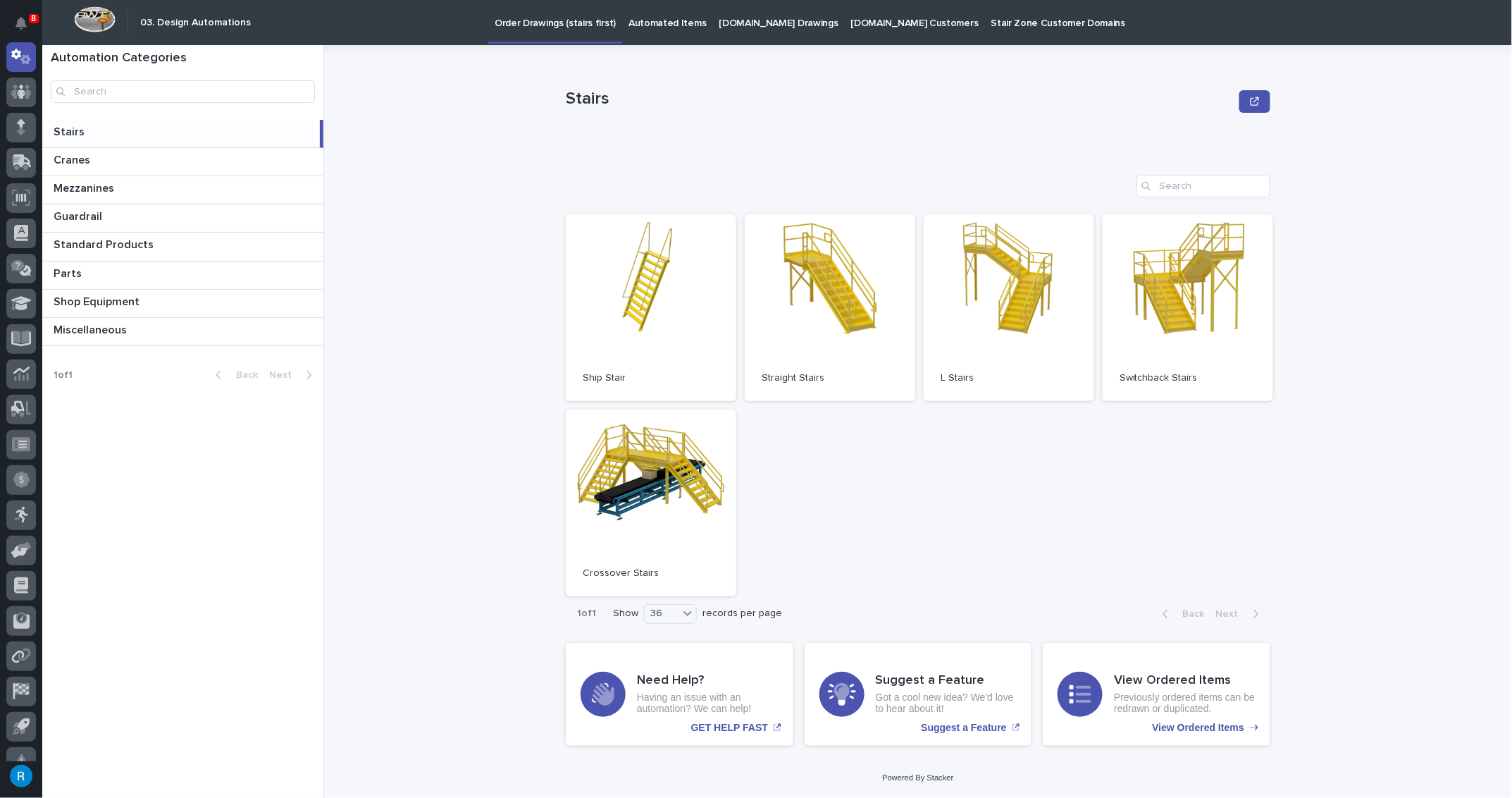
click at [530, 23] on p "Order Drawings (stairs first)" at bounding box center [555, 15] width 121 height 30
click at [1197, 328] on link "Open" at bounding box center [1188, 307] width 171 height 187
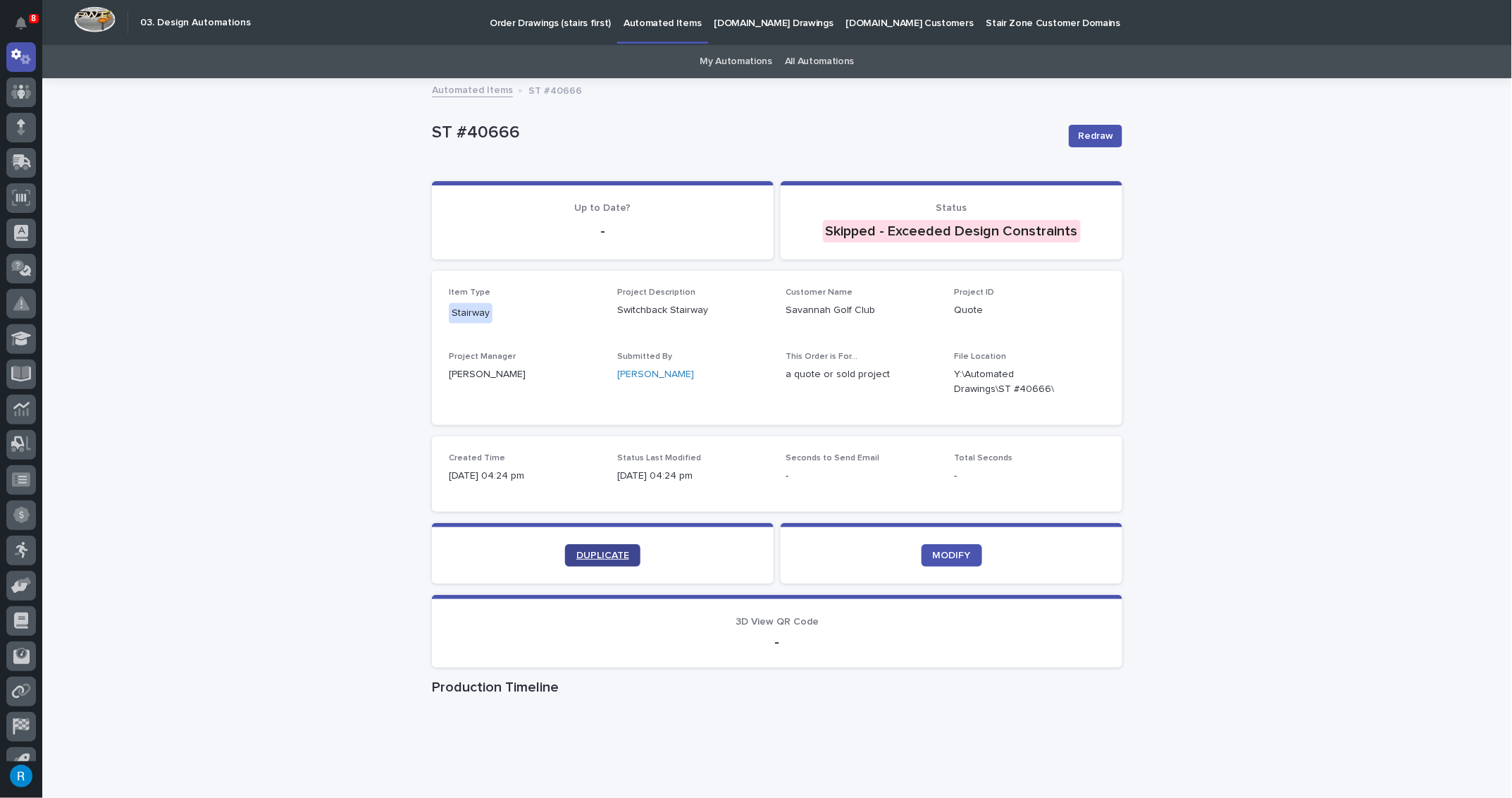
click at [595, 555] on span "DUPLICATE" at bounding box center [603, 555] width 53 height 10
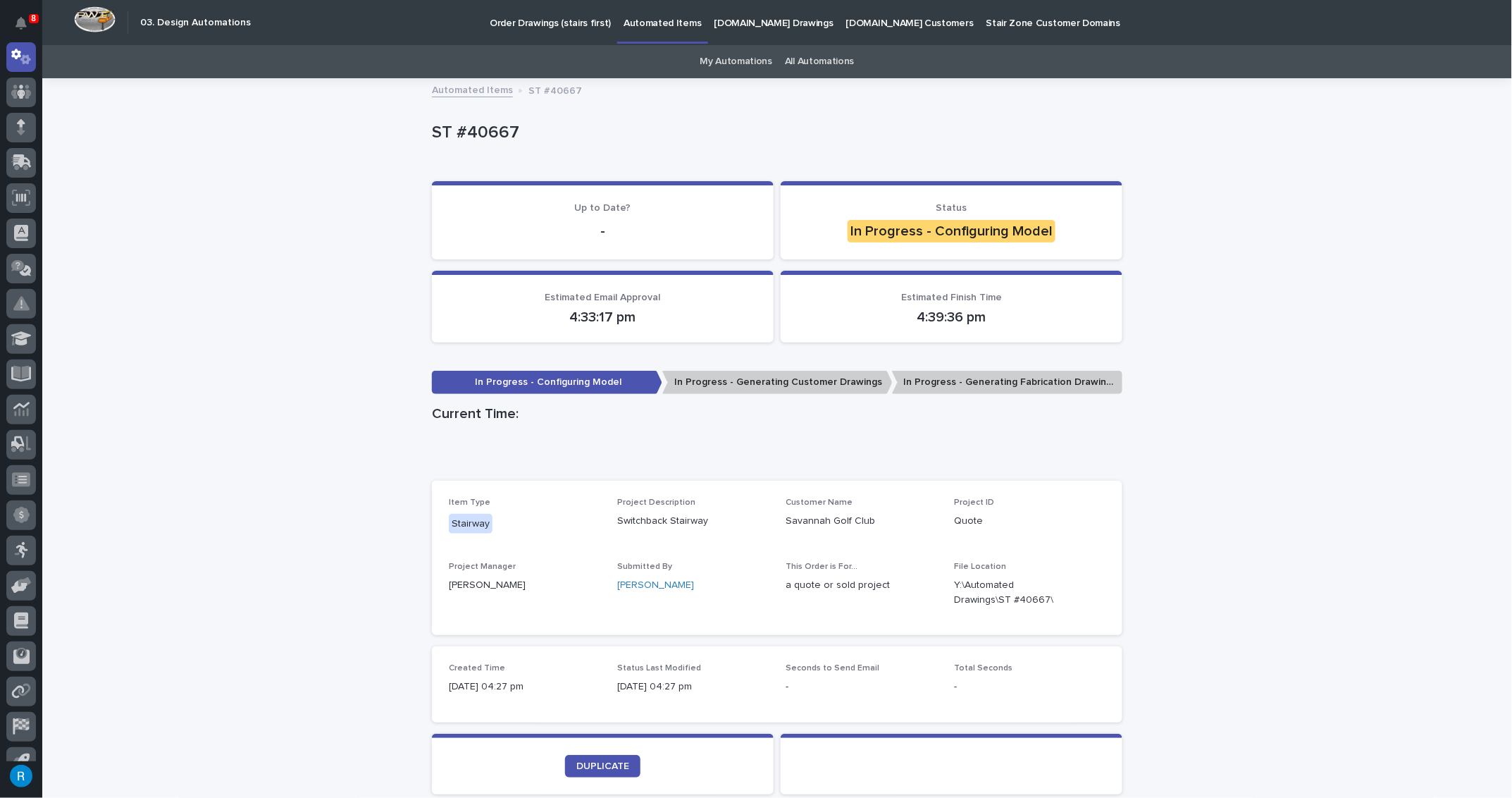
click at [1237, 201] on div "Loading... Saving… Loading... Saving… ST #40667 ST #40667 Sorry, there was an e…" at bounding box center [777, 520] width 1470 height 881
